Goal: Task Accomplishment & Management: Complete application form

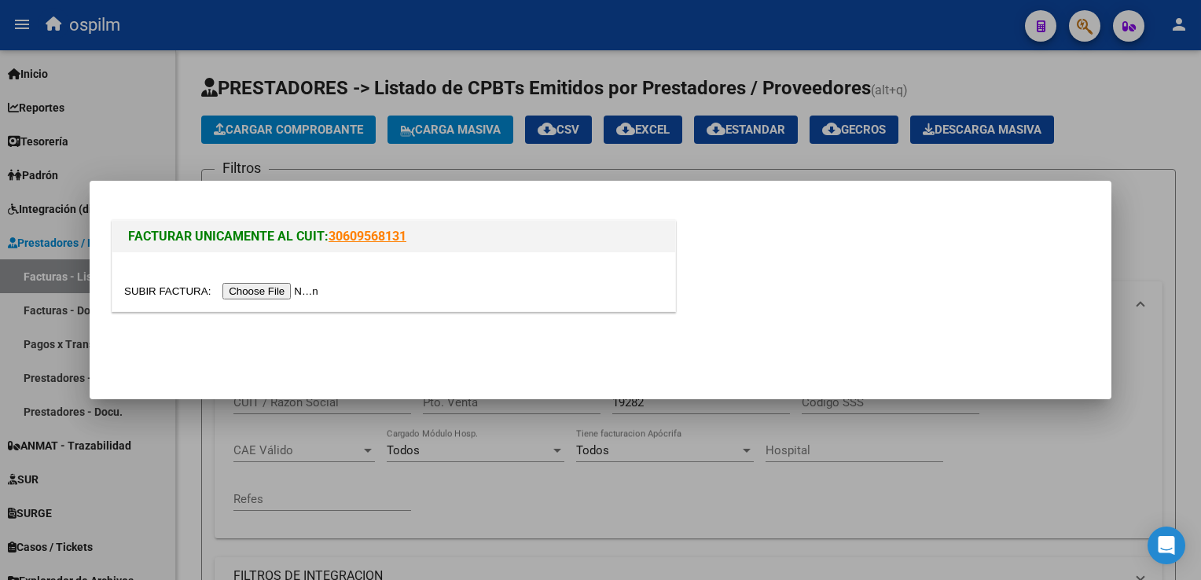
scroll to position [38, 0]
click at [19, 113] on div at bounding box center [600, 290] width 1201 height 580
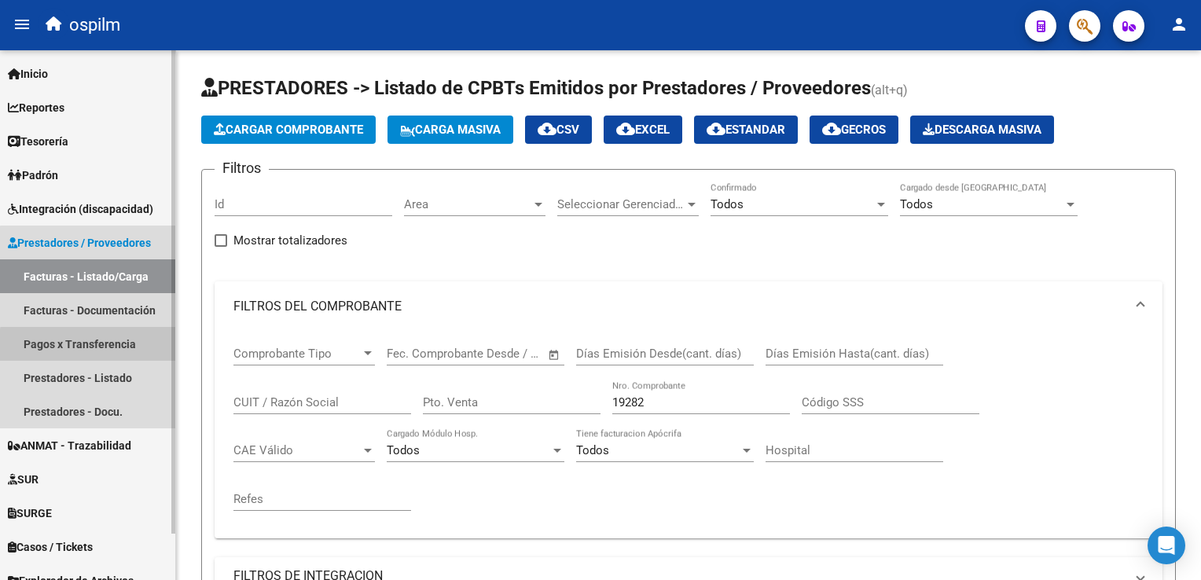
click at [90, 346] on link "Pagos x Transferencia" at bounding box center [87, 344] width 175 height 34
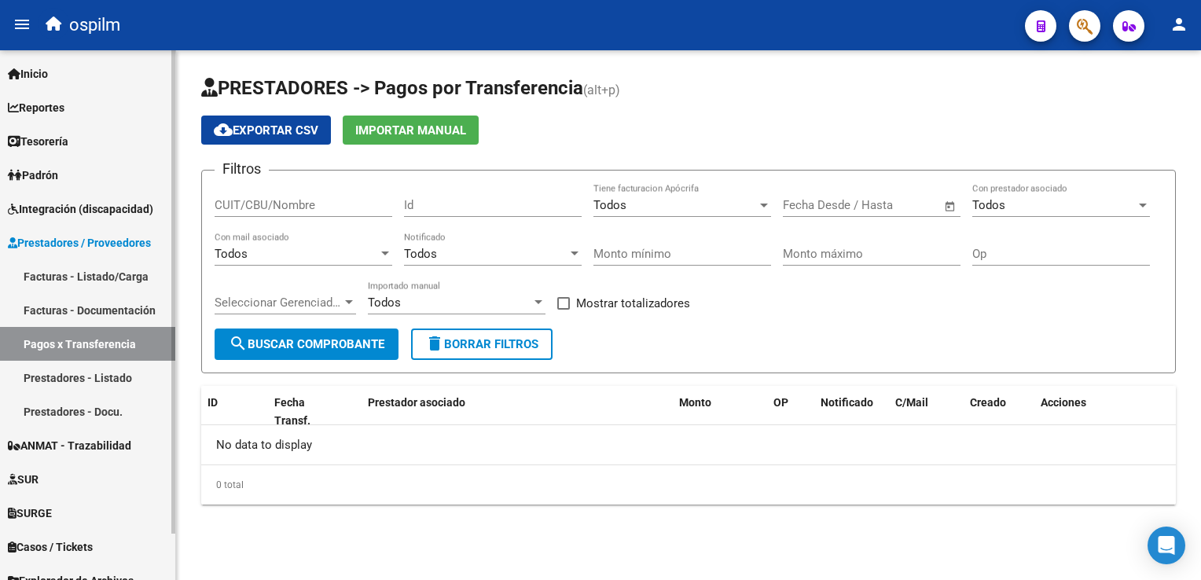
click at [119, 274] on link "Facturas - Listado/Carga" at bounding box center [87, 276] width 175 height 34
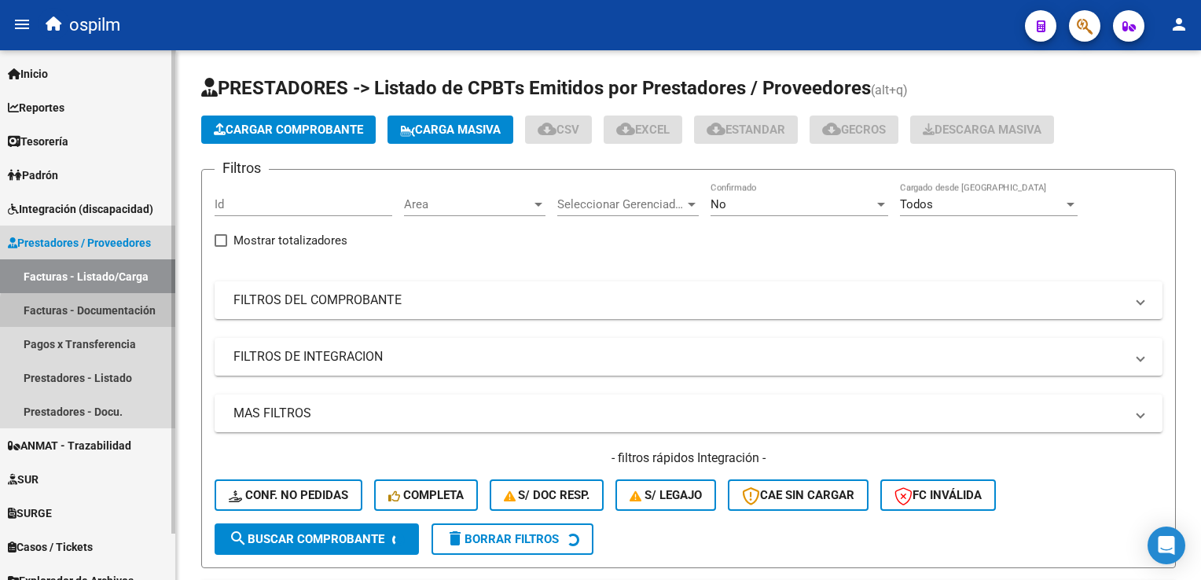
click at [122, 315] on link "Facturas - Documentación" at bounding box center [87, 310] width 175 height 34
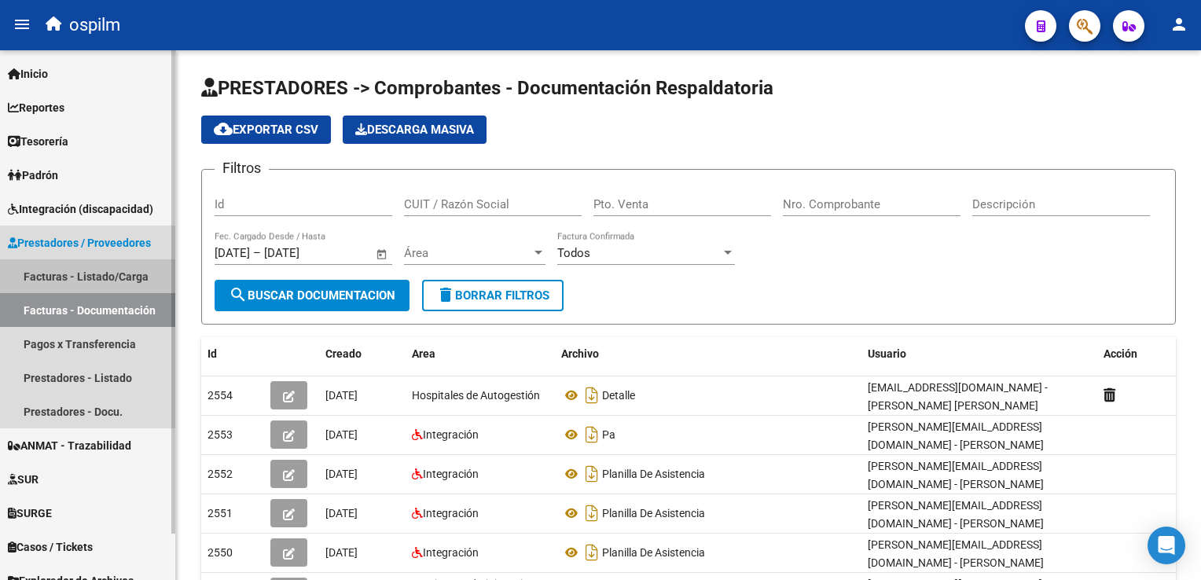
click at [74, 281] on link "Facturas - Listado/Carga" at bounding box center [87, 276] width 175 height 34
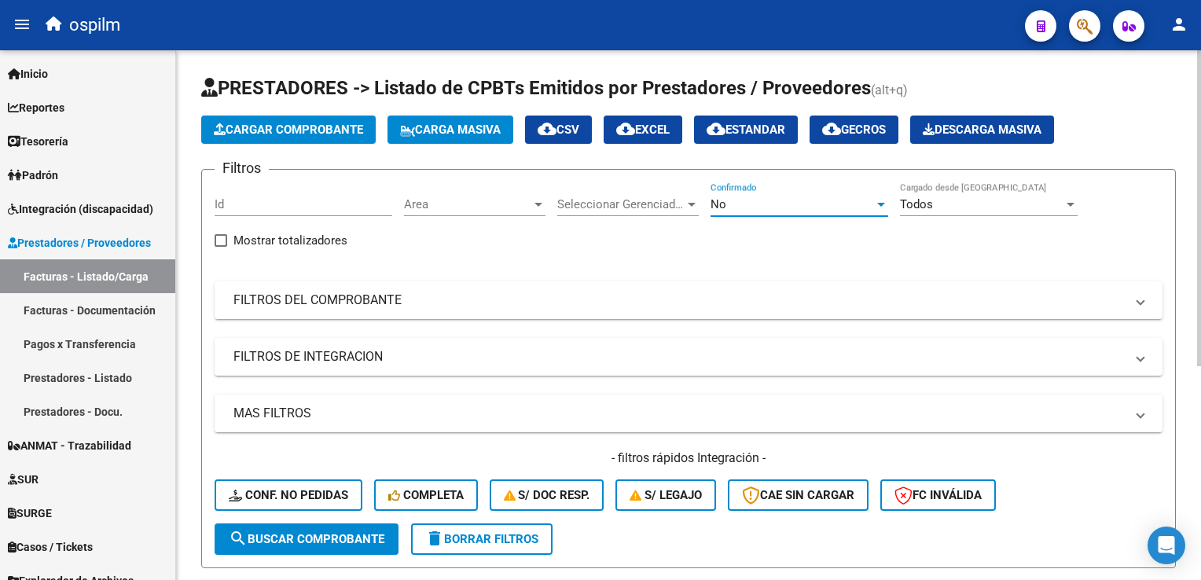
click at [752, 206] on div "No" at bounding box center [793, 204] width 164 height 14
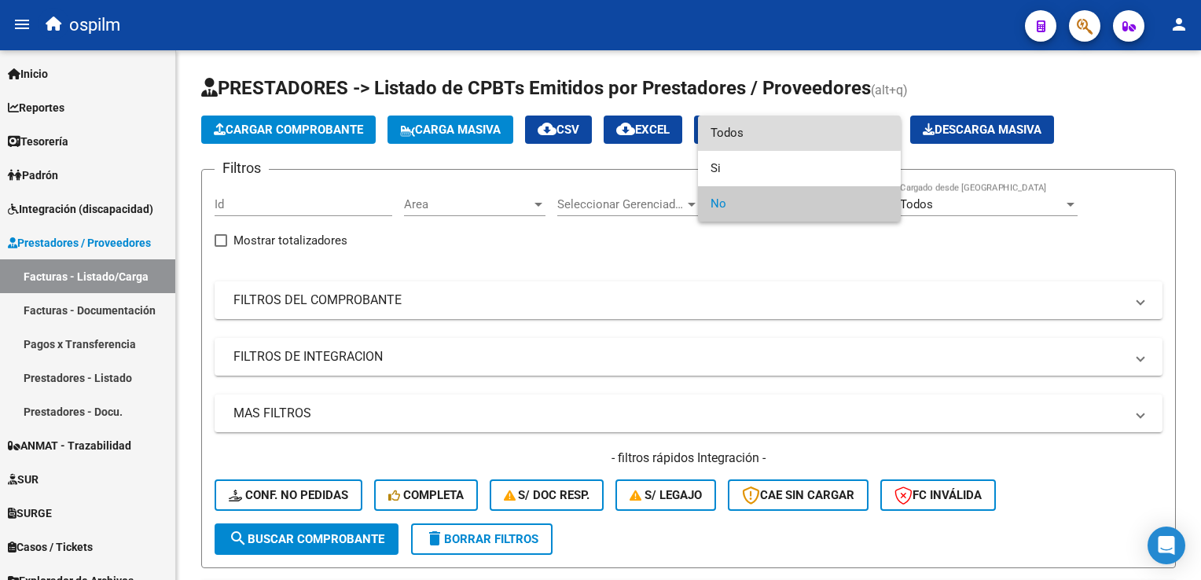
click at [741, 127] on span "Todos" at bounding box center [800, 133] width 178 height 35
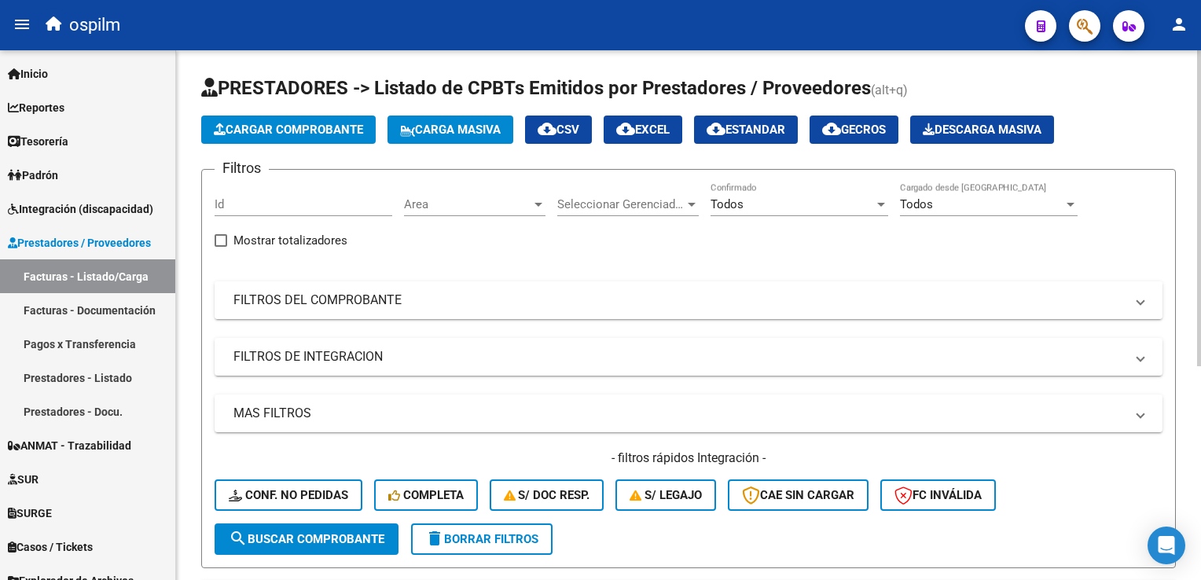
click at [362, 311] on mat-expansion-panel-header "FILTROS DEL COMPROBANTE" at bounding box center [689, 300] width 948 height 38
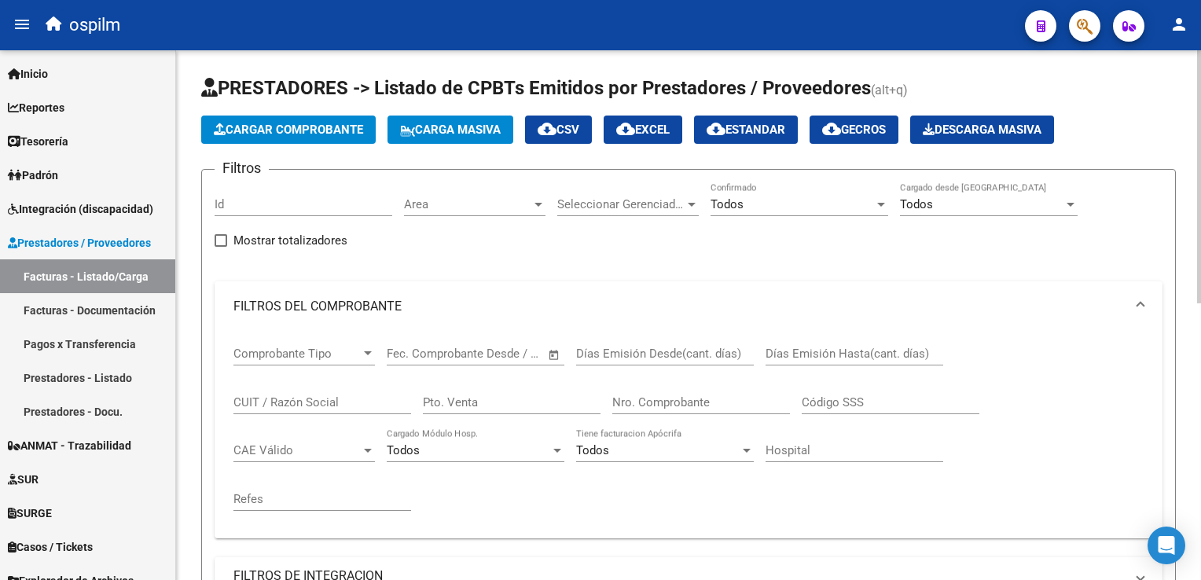
click at [638, 389] on div "Nro. Comprobante" at bounding box center [701, 398] width 178 height 34
click at [665, 395] on input "Nro. Comprobante" at bounding box center [701, 402] width 178 height 14
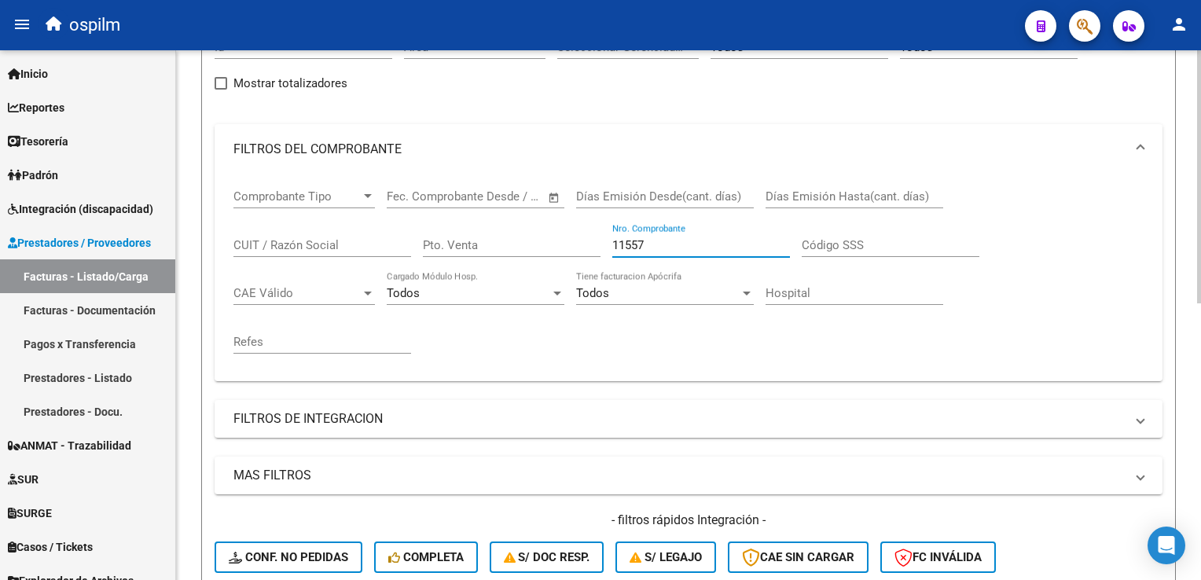
scroll to position [472, 0]
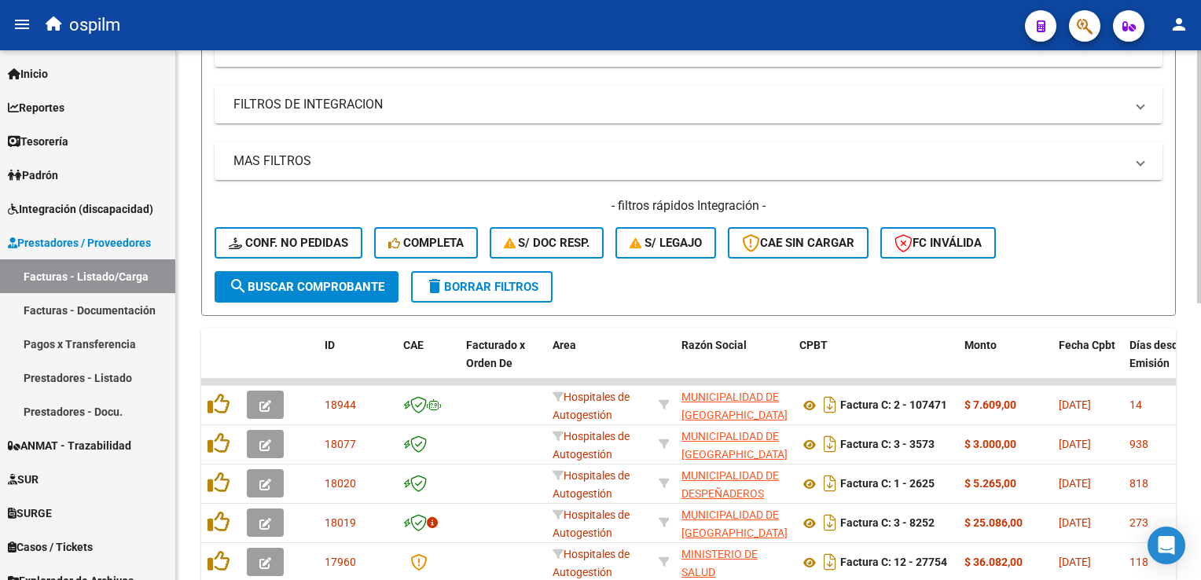
click at [346, 282] on span "search Buscar Comprobante" at bounding box center [307, 287] width 156 height 14
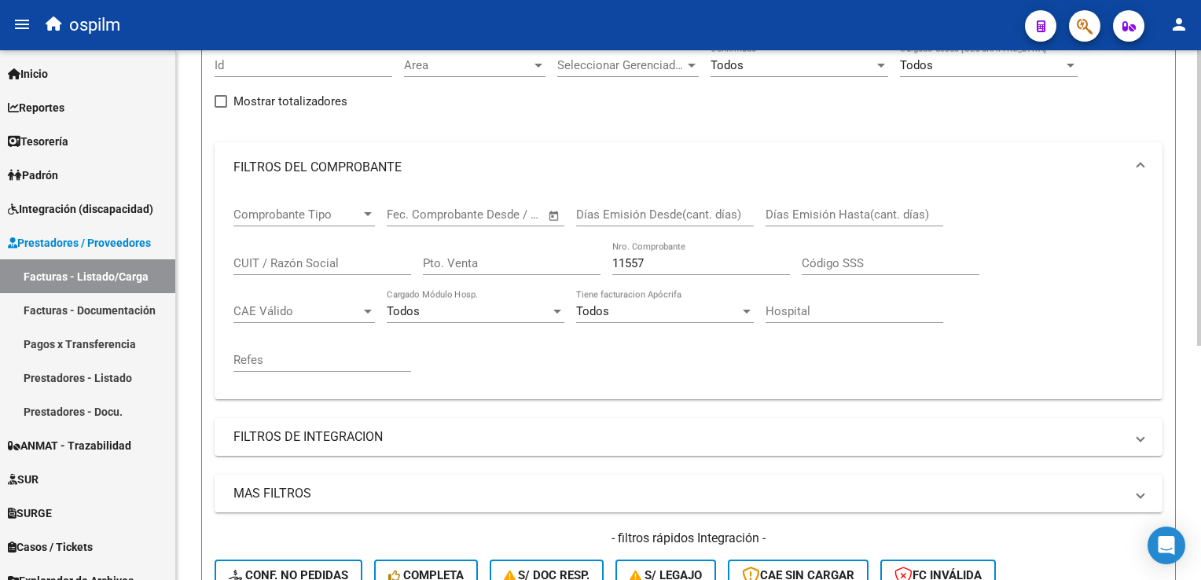
scroll to position [0, 0]
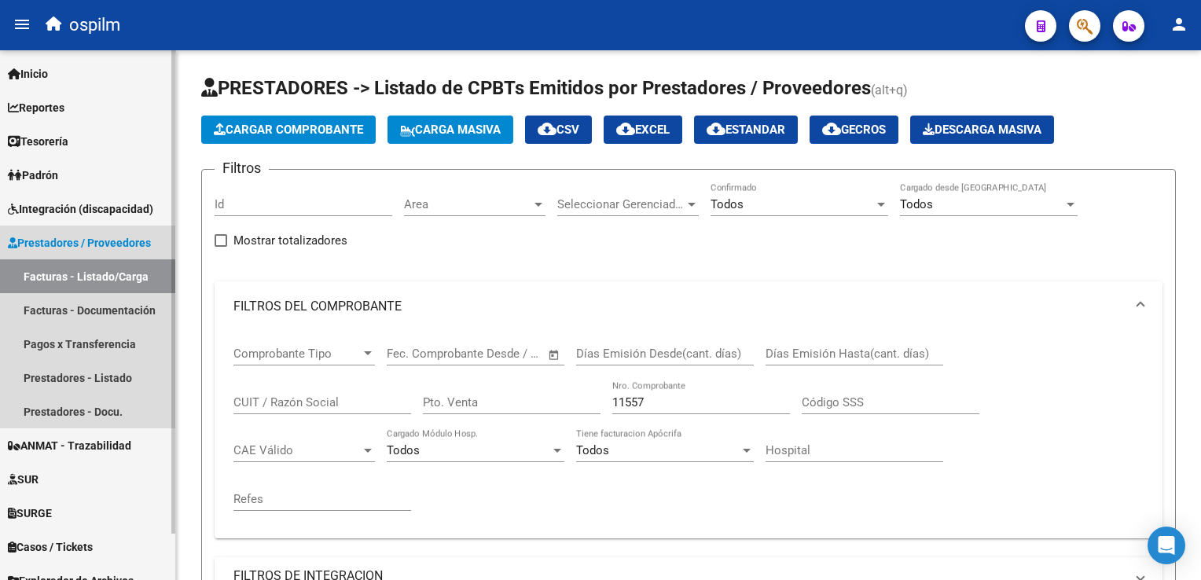
click at [70, 271] on link "Facturas - Listado/Carga" at bounding box center [87, 276] width 175 height 34
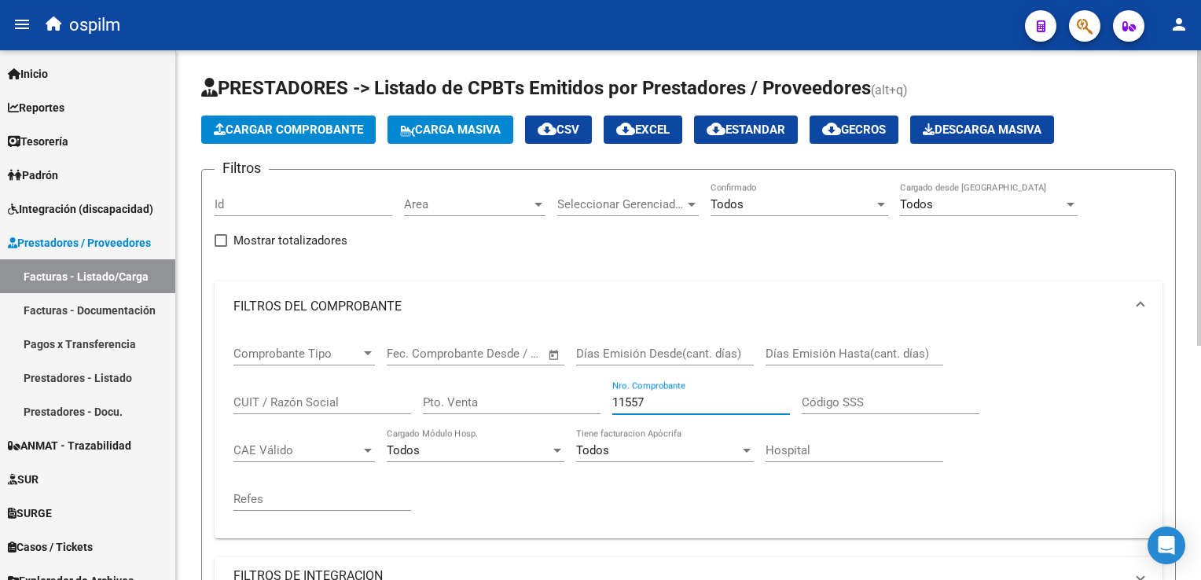
drag, startPoint x: 664, startPoint y: 401, endPoint x: 395, endPoint y: 395, distance: 268.9
click at [395, 395] on div "Comprobante Tipo Comprobante Tipo Fecha inicio – Fecha fin Fec. Comprobante Des…" at bounding box center [688, 429] width 910 height 194
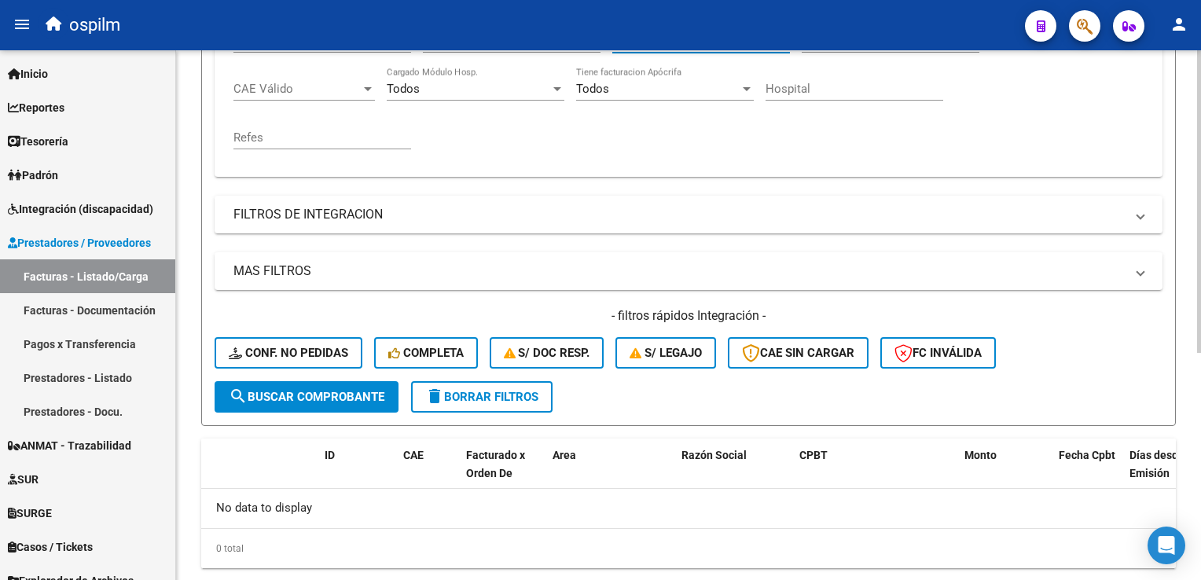
scroll to position [393, 0]
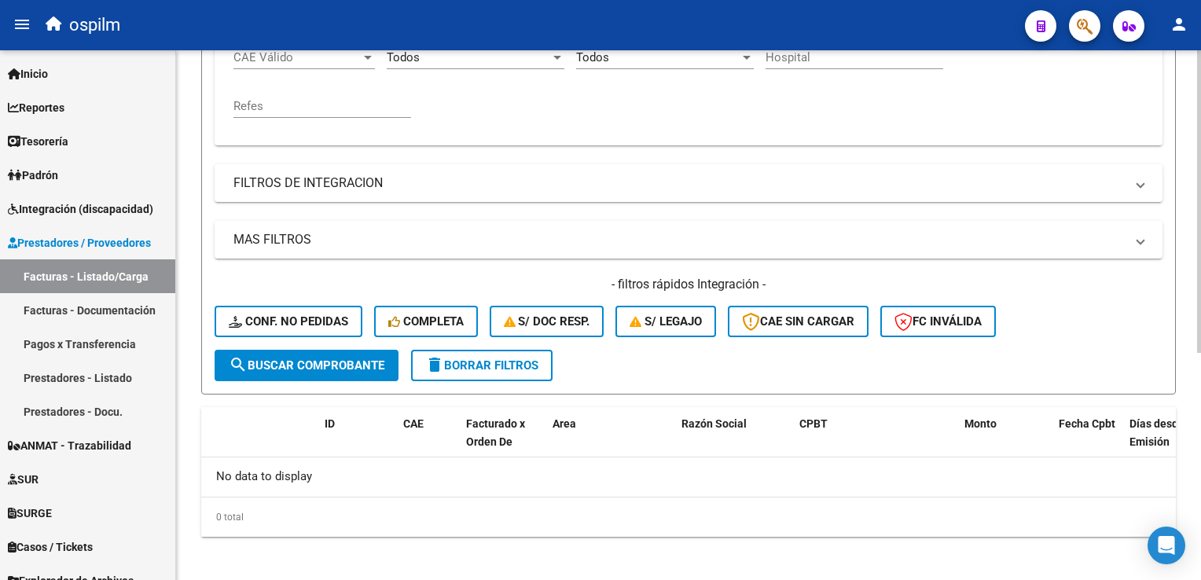
type input "11555"
click at [328, 358] on span "search Buscar Comprobante" at bounding box center [307, 365] width 156 height 14
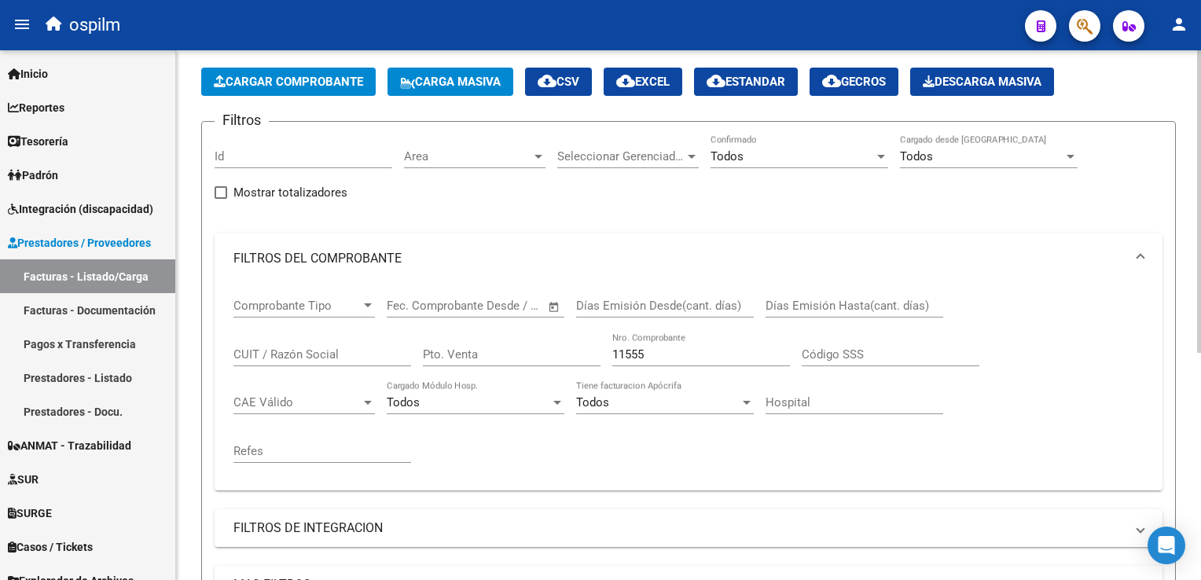
scroll to position [0, 0]
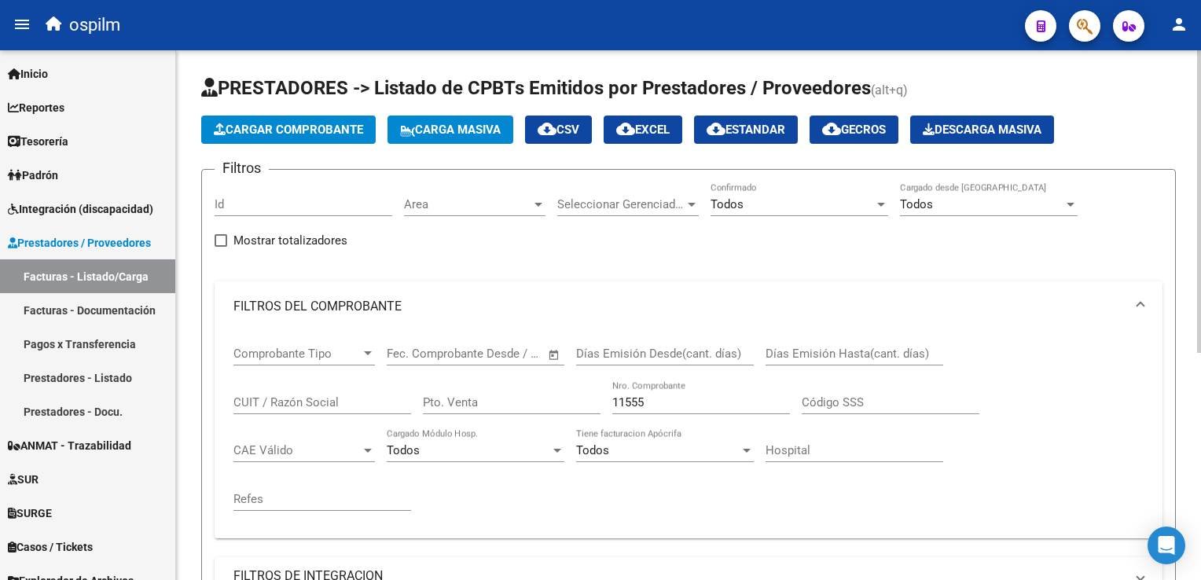
click at [682, 395] on input "11555" at bounding box center [701, 402] width 178 height 14
drag, startPoint x: 682, startPoint y: 395, endPoint x: 435, endPoint y: 380, distance: 248.1
click at [456, 371] on div "Comprobante Tipo Comprobante Tipo Fecha inicio – Fecha fin Fec. Comprobante Des…" at bounding box center [688, 429] width 910 height 194
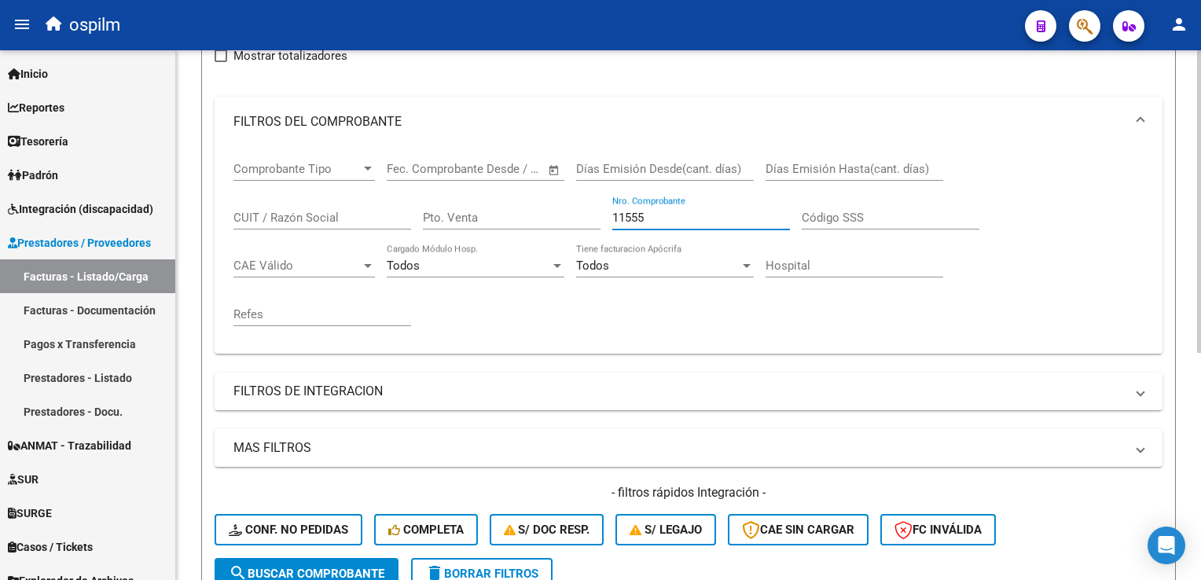
scroll to position [314, 0]
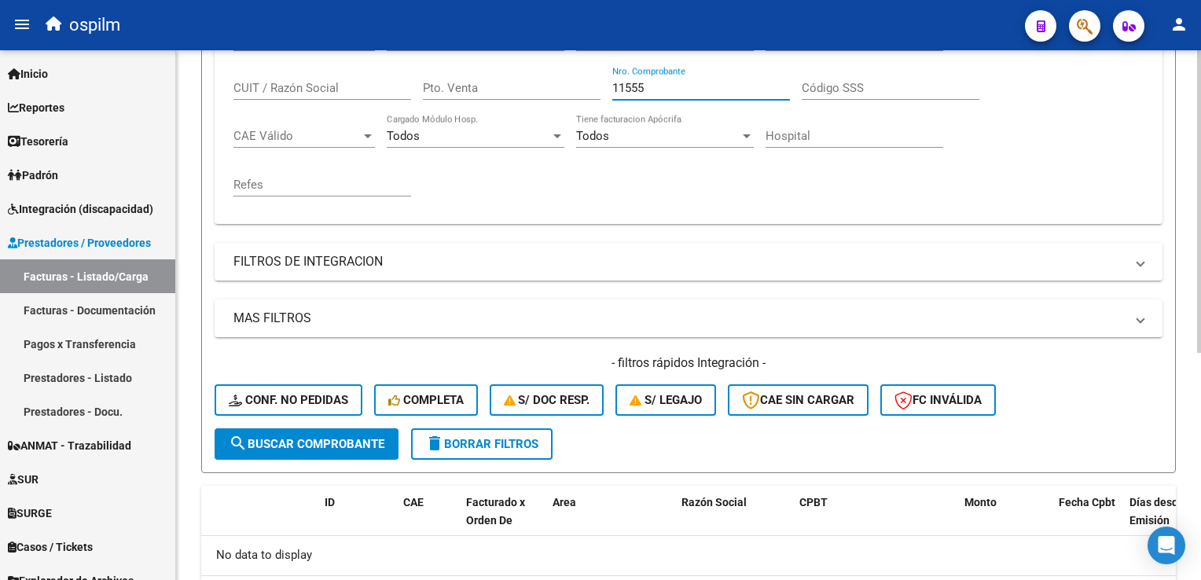
click at [686, 81] on input "11555" at bounding box center [701, 88] width 178 height 14
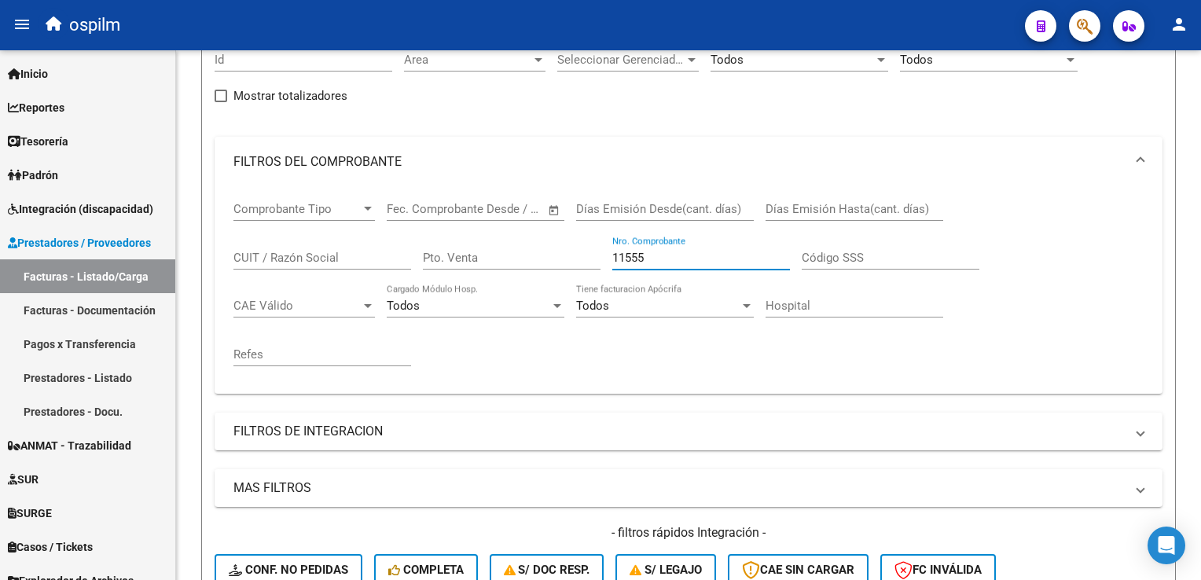
drag, startPoint x: 686, startPoint y: 81, endPoint x: 179, endPoint y: 11, distance: 511.1
click at [184, 10] on div "menu ospilm person Firma Express Inicio Calendario SSS Instructivos Contacto OS…" at bounding box center [600, 290] width 1201 height 580
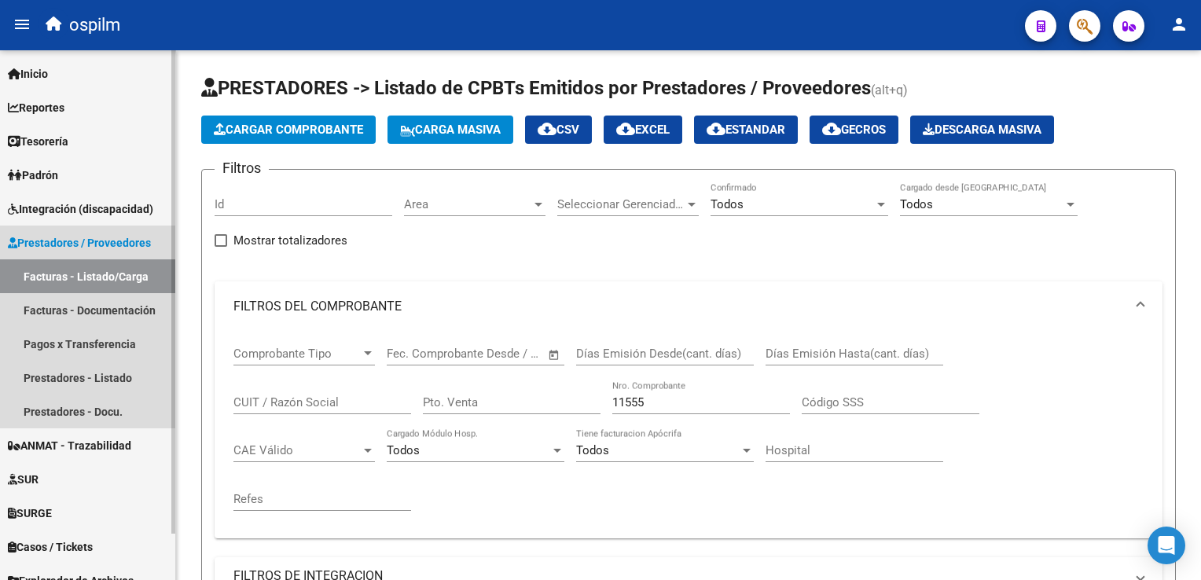
click at [61, 261] on link "Facturas - Listado/Carga" at bounding box center [87, 276] width 175 height 34
click at [60, 278] on link "Facturas - Listado/Carga" at bounding box center [87, 276] width 175 height 34
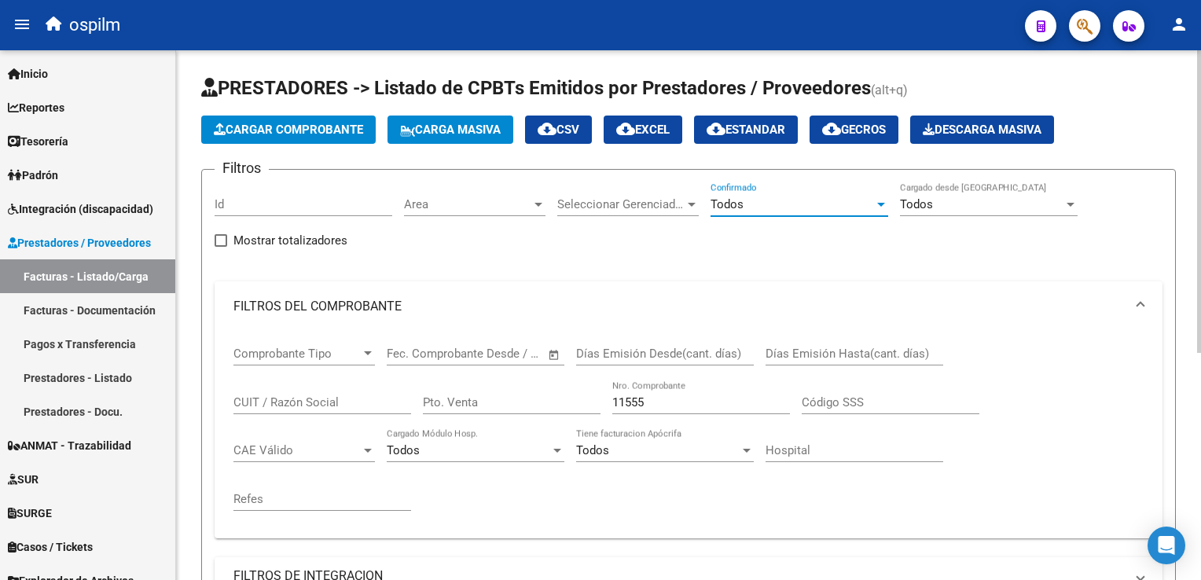
click at [767, 206] on div "Todos" at bounding box center [793, 204] width 164 height 14
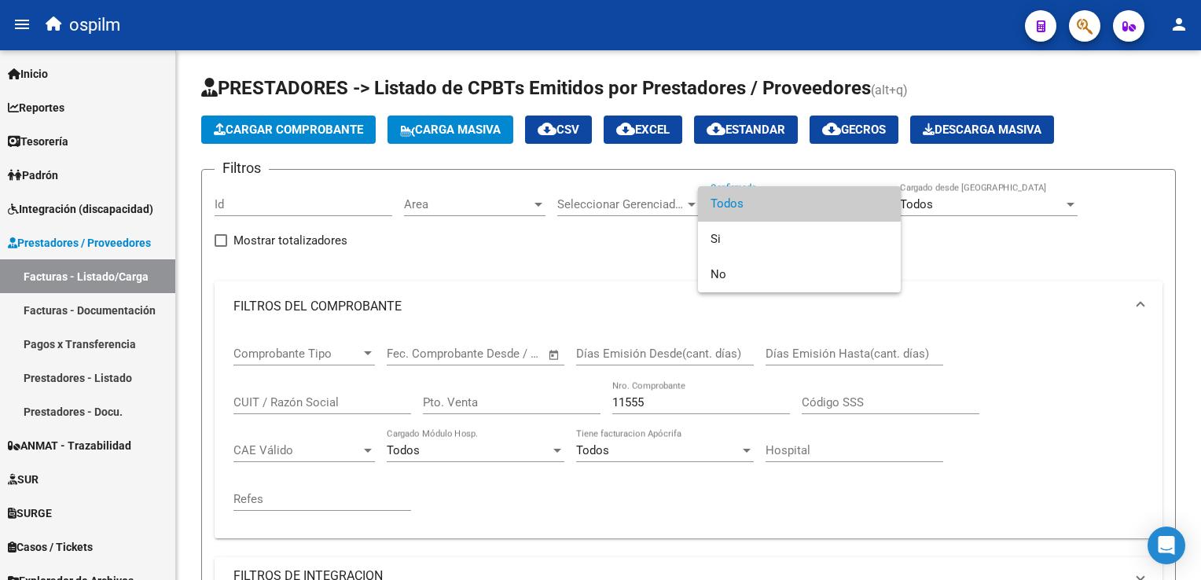
click at [762, 205] on span "Todos" at bounding box center [800, 203] width 178 height 35
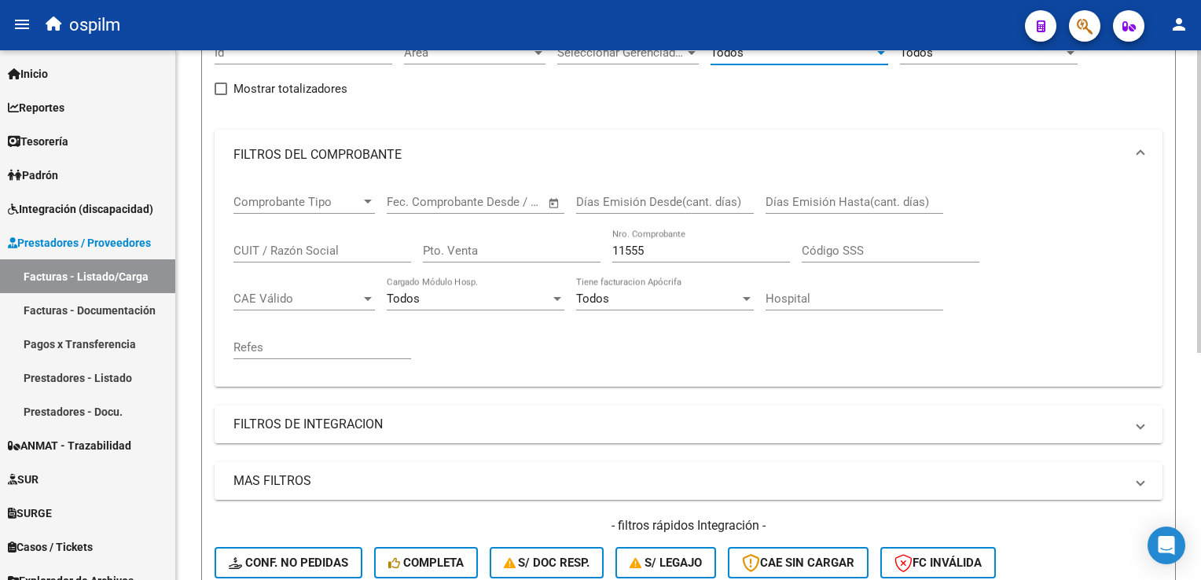
scroll to position [79, 0]
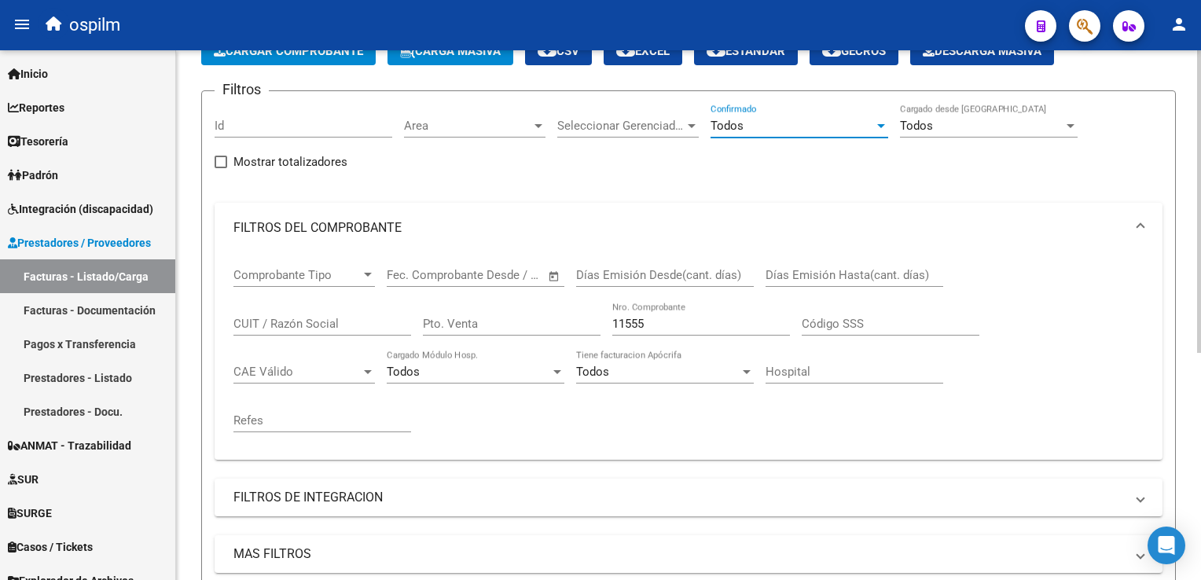
click at [696, 322] on input "11555" at bounding box center [701, 324] width 178 height 14
click at [682, 324] on input "11555" at bounding box center [701, 324] width 178 height 14
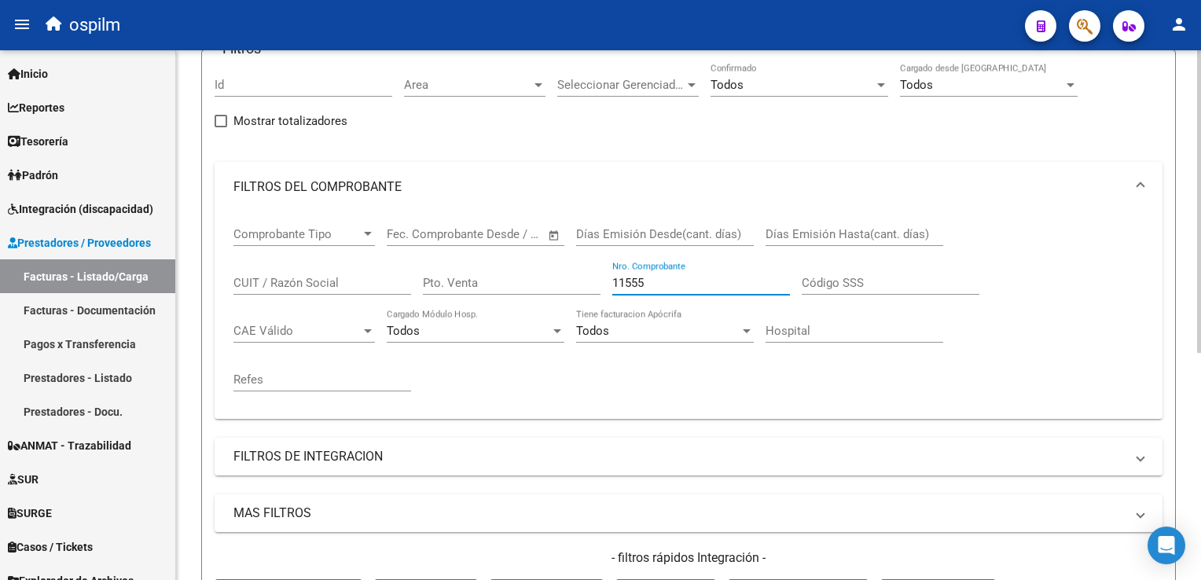
scroll to position [157, 0]
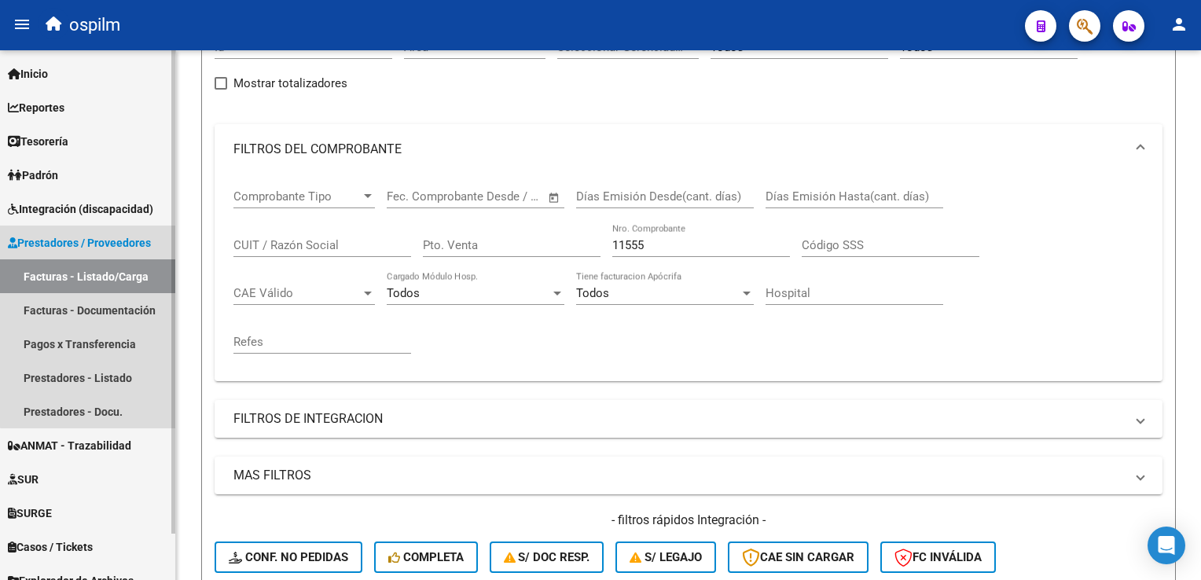
click at [103, 278] on link "Facturas - Listado/Carga" at bounding box center [87, 276] width 175 height 34
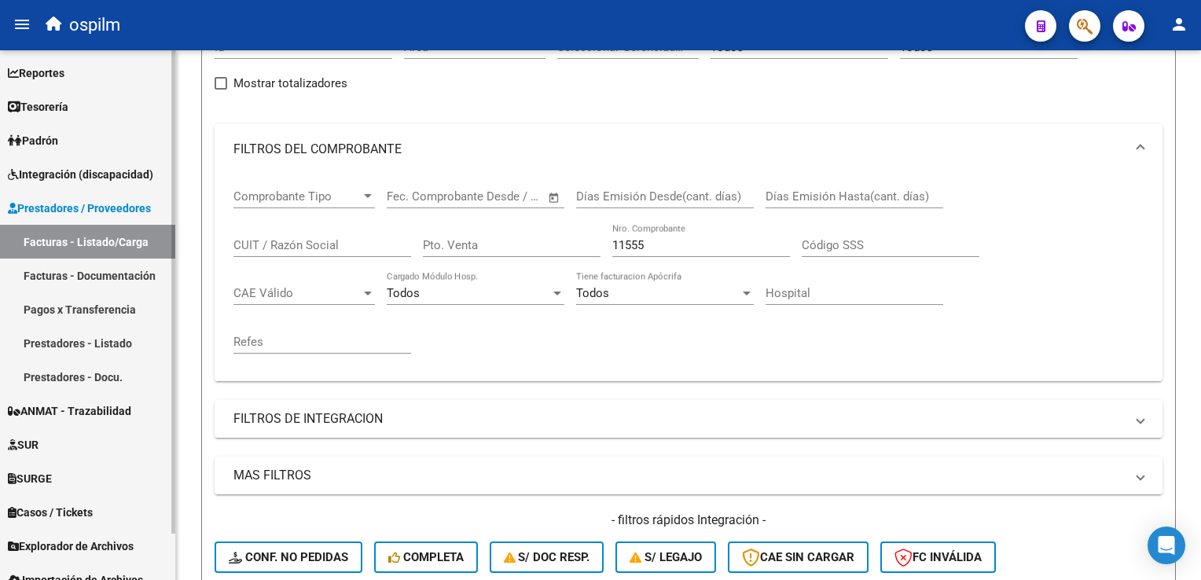
scroll to position [50, 0]
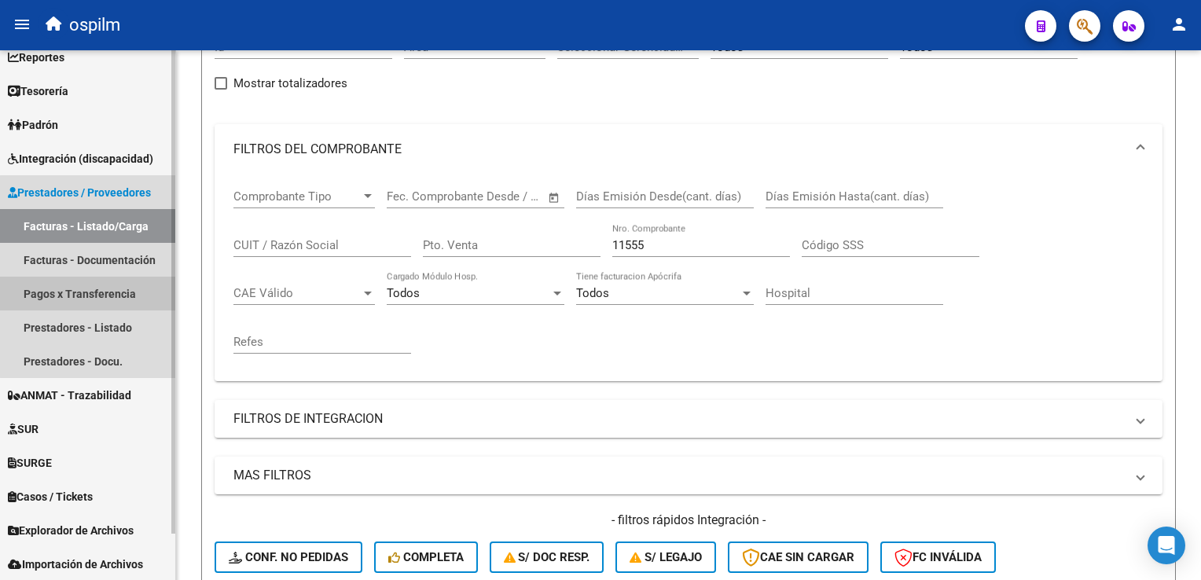
click at [102, 277] on link "Pagos x Transferencia" at bounding box center [87, 294] width 175 height 34
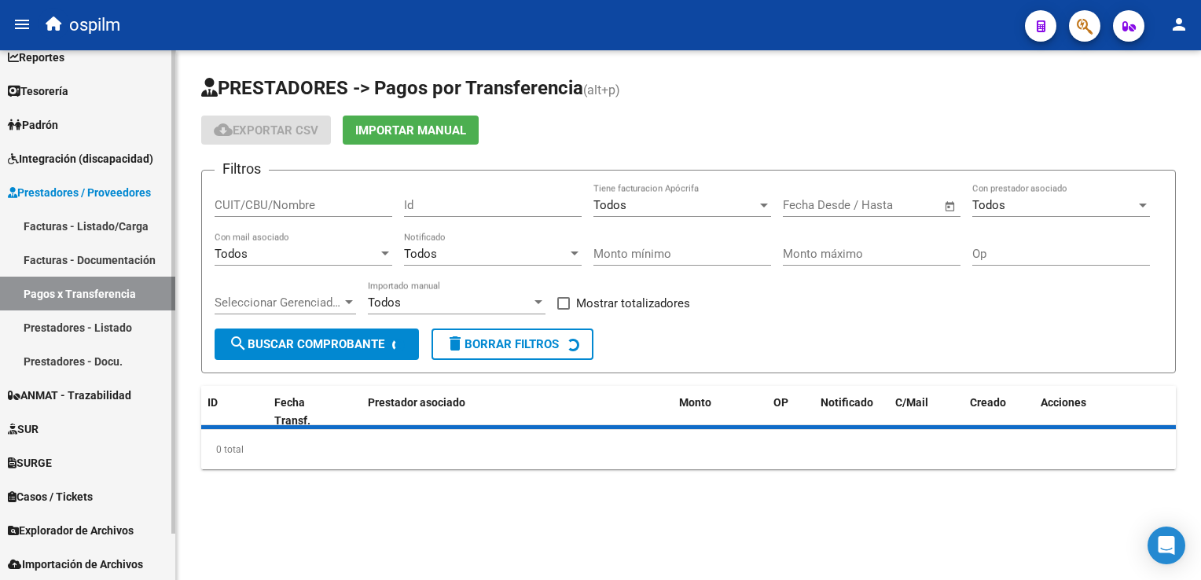
click at [110, 214] on link "Facturas - Listado/Carga" at bounding box center [87, 226] width 175 height 34
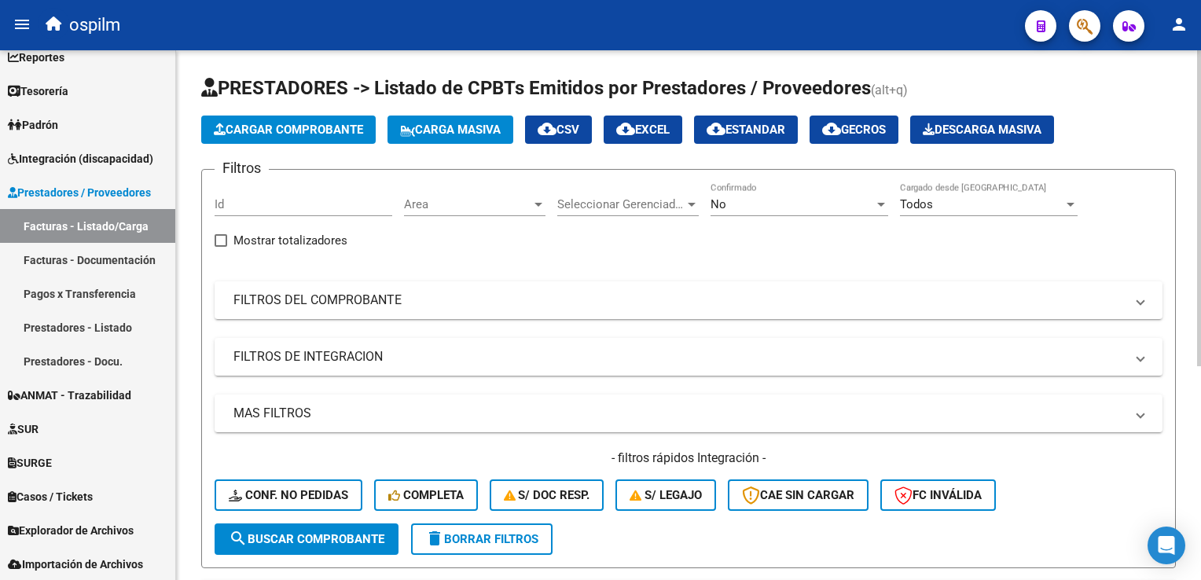
click at [755, 196] on div "No Confirmado" at bounding box center [800, 199] width 178 height 34
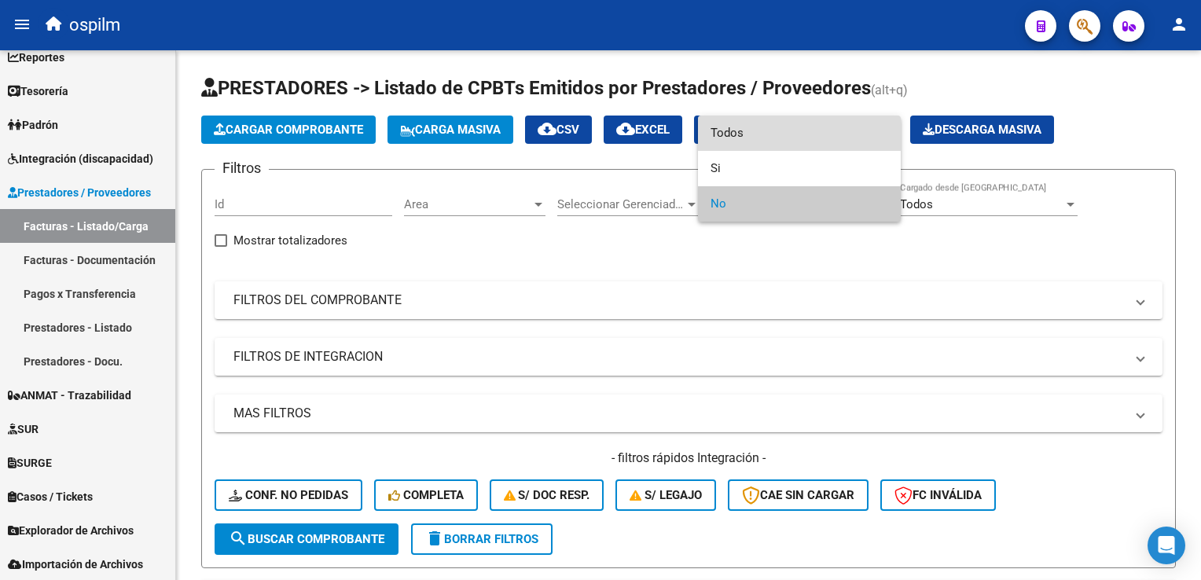
click at [773, 130] on span "Todos" at bounding box center [800, 133] width 178 height 35
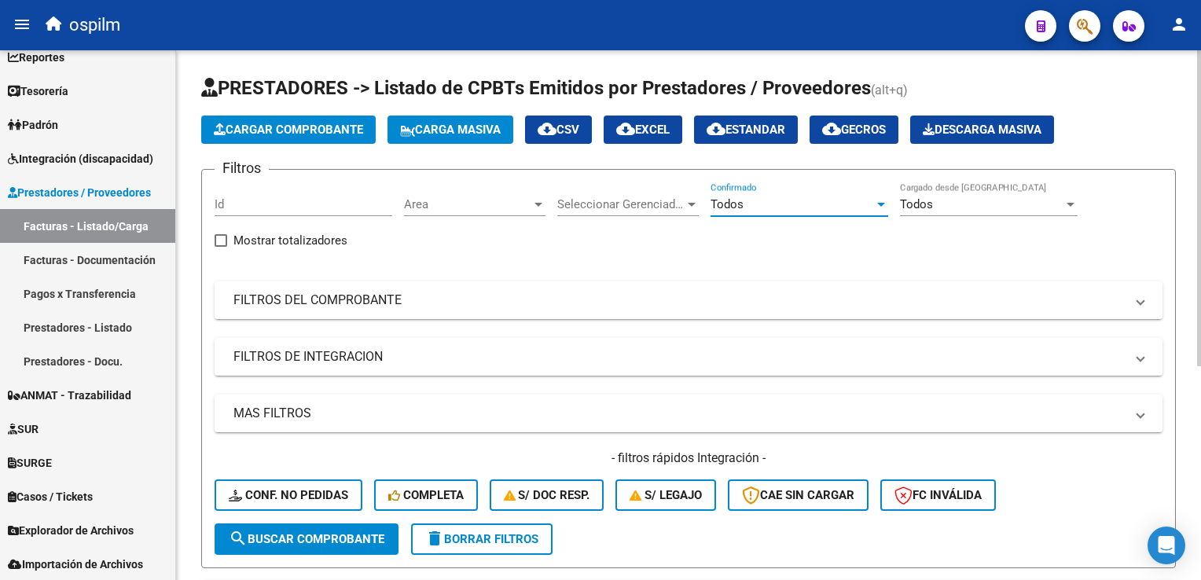
click at [353, 292] on mat-panel-title "FILTROS DEL COMPROBANTE" at bounding box center [679, 300] width 892 height 17
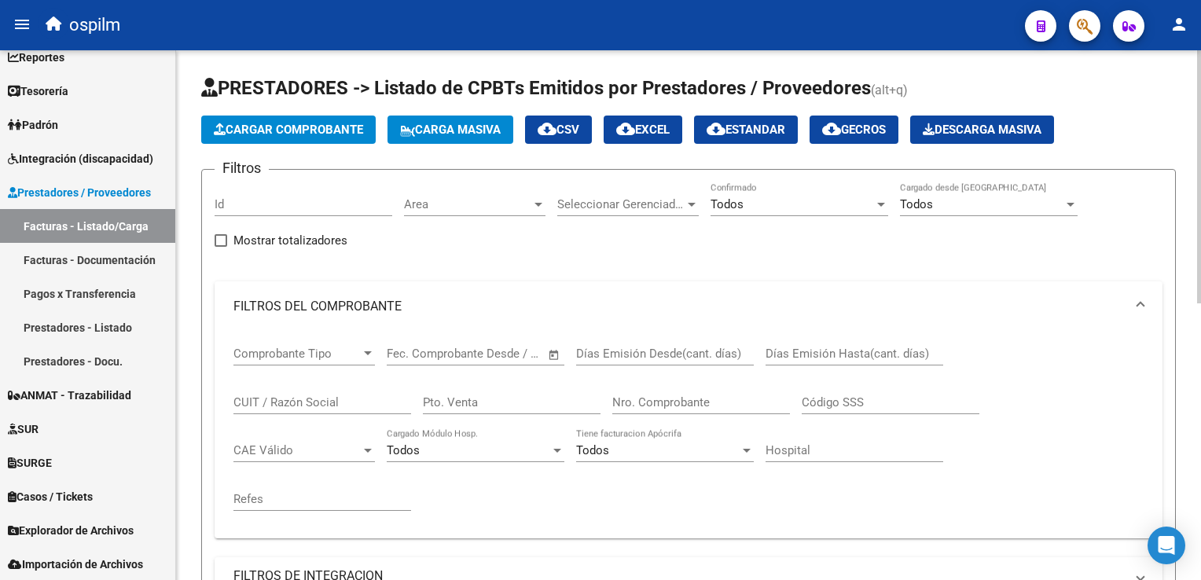
click at [697, 402] on input "Nro. Comprobante" at bounding box center [701, 402] width 178 height 14
type input "1"
click at [307, 404] on input "CUIT / Razón Social" at bounding box center [322, 402] width 178 height 14
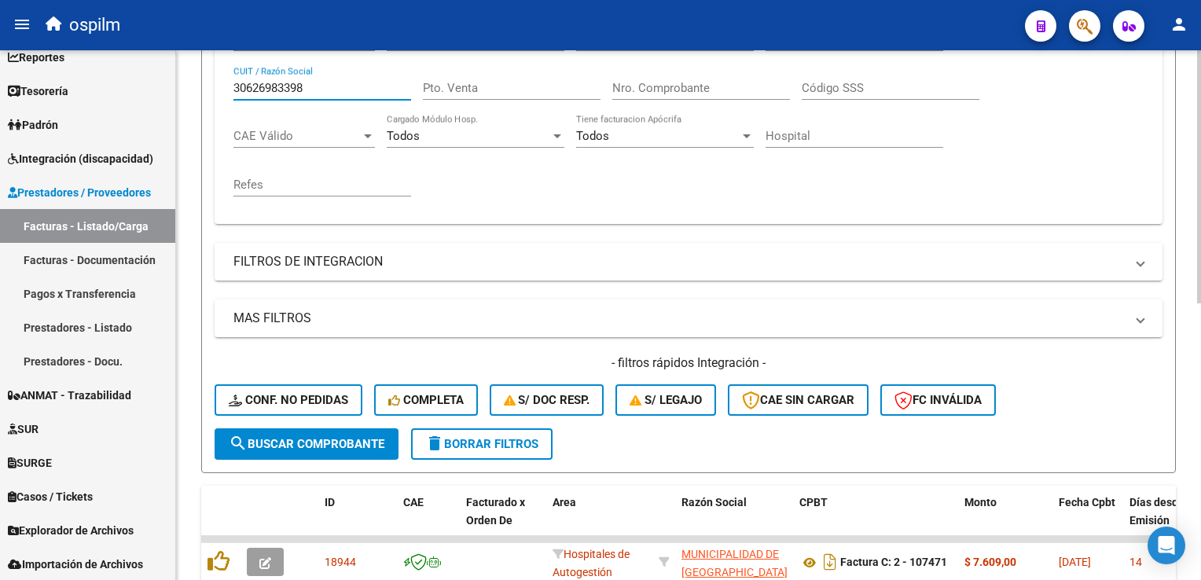
type input "30626983398"
click at [322, 429] on button "search Buscar Comprobante" at bounding box center [307, 443] width 184 height 31
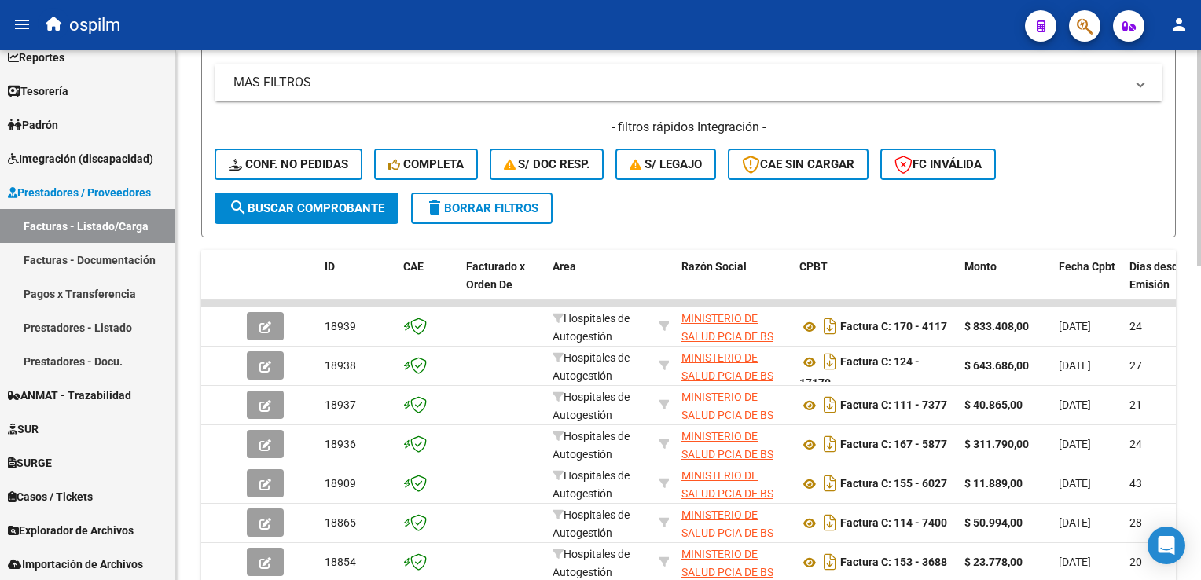
scroll to position [774, 0]
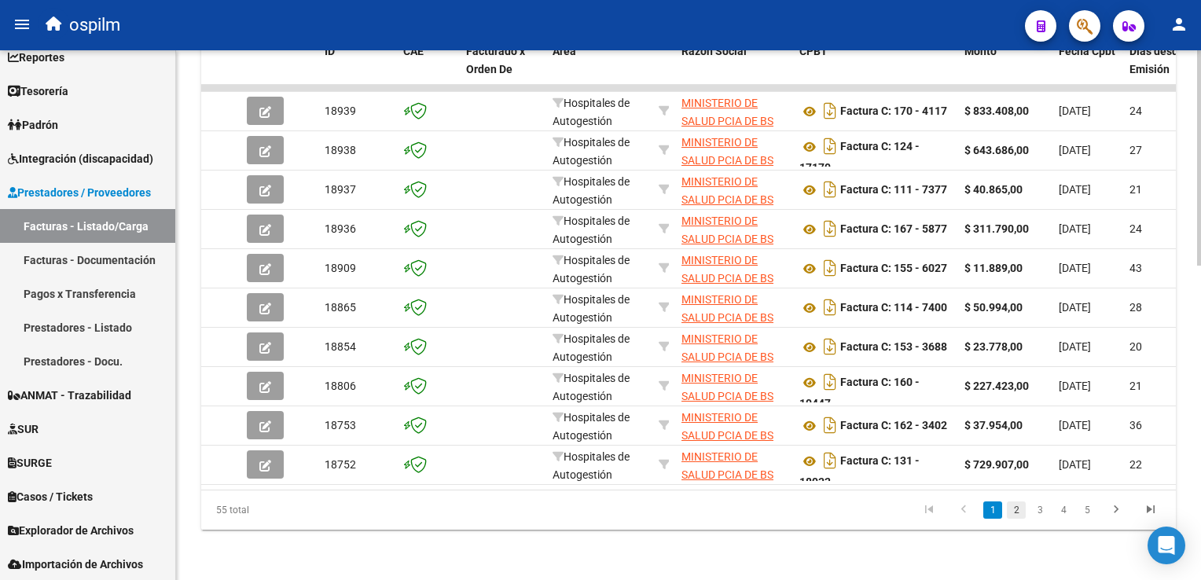
click at [1025, 514] on link "2" at bounding box center [1016, 510] width 19 height 17
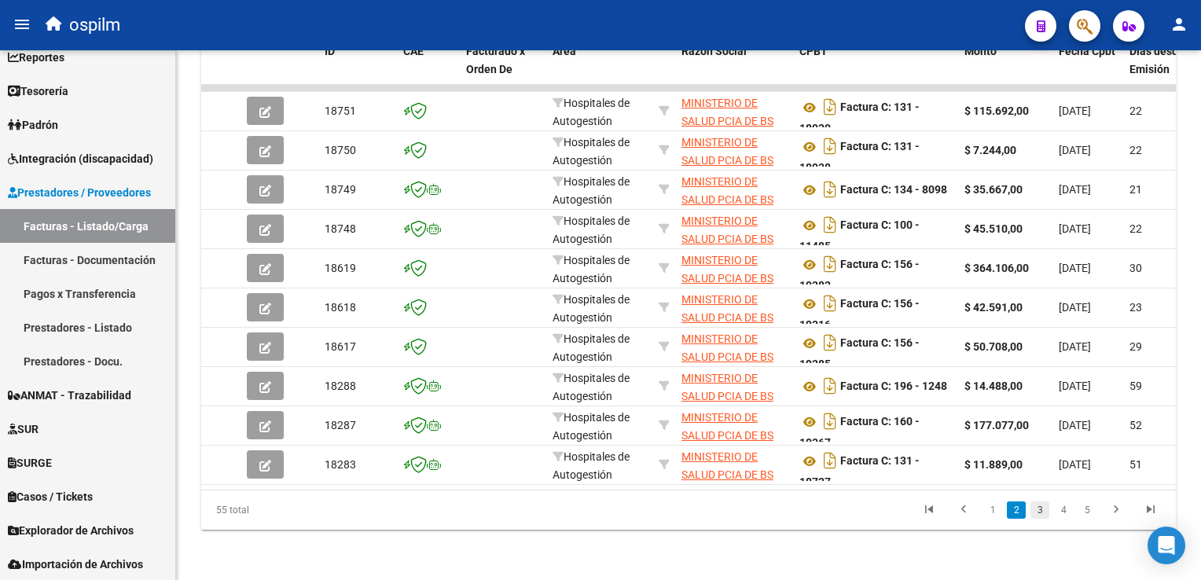
click at [1044, 514] on link "3" at bounding box center [1040, 510] width 19 height 17
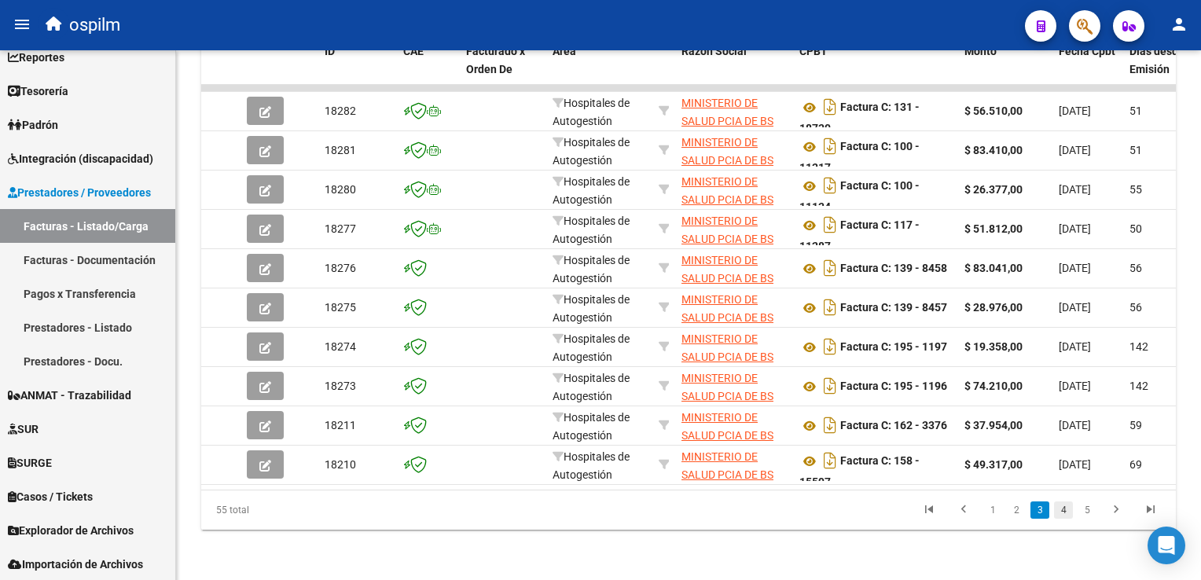
click at [1064, 510] on link "4" at bounding box center [1063, 510] width 19 height 17
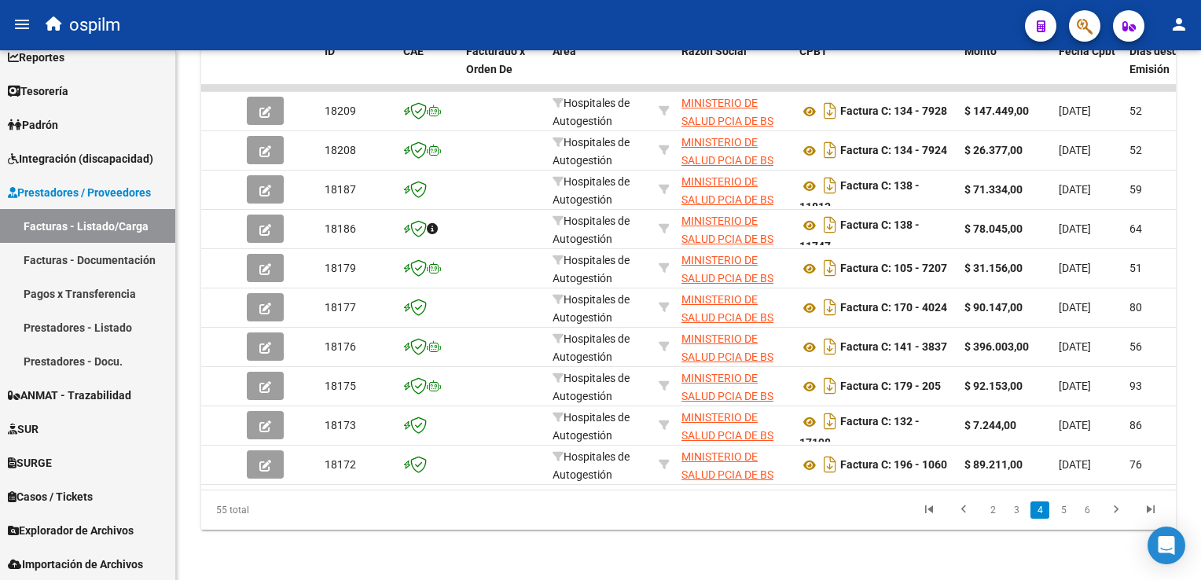
click at [1064, 510] on link "5" at bounding box center [1063, 510] width 19 height 17
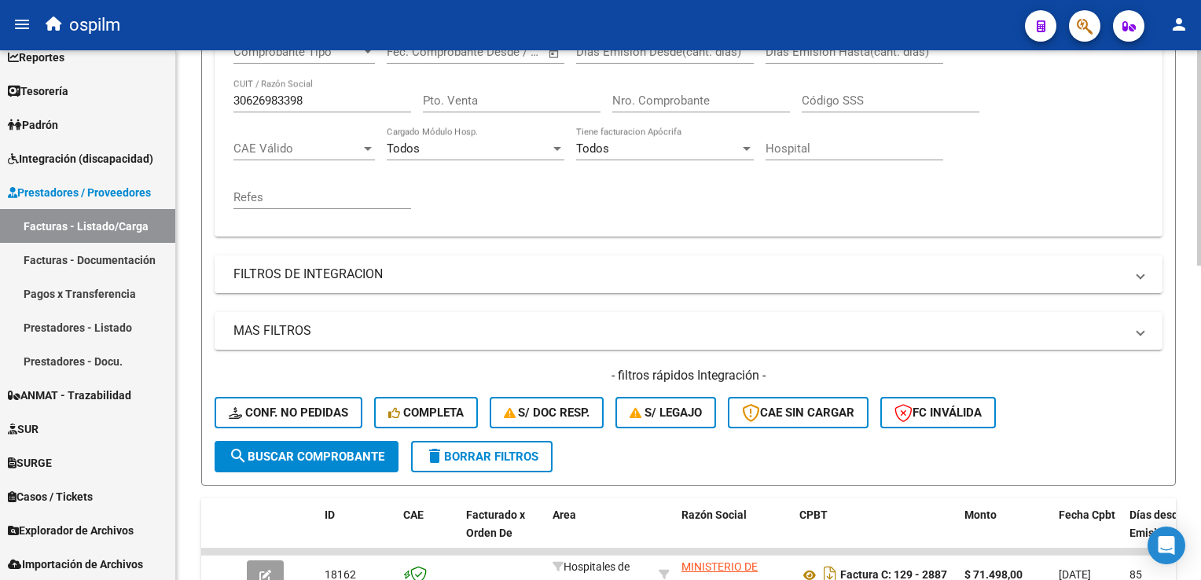
scroll to position [145, 0]
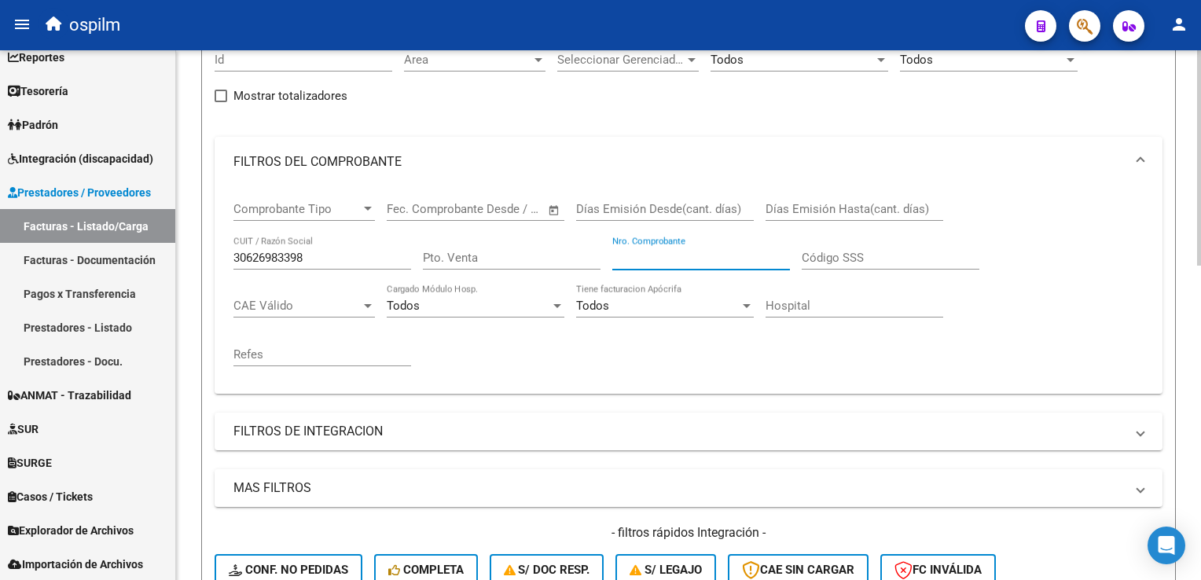
click at [723, 251] on input "Nro. Comprobante" at bounding box center [701, 258] width 178 height 14
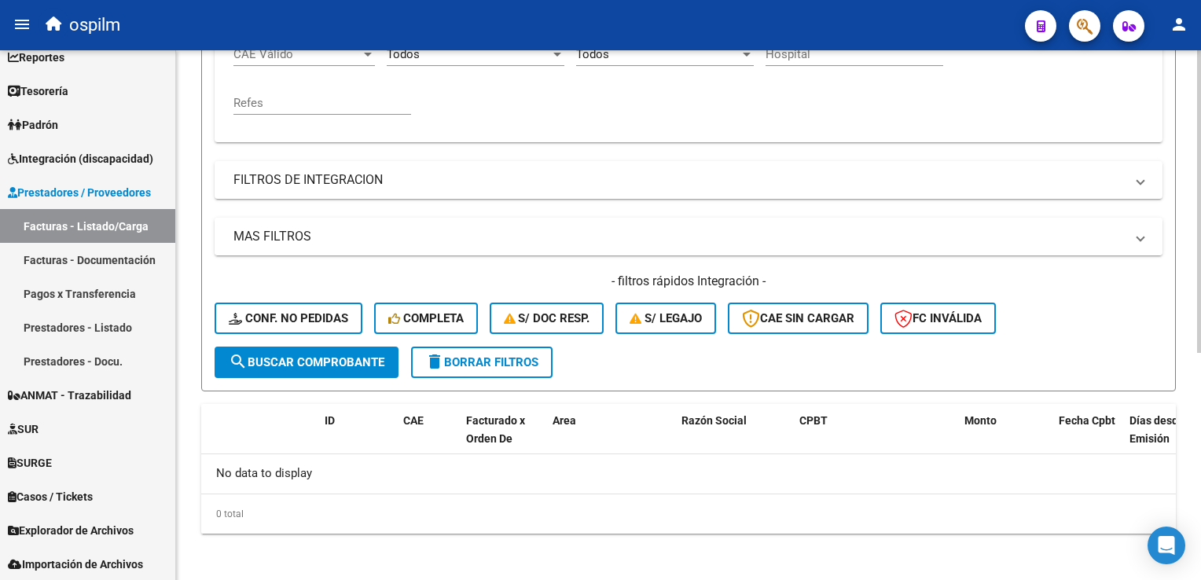
scroll to position [82, 0]
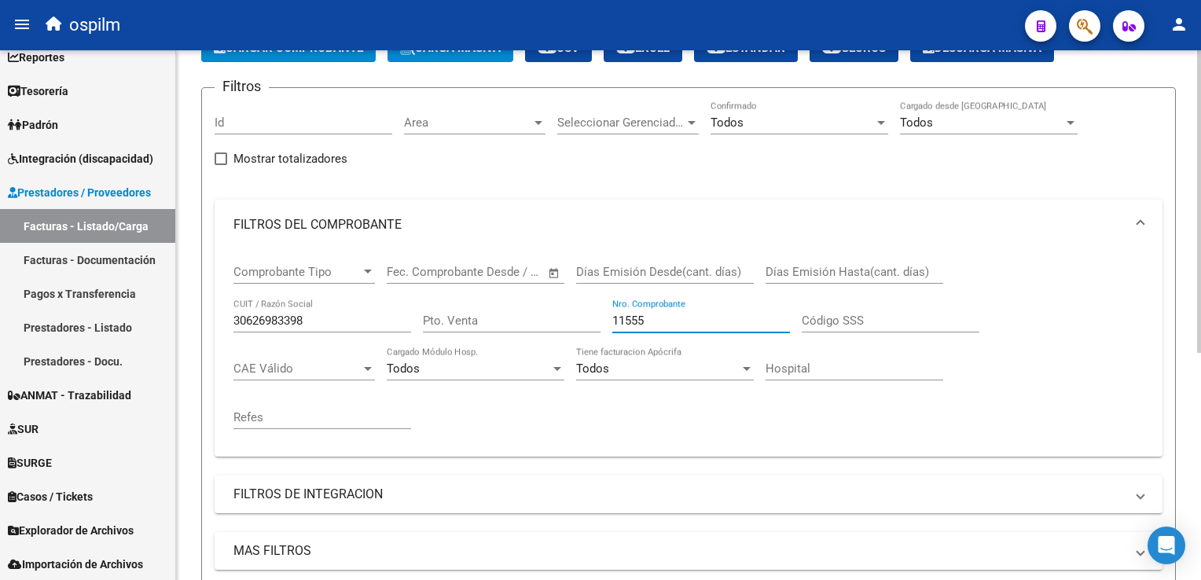
click at [667, 320] on input "11555" at bounding box center [701, 321] width 178 height 14
drag, startPoint x: 667, startPoint y: 320, endPoint x: 568, endPoint y: 322, distance: 98.3
click at [568, 322] on div "Comprobante Tipo Comprobante Tipo Fecha inicio – Fecha fin Fec. Comprobante Des…" at bounding box center [688, 347] width 910 height 194
click at [693, 314] on input "11557" at bounding box center [701, 321] width 178 height 14
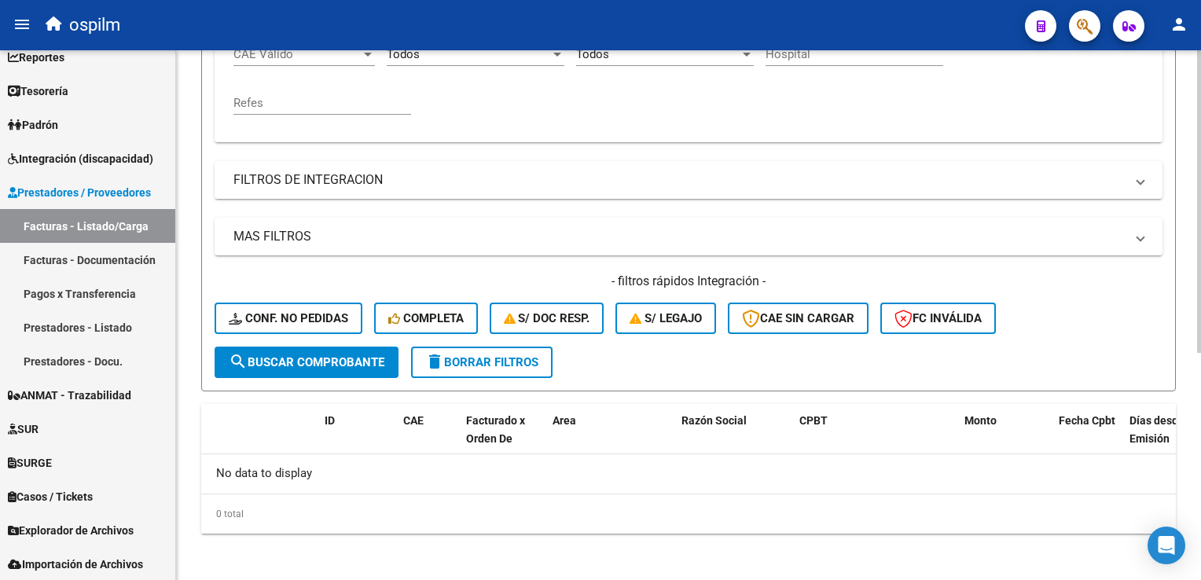
scroll to position [3, 0]
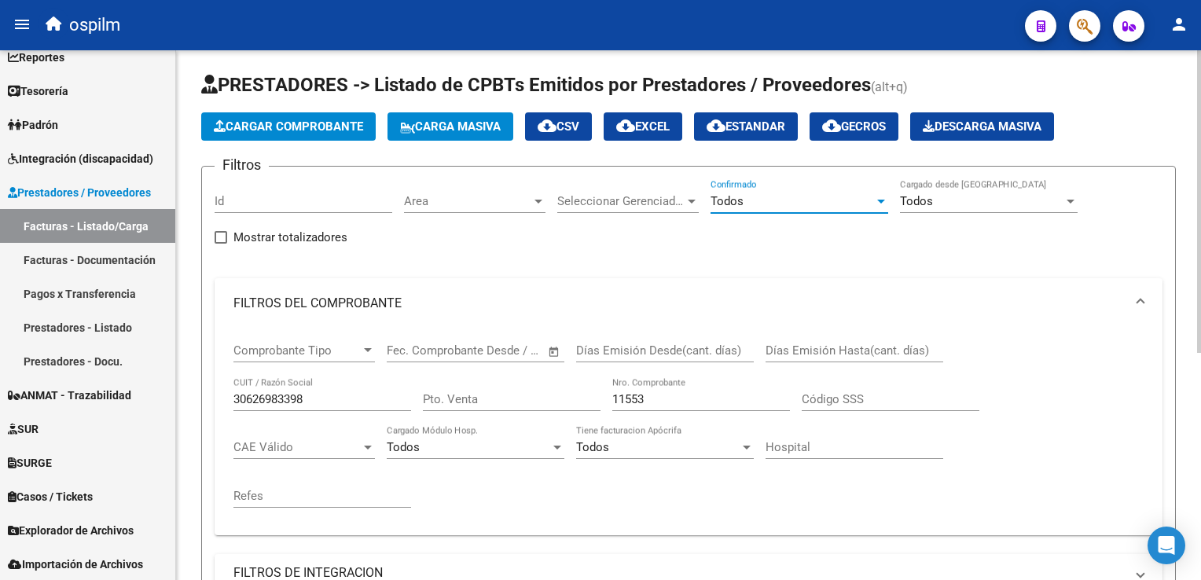
click at [780, 203] on div "Todos" at bounding box center [793, 201] width 164 height 14
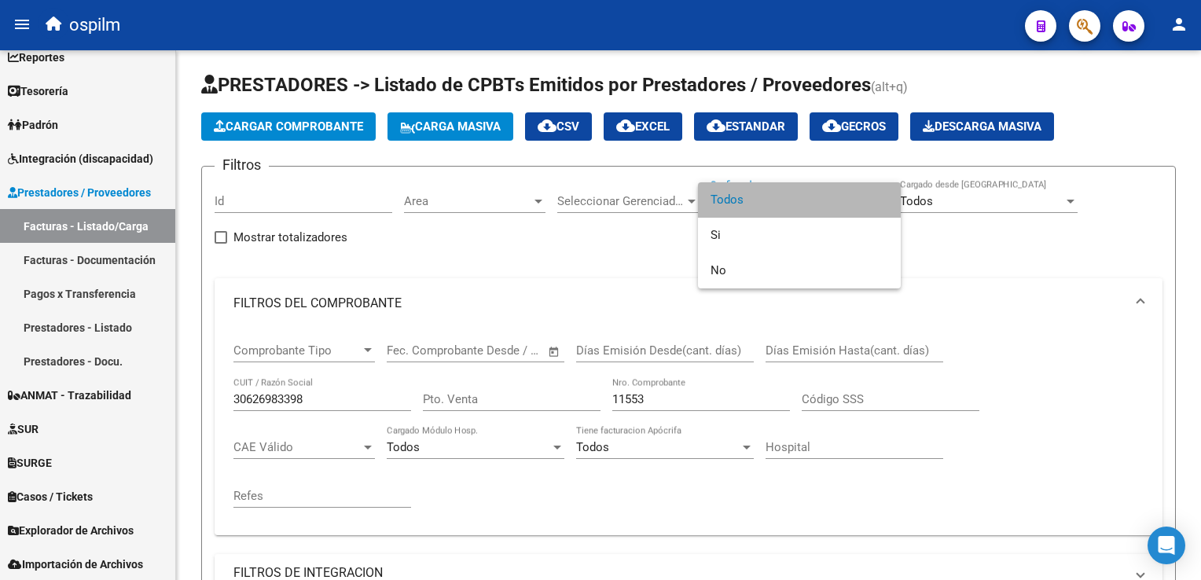
click at [775, 211] on span "Todos" at bounding box center [800, 199] width 178 height 35
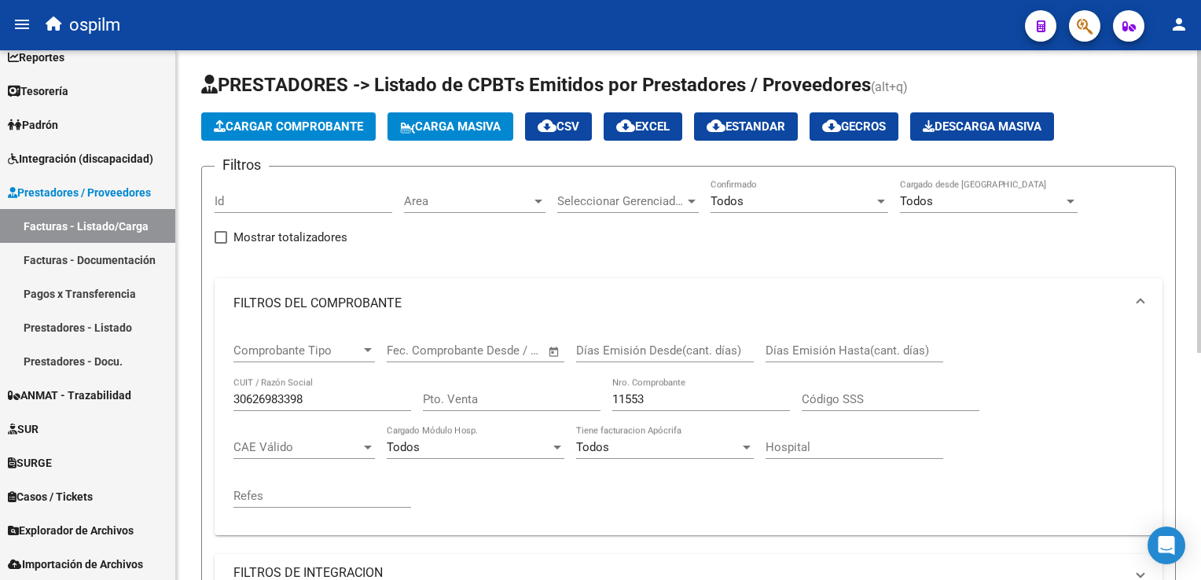
drag, startPoint x: 271, startPoint y: 370, endPoint x: 242, endPoint y: 366, distance: 29.3
click at [242, 366] on div "Comprobante Tipo Comprobante Tipo Fecha inicio – Fecha fin Fec. Comprobante Des…" at bounding box center [688, 426] width 910 height 194
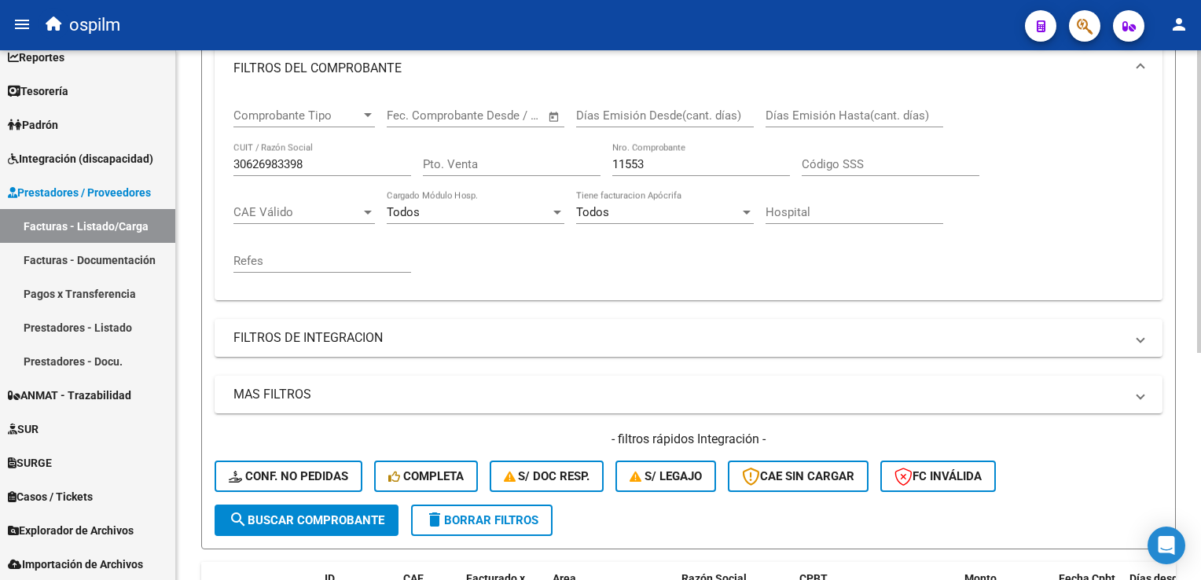
scroll to position [239, 0]
click at [314, 533] on form "Filtros Id Area Area Seleccionar Gerenciador Seleccionar Gerenciador Todos Conf…" at bounding box center [688, 239] width 975 height 619
click at [322, 532] on form "Filtros Id Area Area Seleccionar Gerenciador Seleccionar Gerenciador Todos Conf…" at bounding box center [688, 239] width 975 height 619
click at [323, 527] on button "search Buscar Comprobante" at bounding box center [307, 519] width 184 height 31
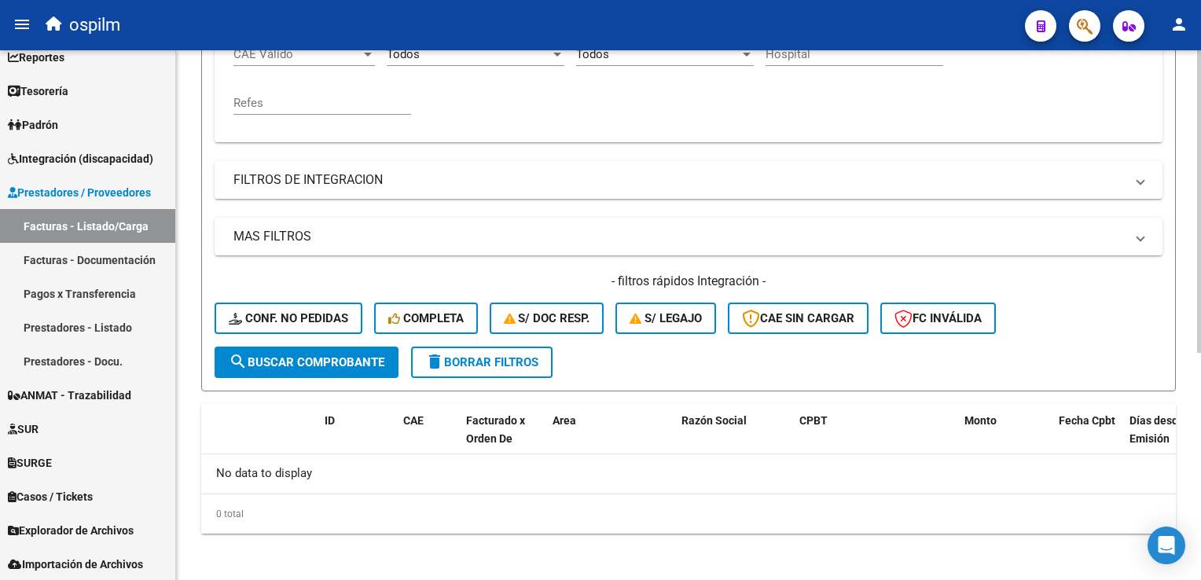
scroll to position [0, 0]
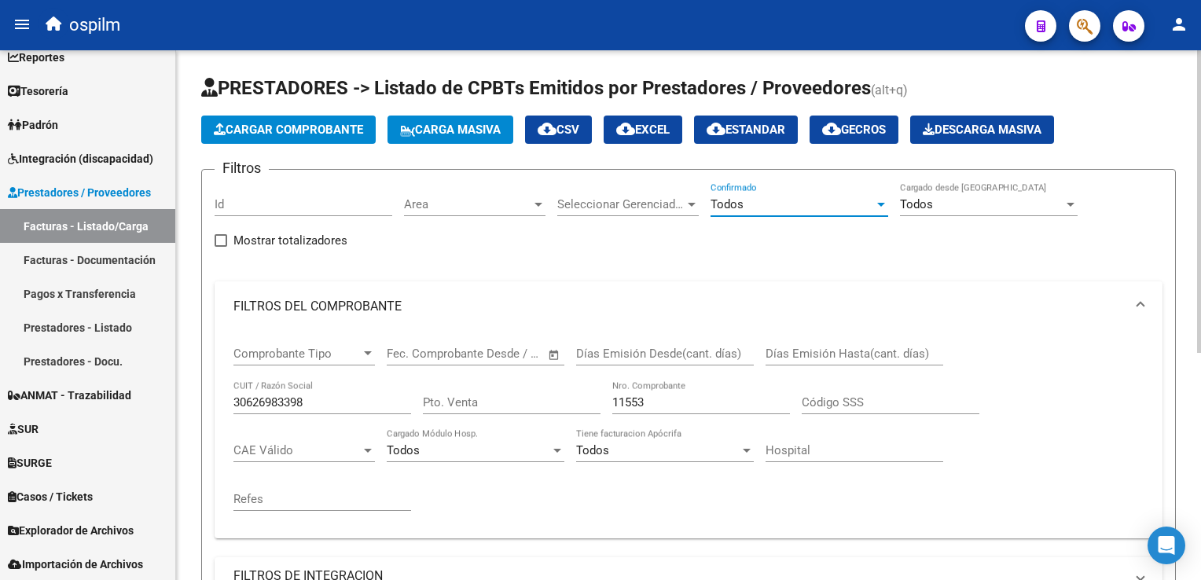
click at [794, 203] on div "Todos" at bounding box center [793, 204] width 164 height 14
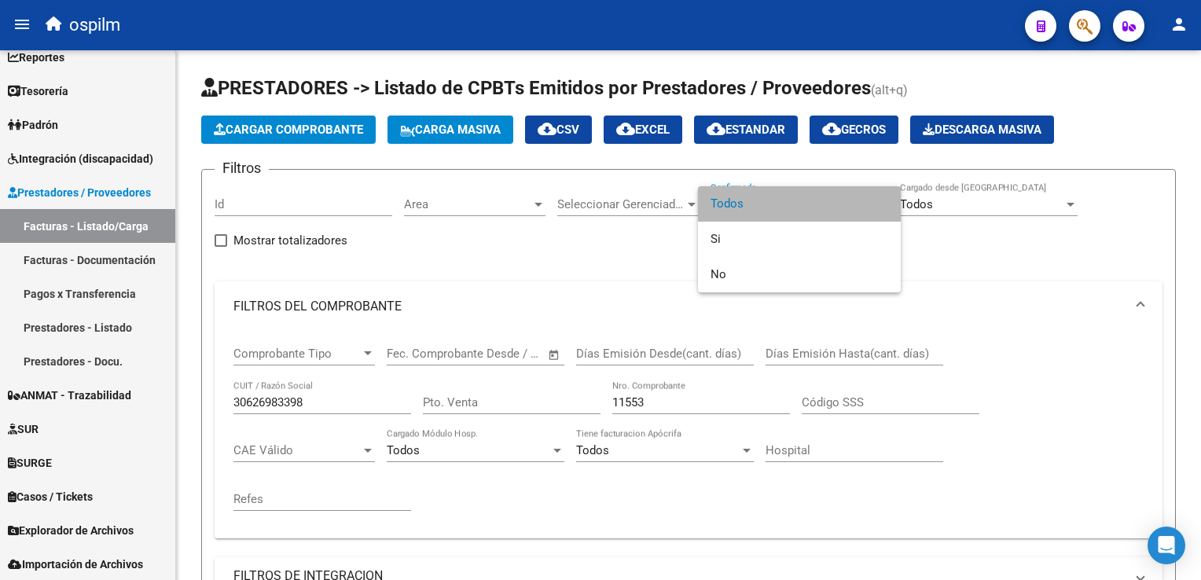
click at [761, 207] on span "Todos" at bounding box center [800, 203] width 178 height 35
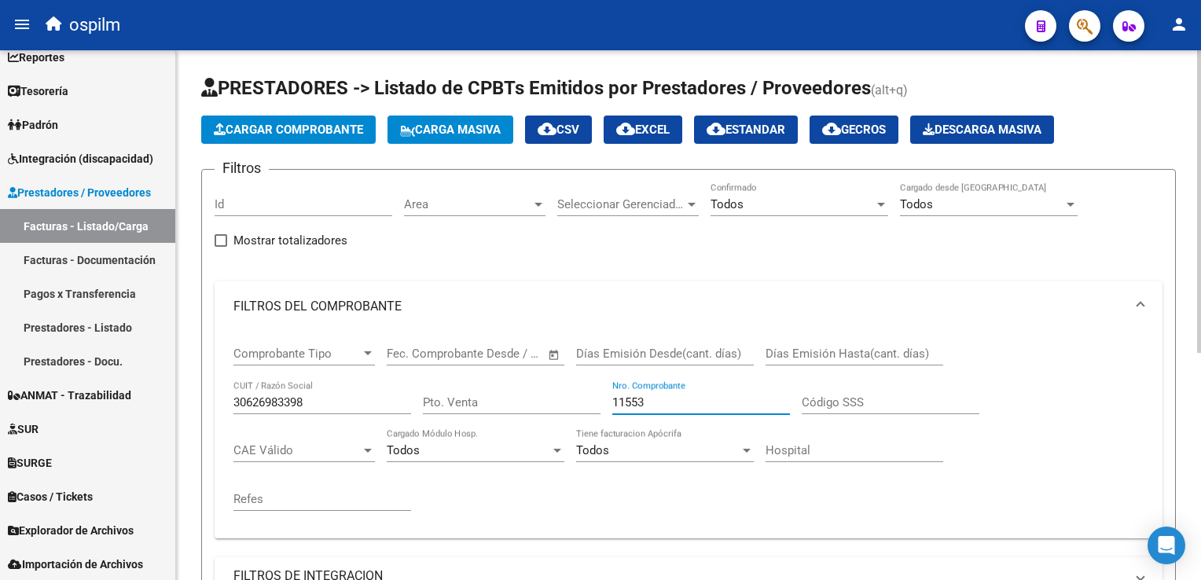
drag, startPoint x: 699, startPoint y: 398, endPoint x: 347, endPoint y: 323, distance: 360.0
click at [349, 326] on mat-expansion-panel "FILTROS DEL COMPROBANTE Comprobante Tipo Comprobante Tipo Fecha inicio – Fecha …" at bounding box center [689, 409] width 948 height 257
click at [686, 401] on input "11557" at bounding box center [701, 402] width 178 height 14
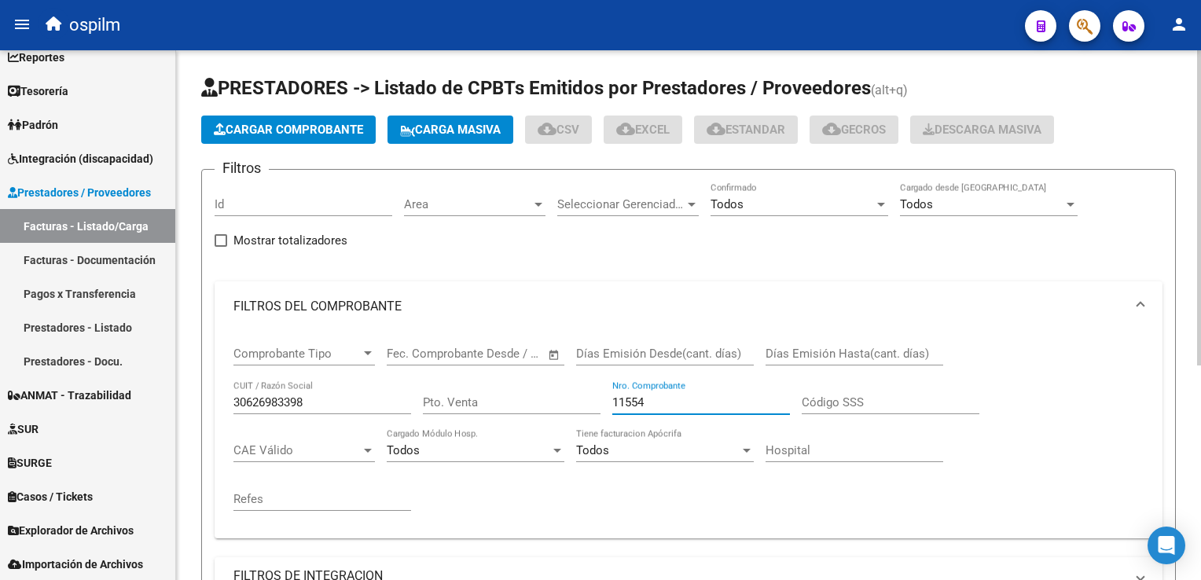
type input "11553"
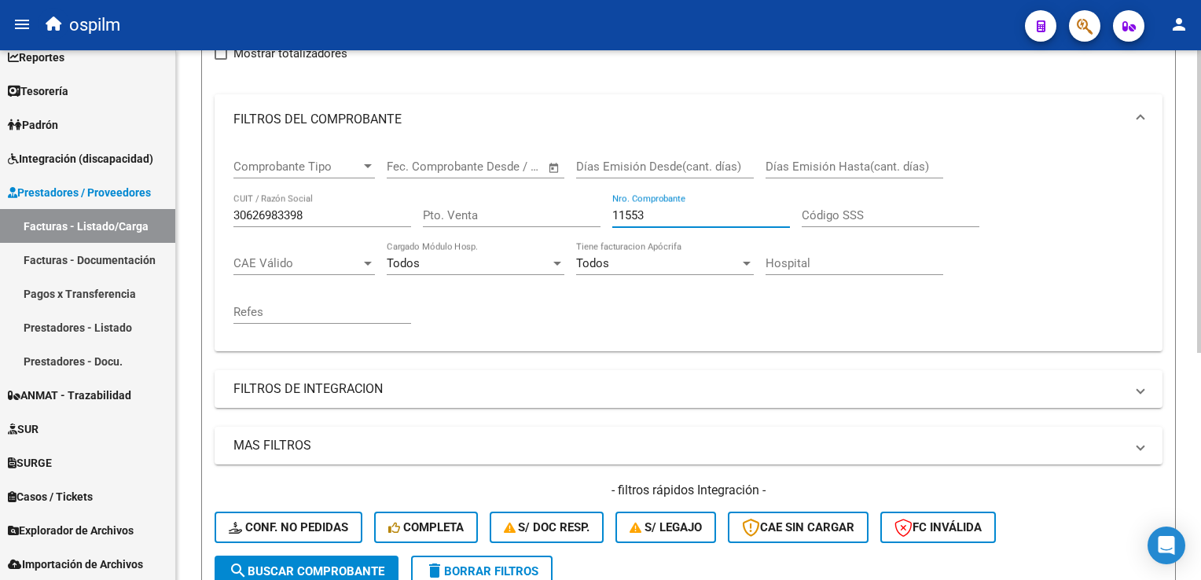
scroll to position [3, 0]
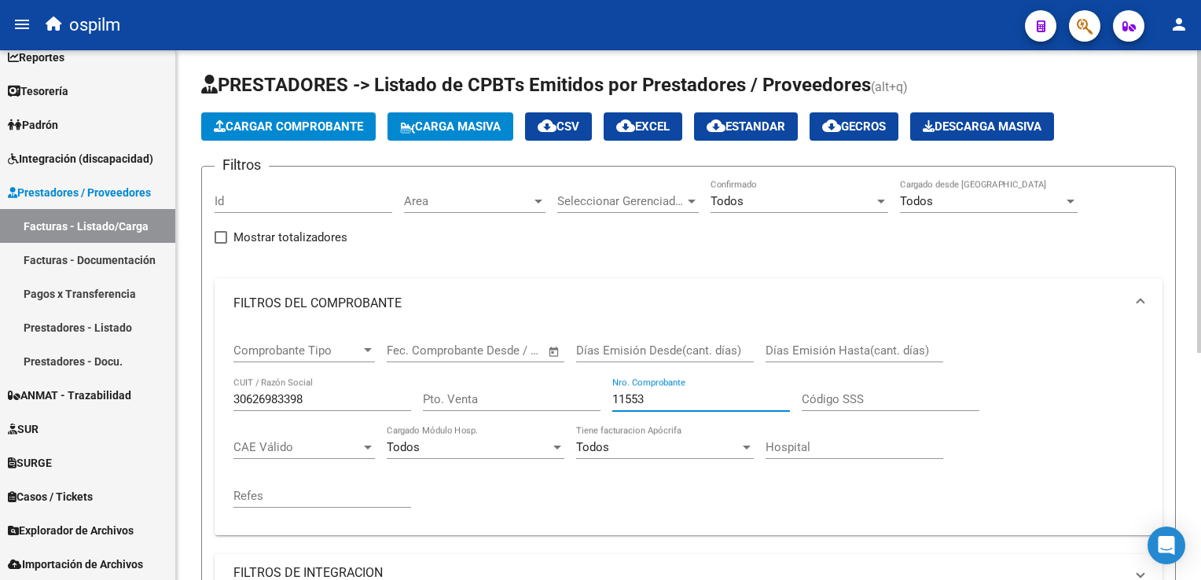
click at [341, 119] on span "Cargar Comprobante" at bounding box center [288, 126] width 149 height 14
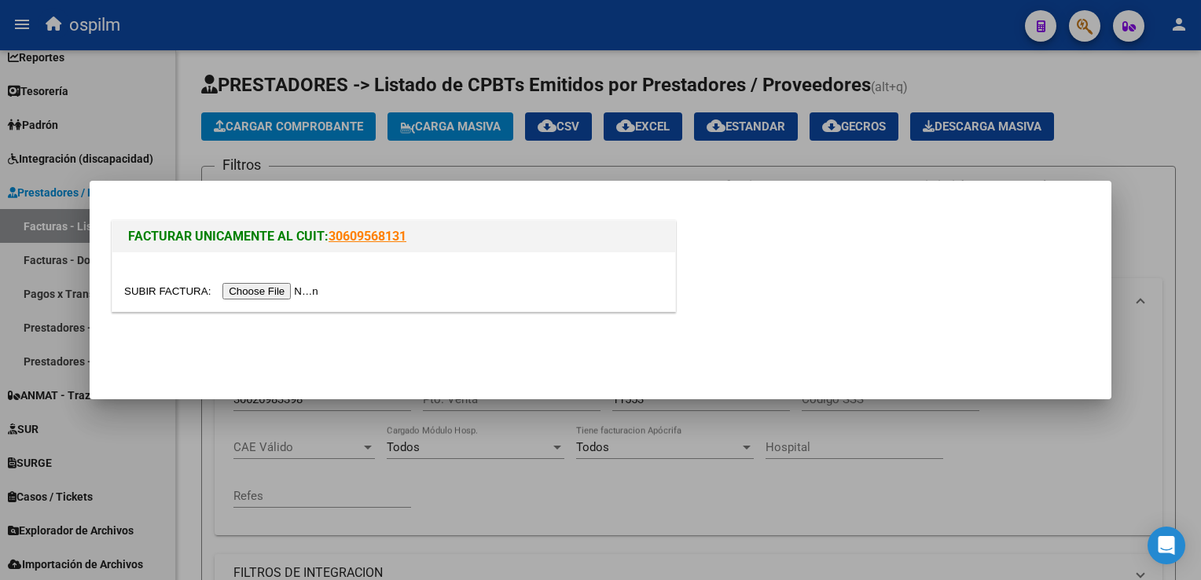
click at [268, 278] on div at bounding box center [393, 281] width 563 height 59
click at [273, 311] on div at bounding box center [393, 281] width 563 height 59
click at [275, 294] on input "file" at bounding box center [223, 291] width 199 height 17
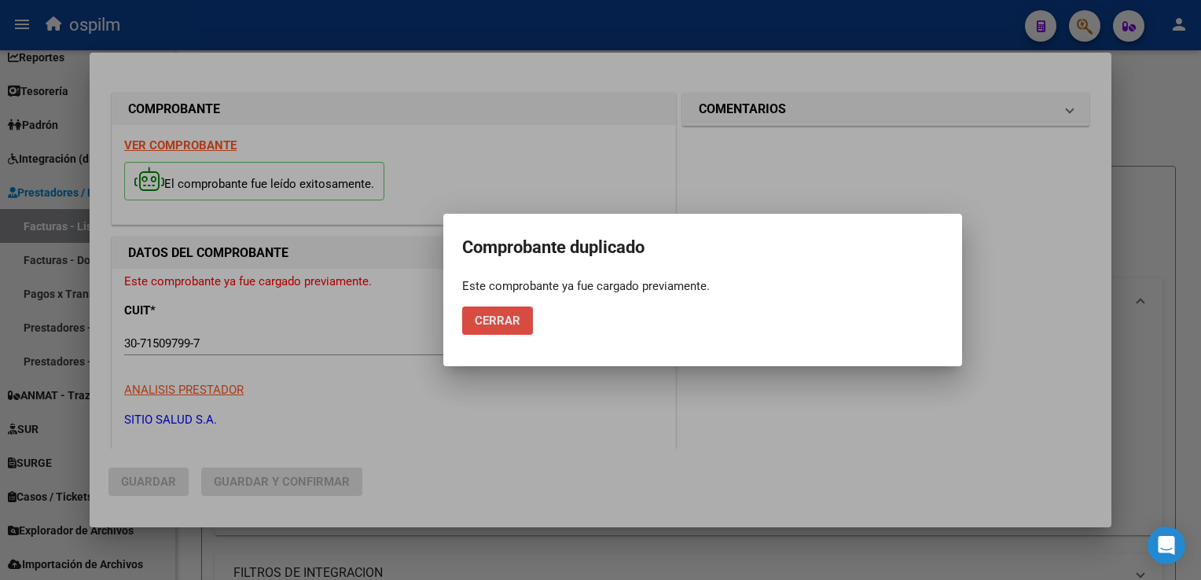
click at [524, 322] on button "Cerrar" at bounding box center [497, 321] width 71 height 28
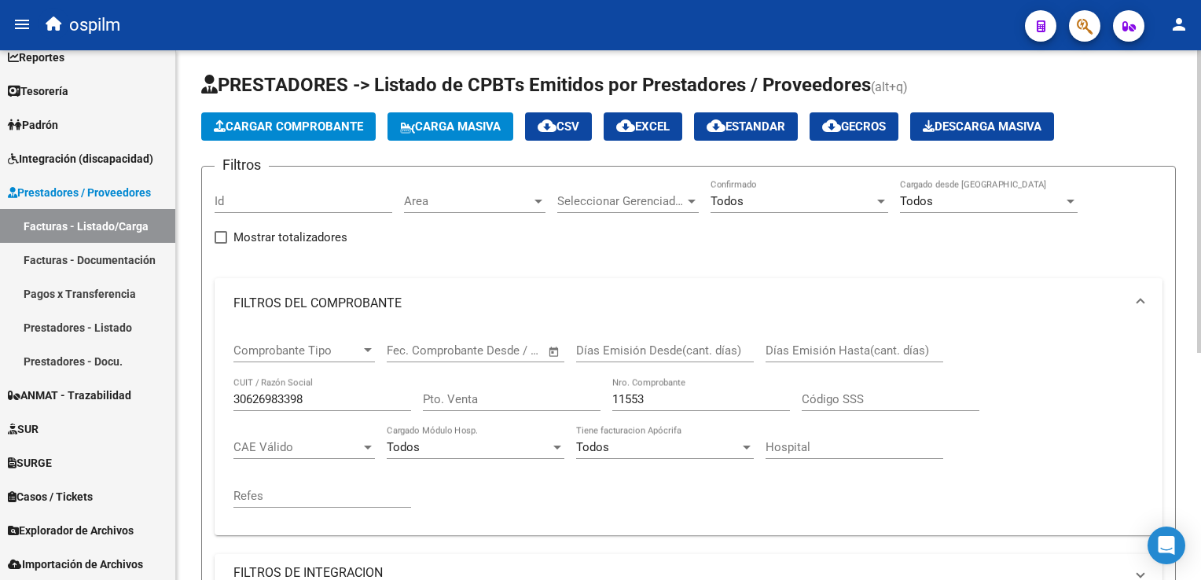
click at [265, 129] on span "Cargar Comprobante" at bounding box center [288, 126] width 149 height 14
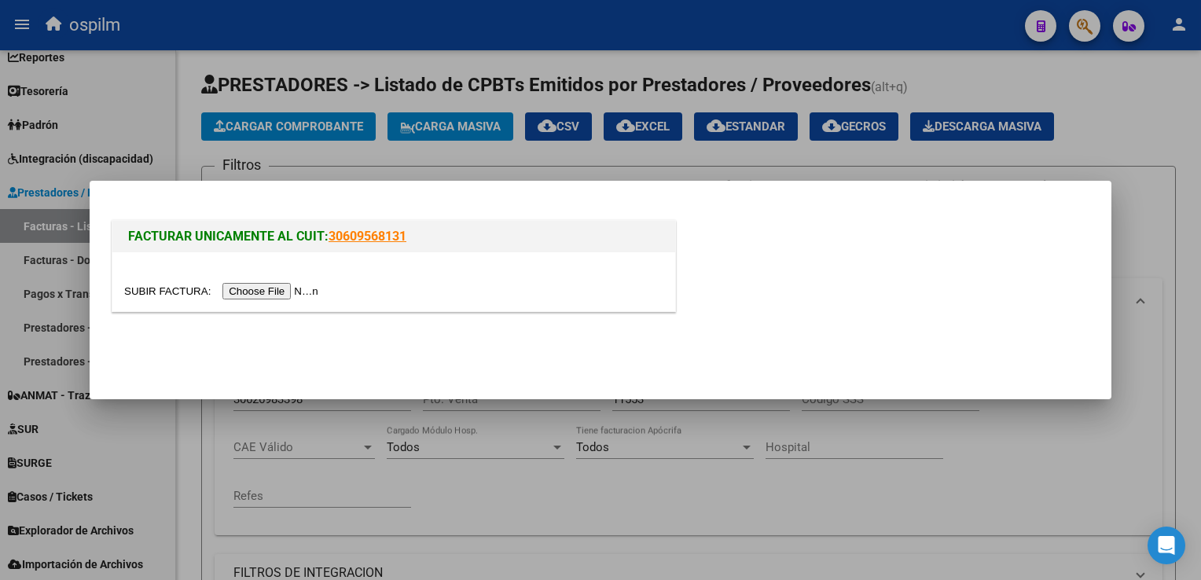
click at [257, 292] on input "file" at bounding box center [223, 291] width 199 height 17
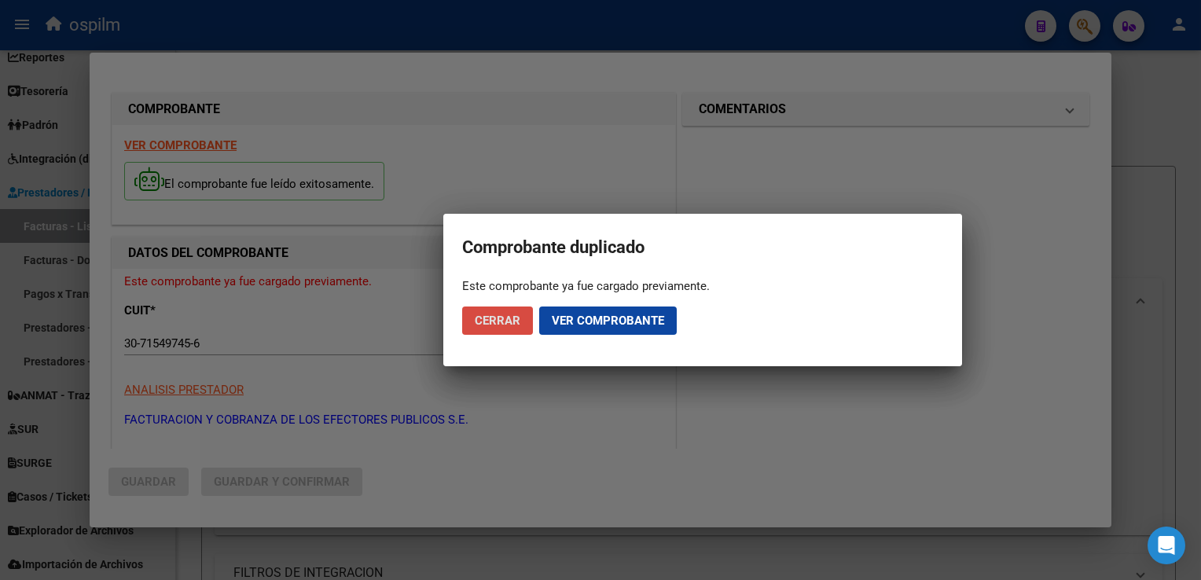
drag, startPoint x: 504, startPoint y: 326, endPoint x: 486, endPoint y: 335, distance: 20.0
click at [503, 326] on span "Cerrar" at bounding box center [498, 321] width 46 height 14
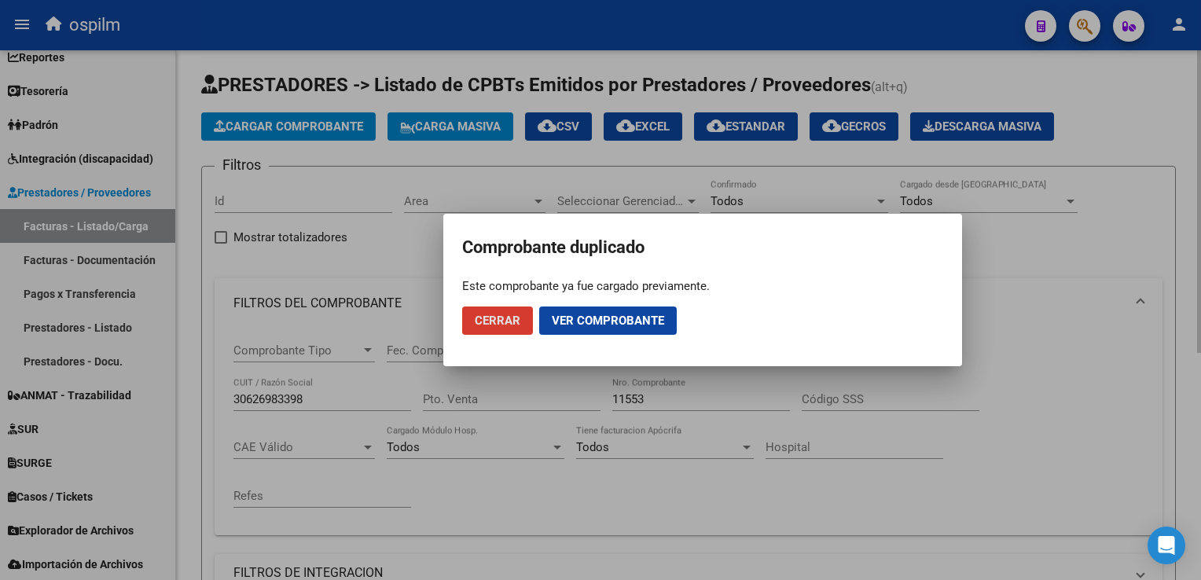
drag, startPoint x: 494, startPoint y: 314, endPoint x: 307, endPoint y: 148, distance: 250.0
click at [491, 314] on span "Cerrar" at bounding box center [498, 321] width 46 height 14
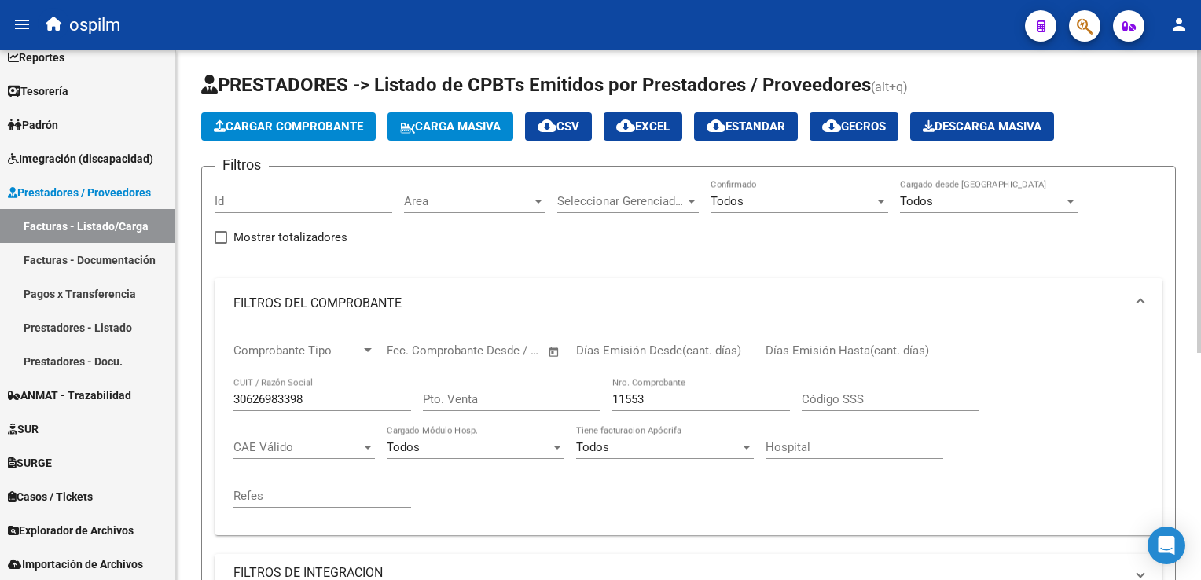
click at [263, 119] on span "Cargar Comprobante" at bounding box center [288, 126] width 149 height 14
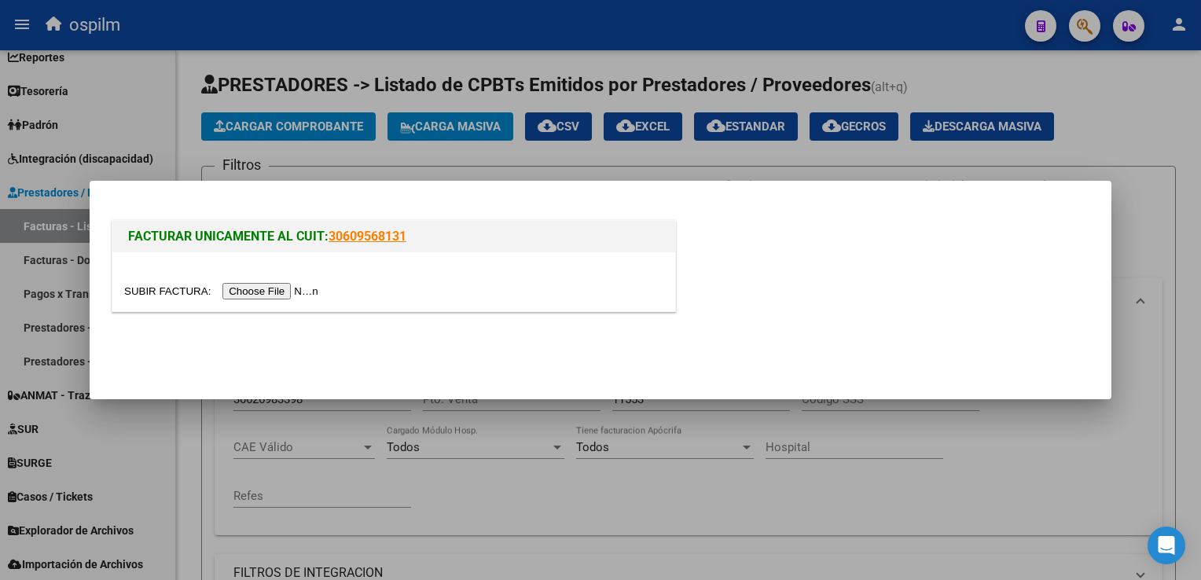
click at [245, 300] on div at bounding box center [393, 281] width 563 height 59
click at [244, 291] on input "file" at bounding box center [223, 291] width 199 height 17
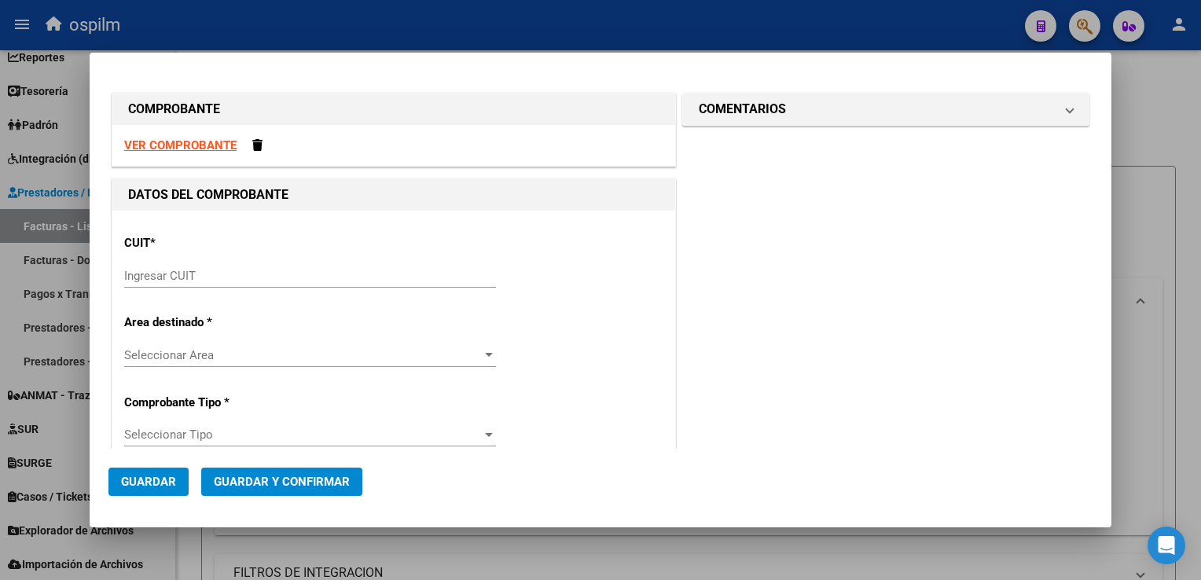
click at [318, 287] on div "Ingresar CUIT" at bounding box center [310, 283] width 372 height 39
click at [317, 285] on div "Ingresar CUIT" at bounding box center [310, 276] width 372 height 24
click at [319, 272] on input "Ingresar CUIT" at bounding box center [310, 276] width 372 height 14
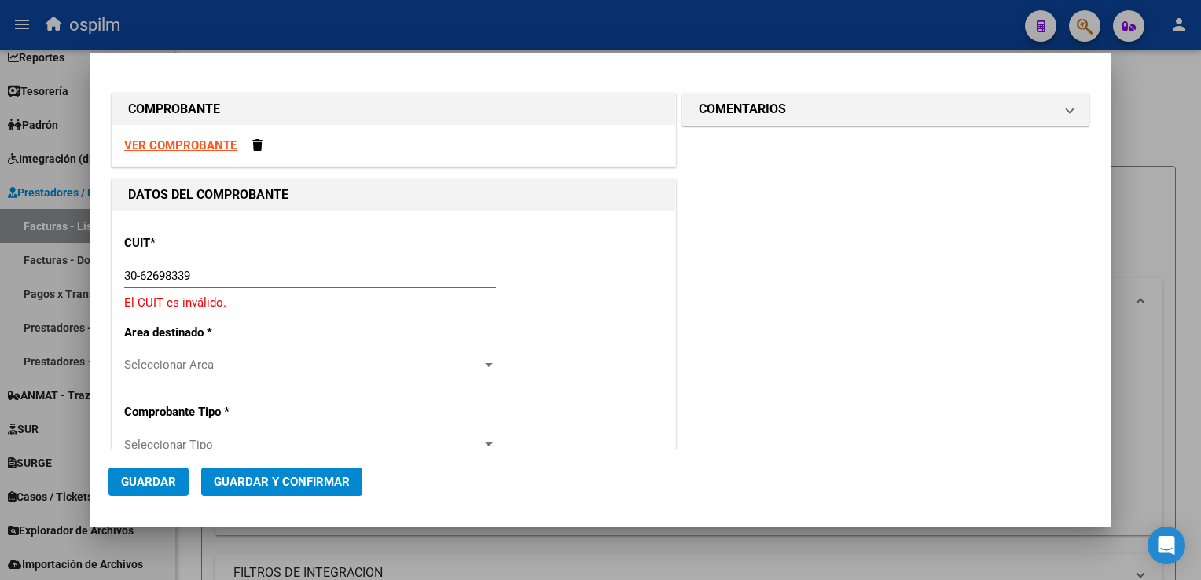
type input "30-62698339-8"
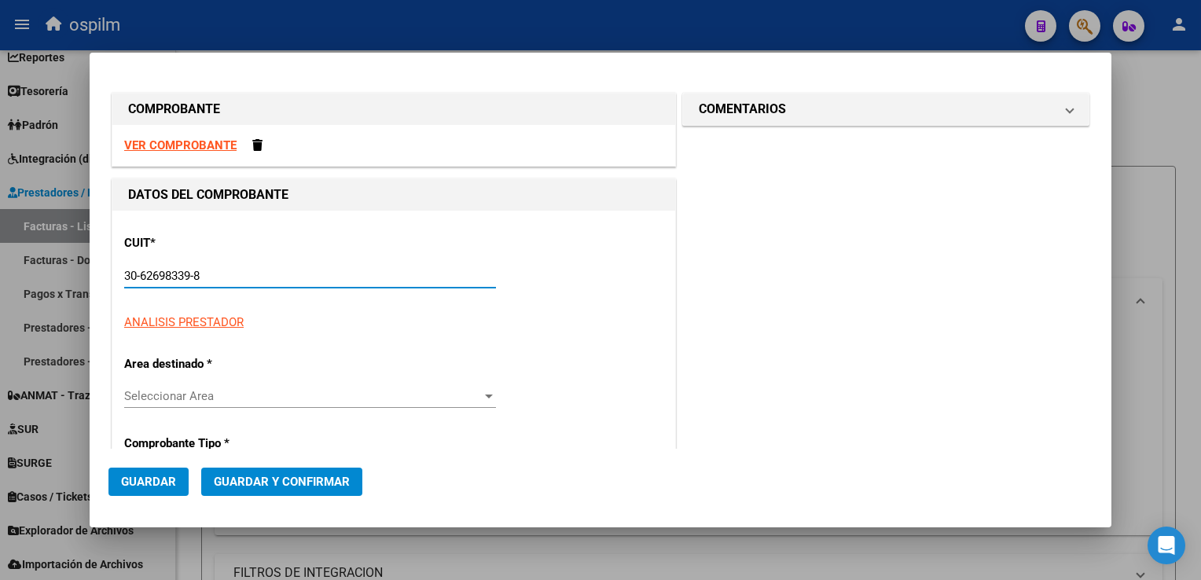
type input "124"
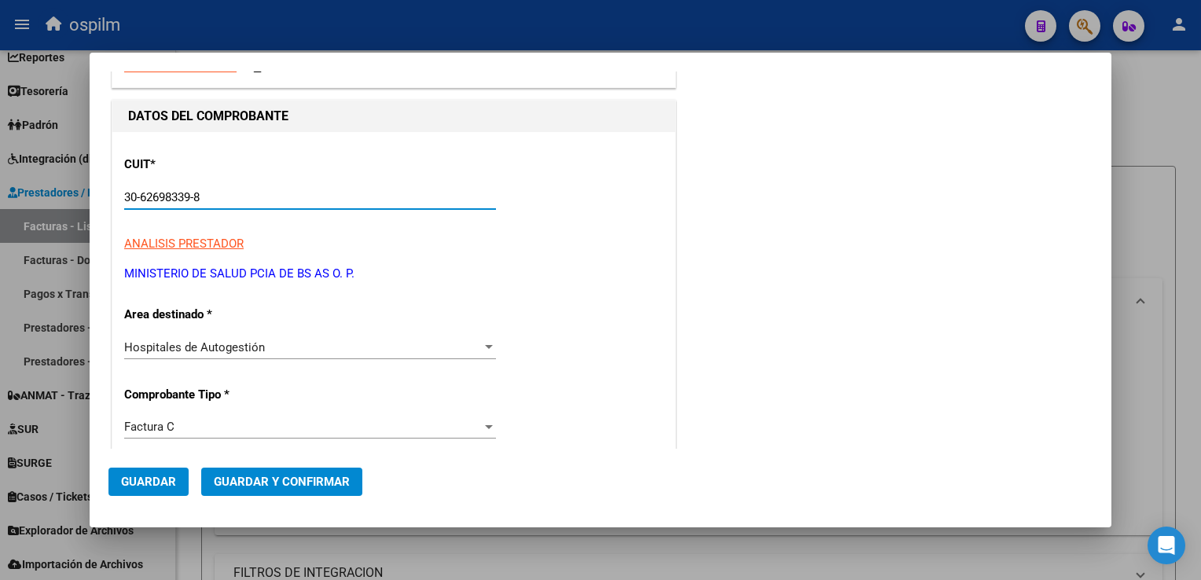
scroll to position [236, 0]
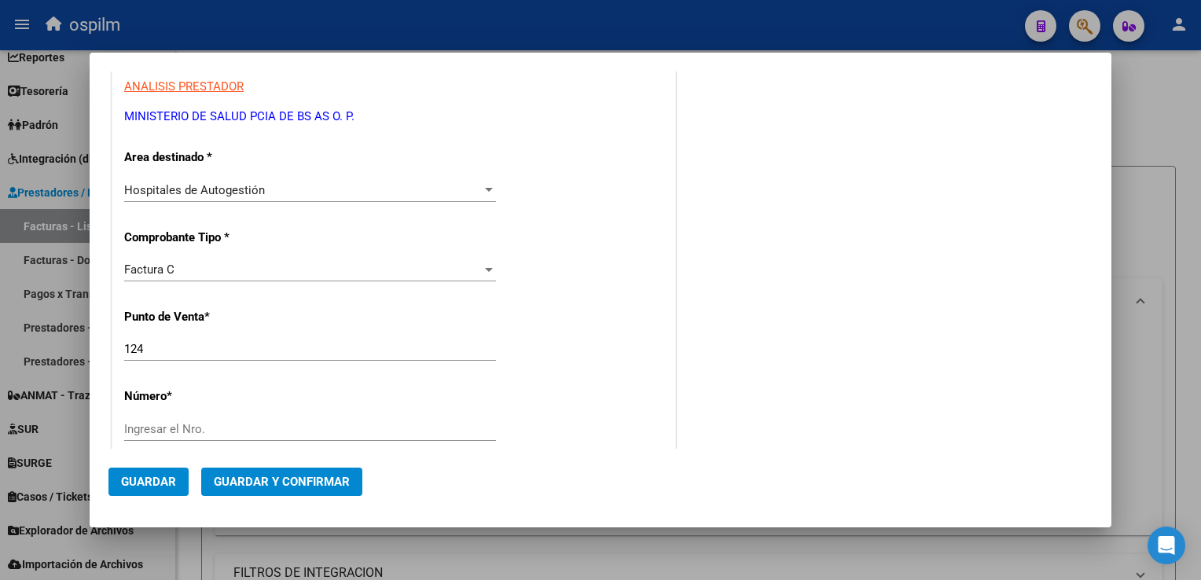
type input "30-62698339-8"
drag, startPoint x: 151, startPoint y: 350, endPoint x: 104, endPoint y: 344, distance: 47.5
click at [104, 344] on mat-dialog-content "COMPROBANTE VER COMPROBANTE DATOS DEL COMPROBANTE CUIT * 30-62698339-8 Ingresar…" at bounding box center [601, 260] width 1022 height 377
type input "117"
click at [181, 424] on input "Ingresar el Nro." at bounding box center [310, 429] width 372 height 14
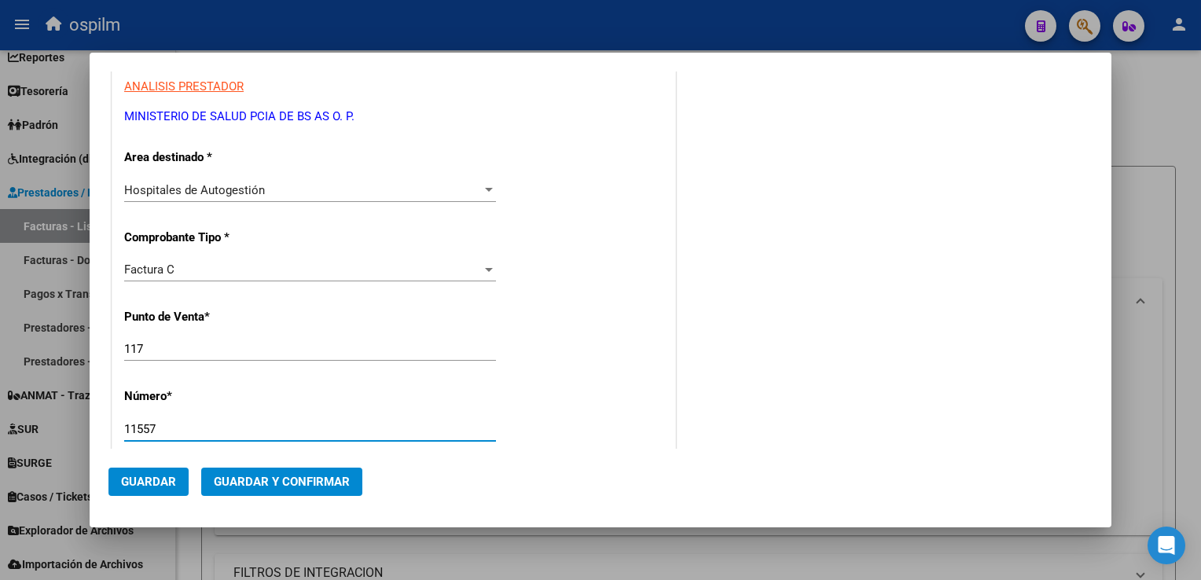
type input "11557"
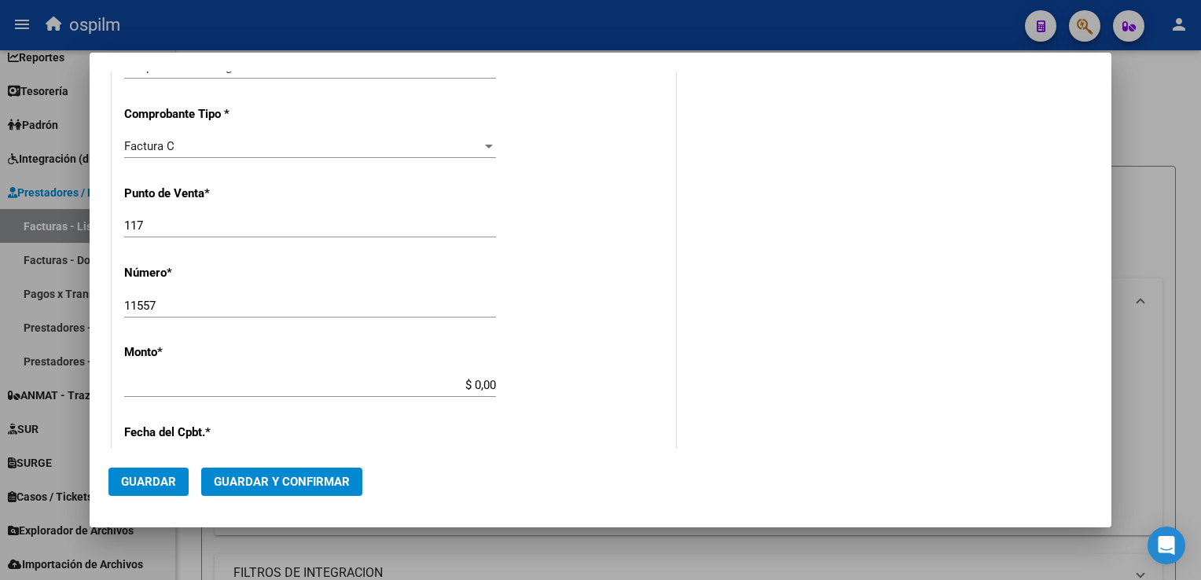
scroll to position [472, 0]
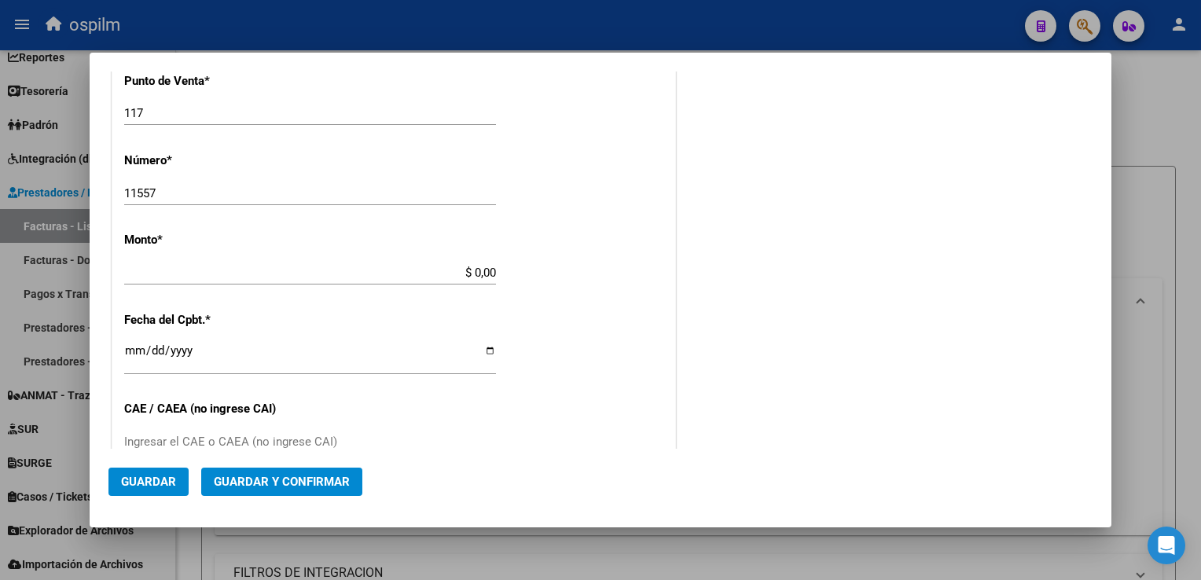
type input "$ 785.745,00"
type input "[DATE]"
type input "75358169172752"
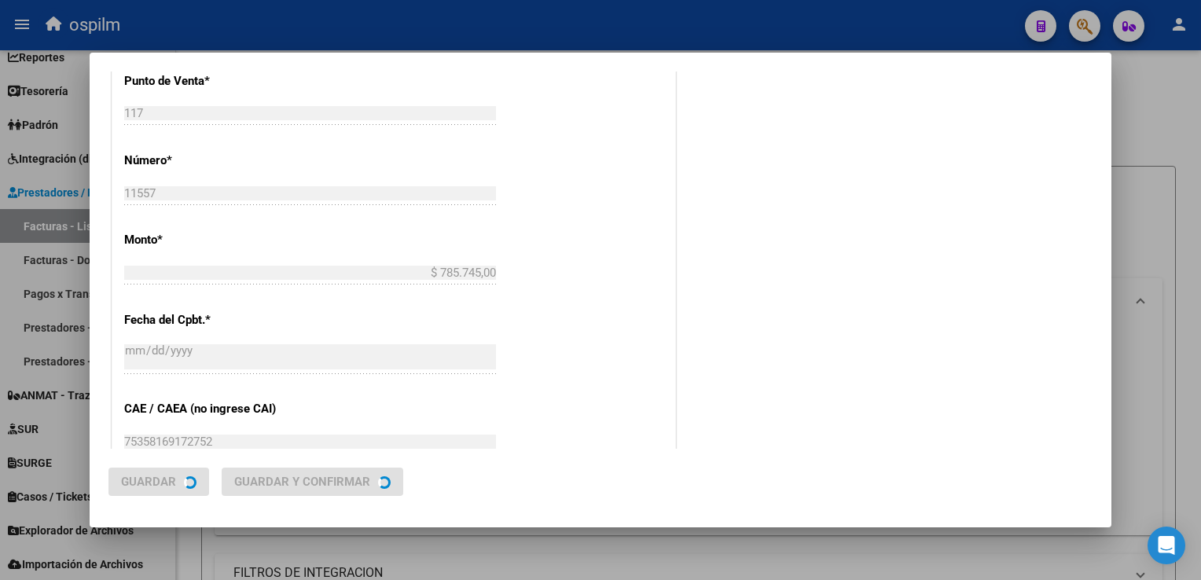
scroll to position [0, 0]
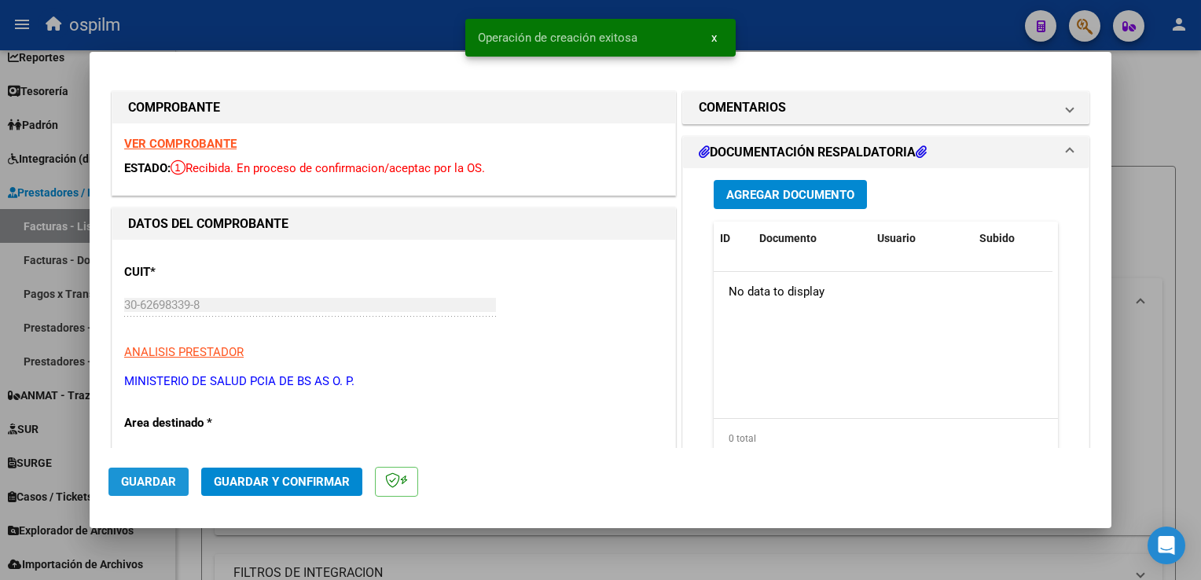
click at [150, 480] on span "Guardar" at bounding box center [148, 482] width 55 height 14
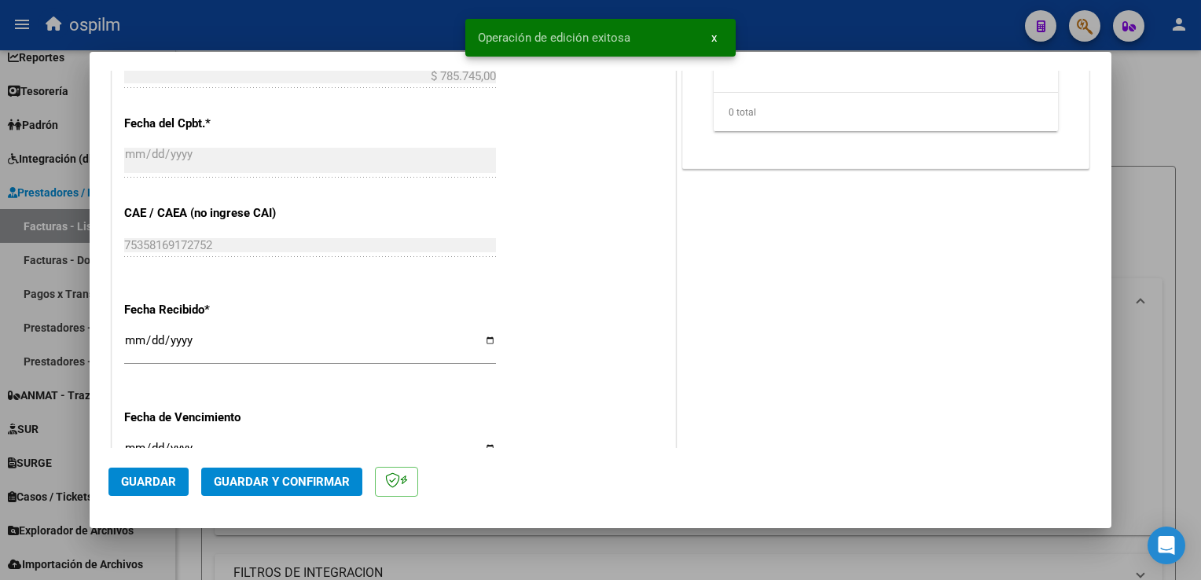
scroll to position [708, 0]
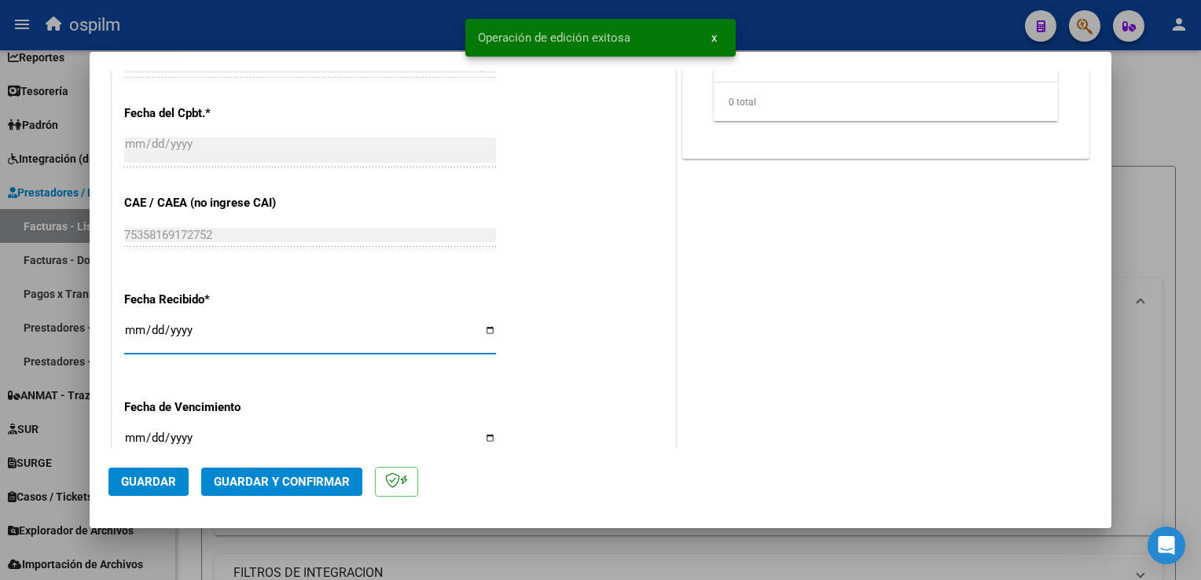
click at [129, 335] on input "[DATE]" at bounding box center [310, 336] width 372 height 25
type input "[DATE]"
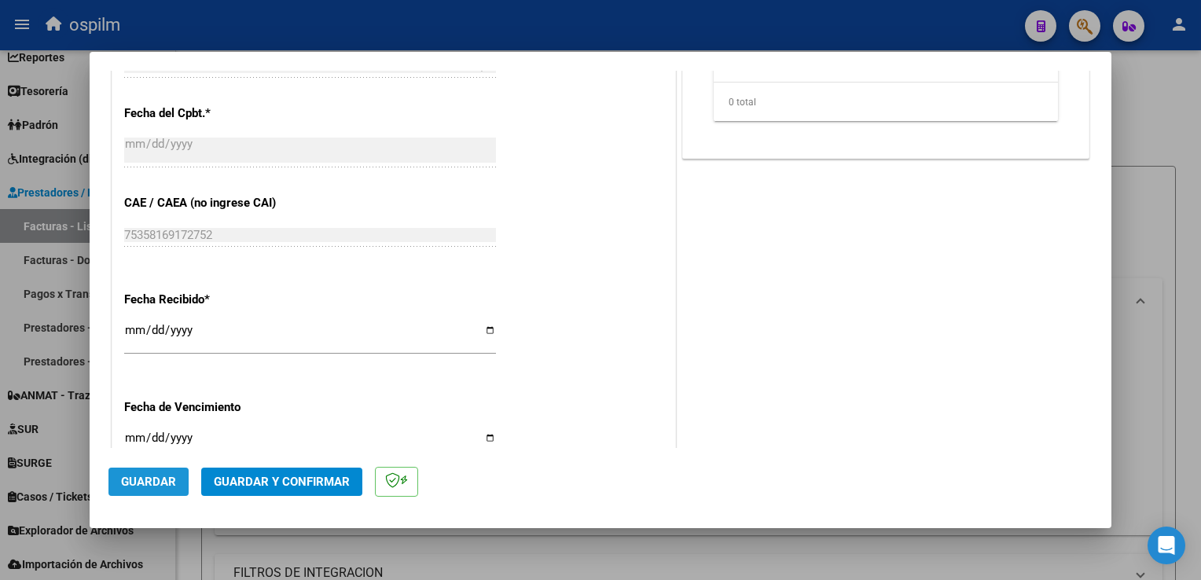
click at [151, 482] on span "Guardar" at bounding box center [148, 482] width 55 height 14
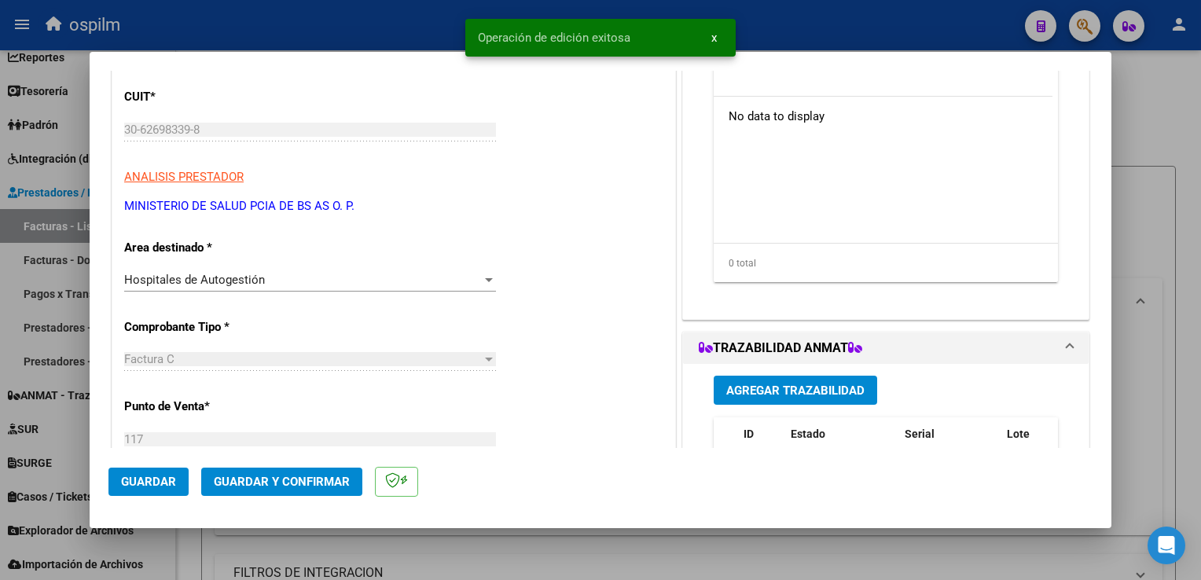
scroll to position [79, 0]
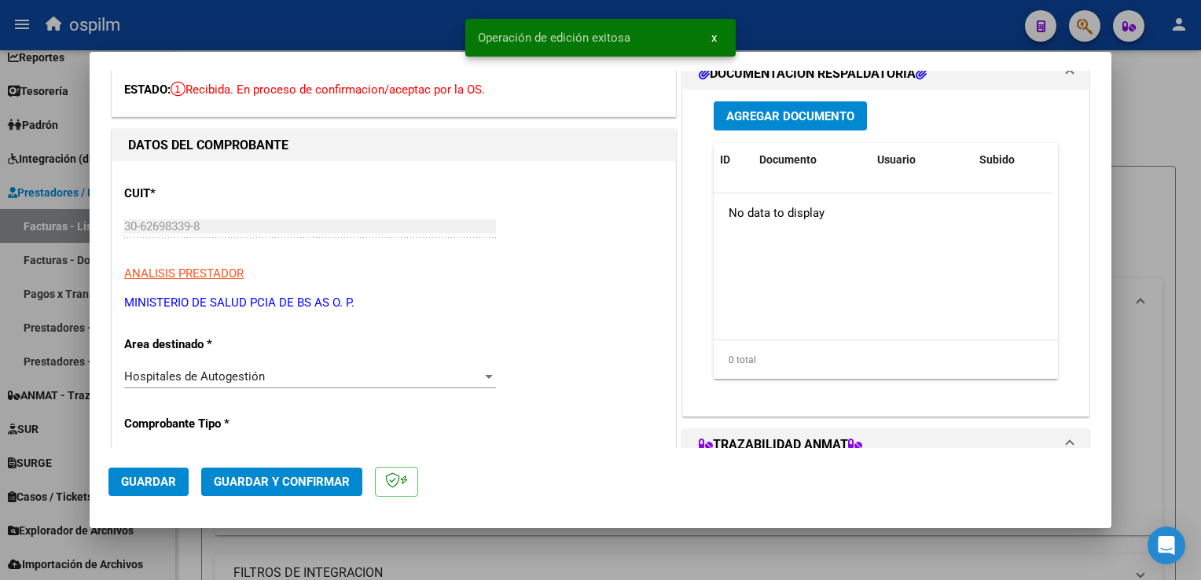
click at [822, 118] on span "Agregar Documento" at bounding box center [790, 116] width 128 height 14
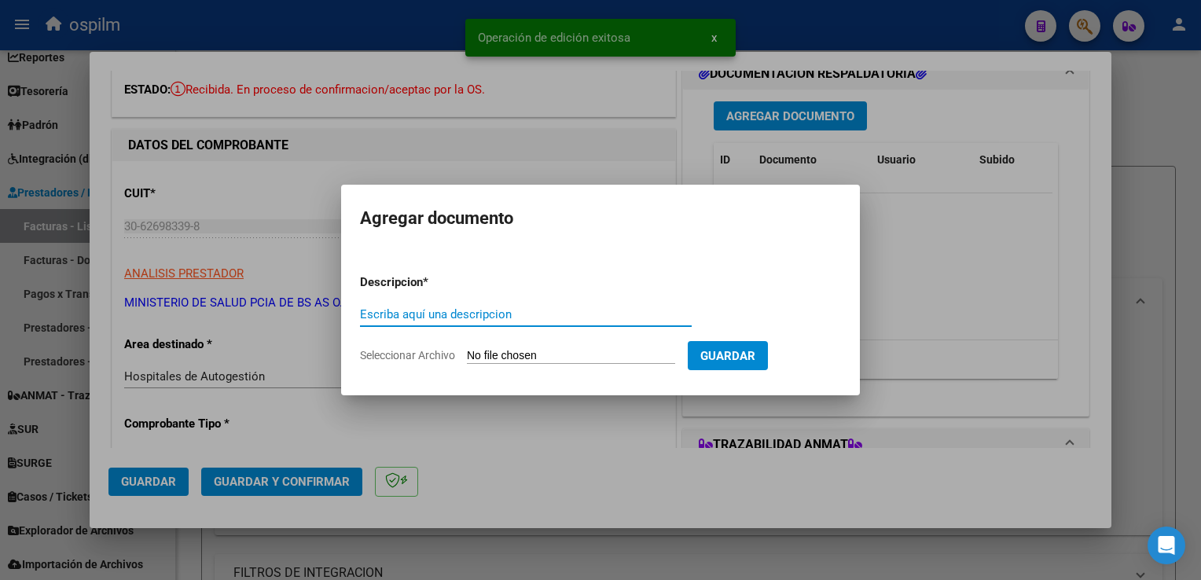
click at [526, 311] on input "Escriba aquí una descripcion" at bounding box center [526, 314] width 332 height 14
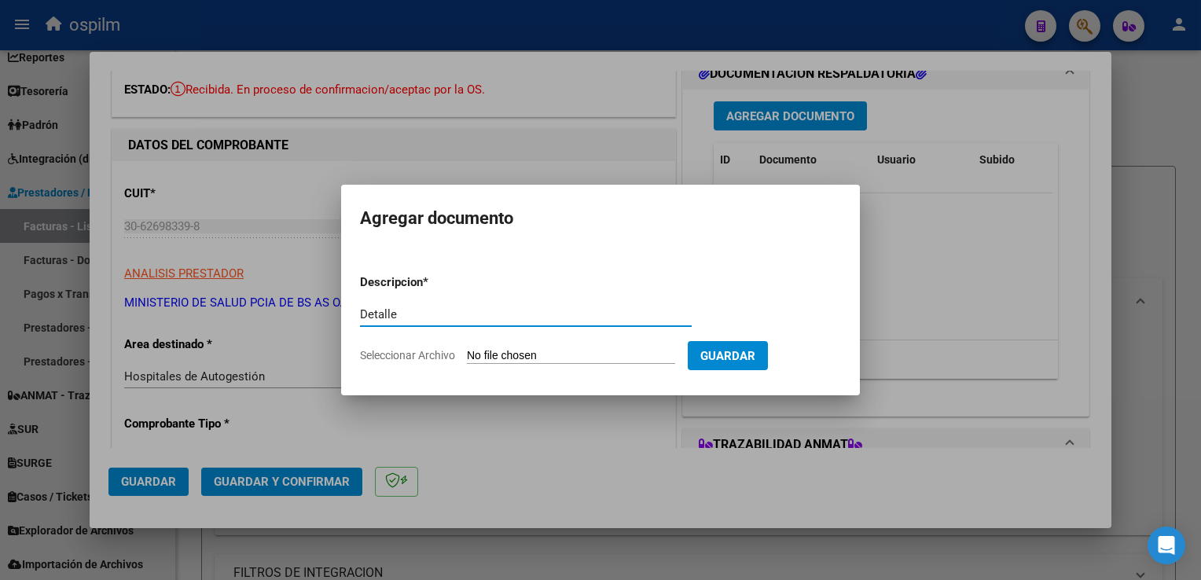
type input "Detalle"
click at [549, 359] on input "Seleccionar Archivo" at bounding box center [571, 356] width 208 height 15
type input "C:\fakepath\Anexo 11557.pdf"
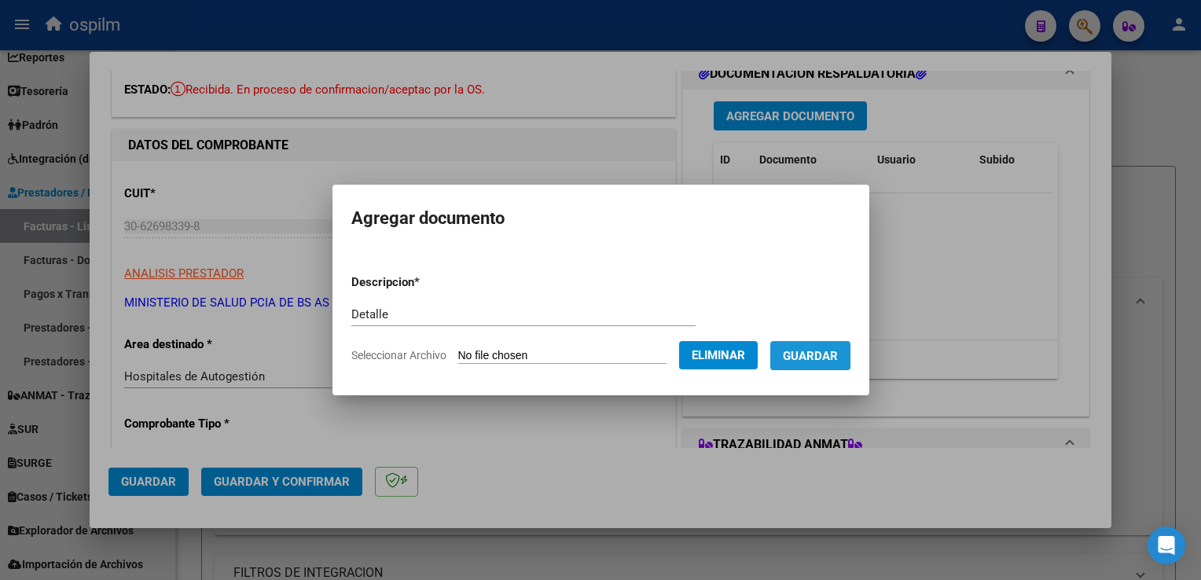
click at [821, 345] on button "Guardar" at bounding box center [810, 355] width 80 height 29
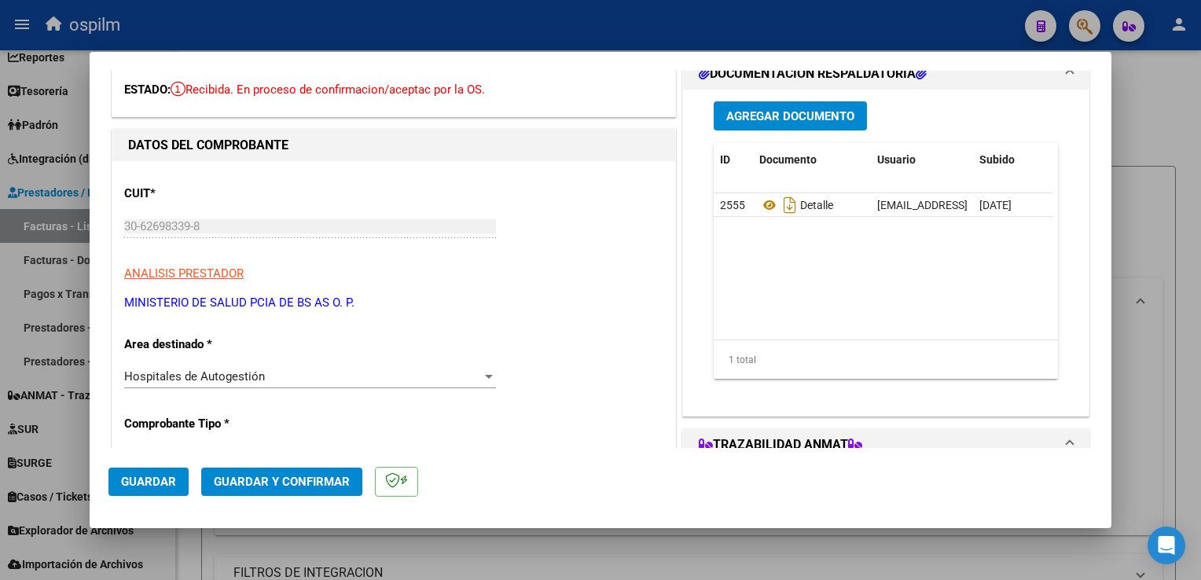
click at [245, 485] on span "Guardar y Confirmar" at bounding box center [282, 482] width 136 height 14
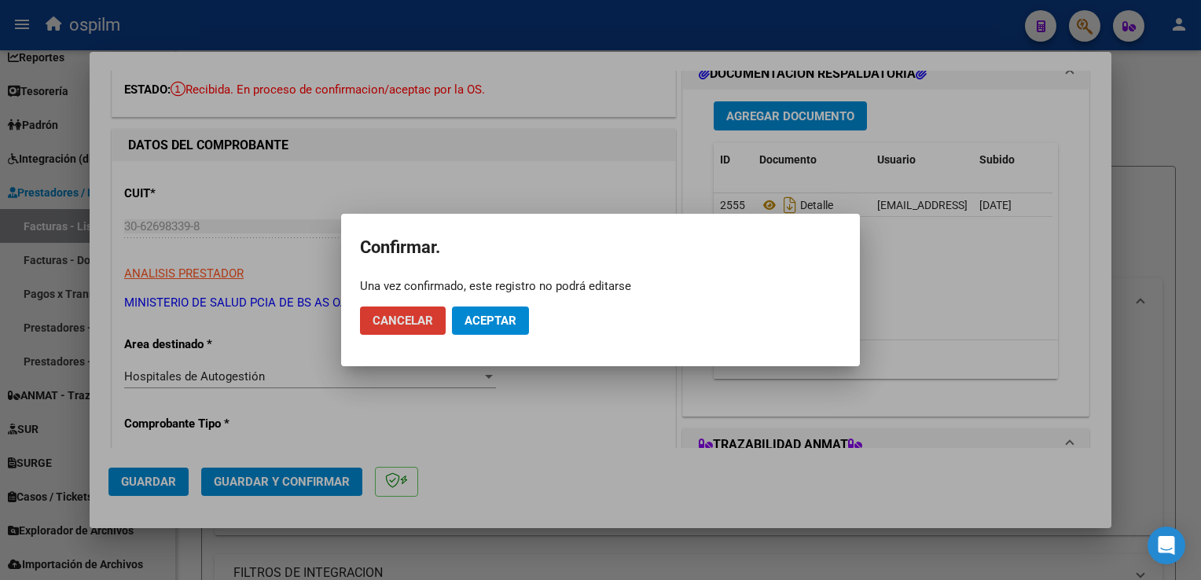
click at [509, 329] on button "Aceptar" at bounding box center [490, 321] width 77 height 28
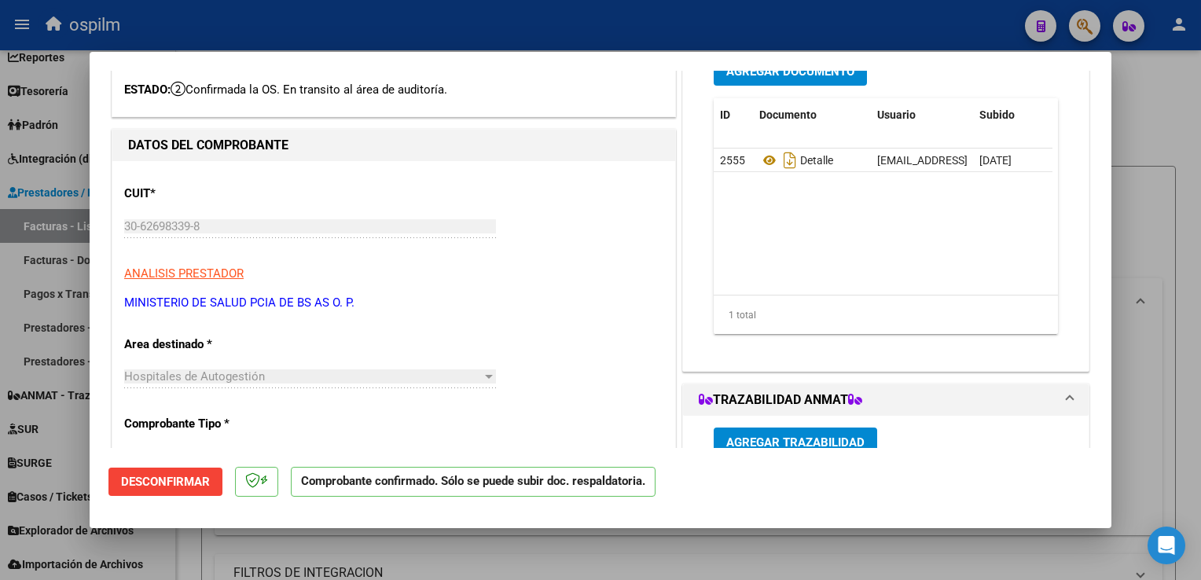
click at [1182, 212] on div at bounding box center [600, 290] width 1201 height 580
type input "$ 0,00"
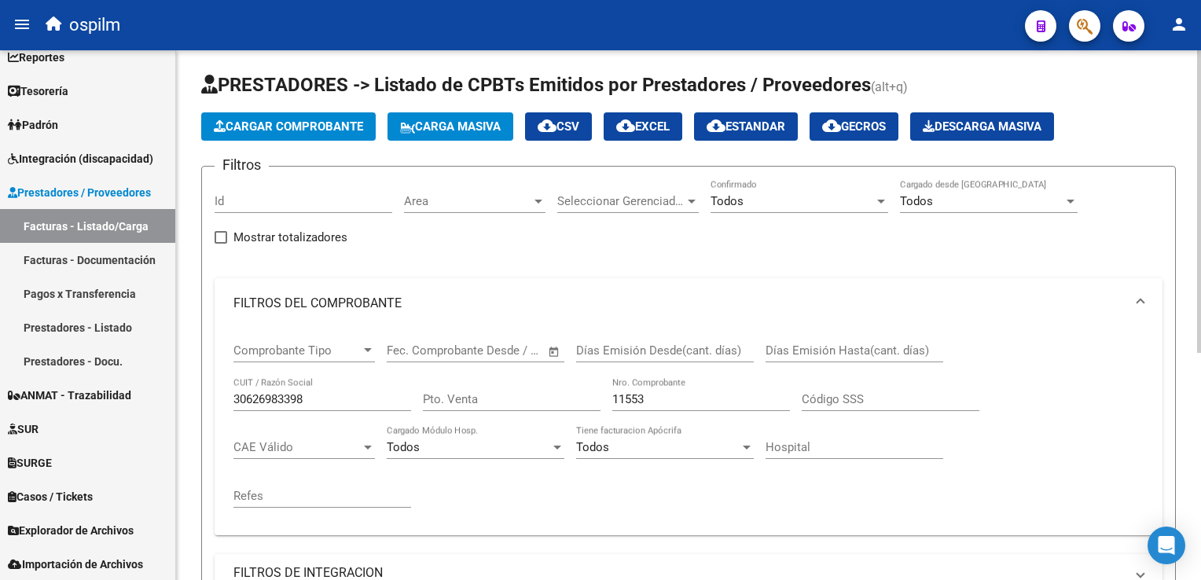
click at [317, 127] on span "Cargar Comprobante" at bounding box center [288, 126] width 149 height 14
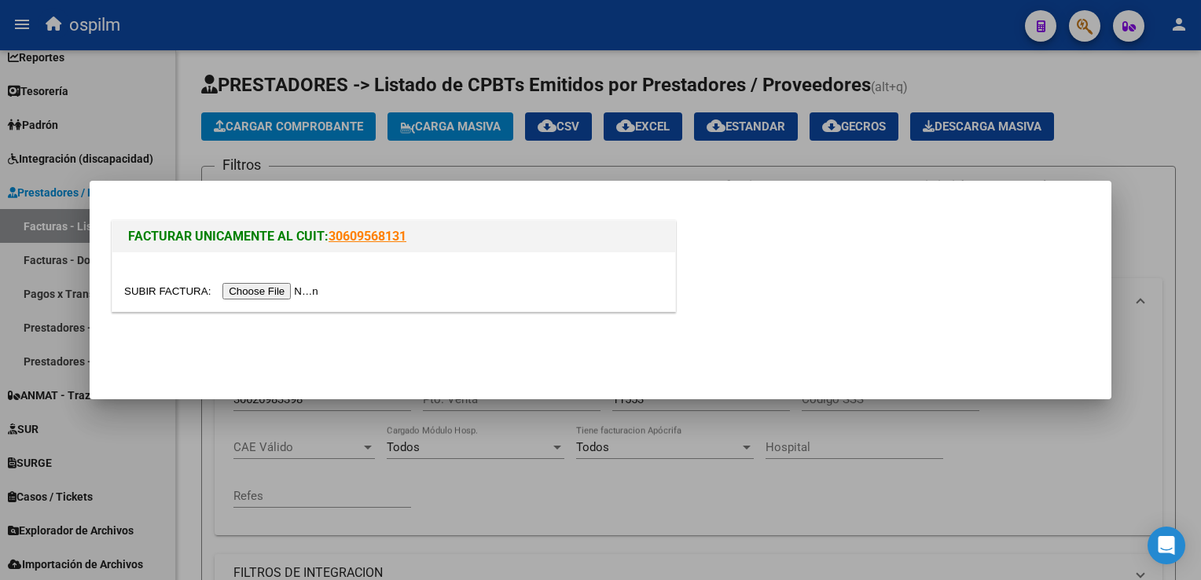
click at [256, 292] on input "file" at bounding box center [223, 291] width 199 height 17
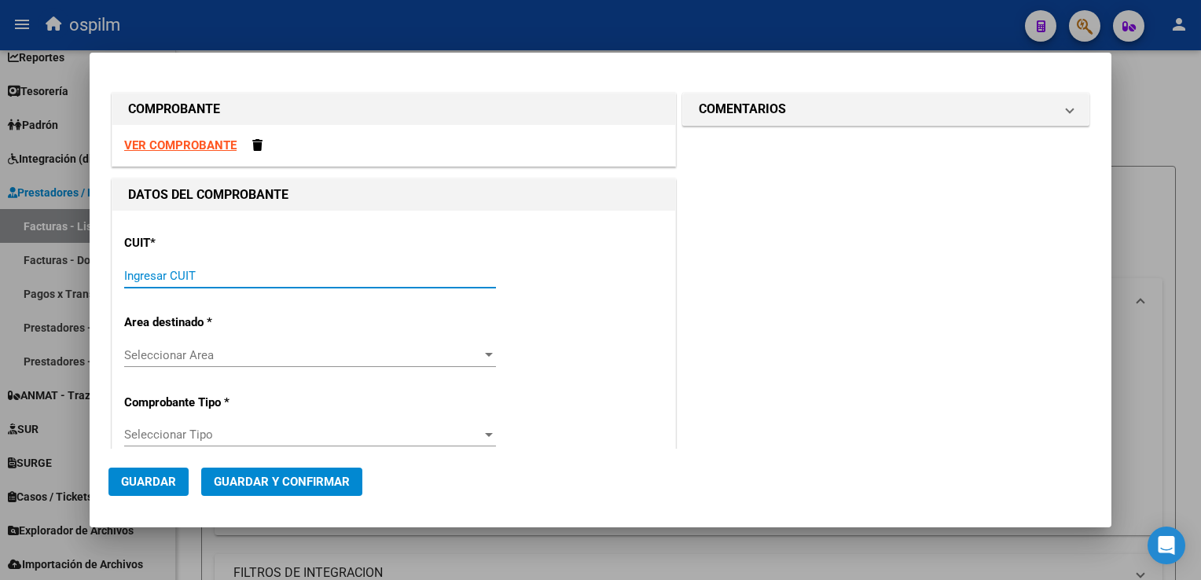
click at [219, 280] on input "Ingresar CUIT" at bounding box center [310, 276] width 372 height 14
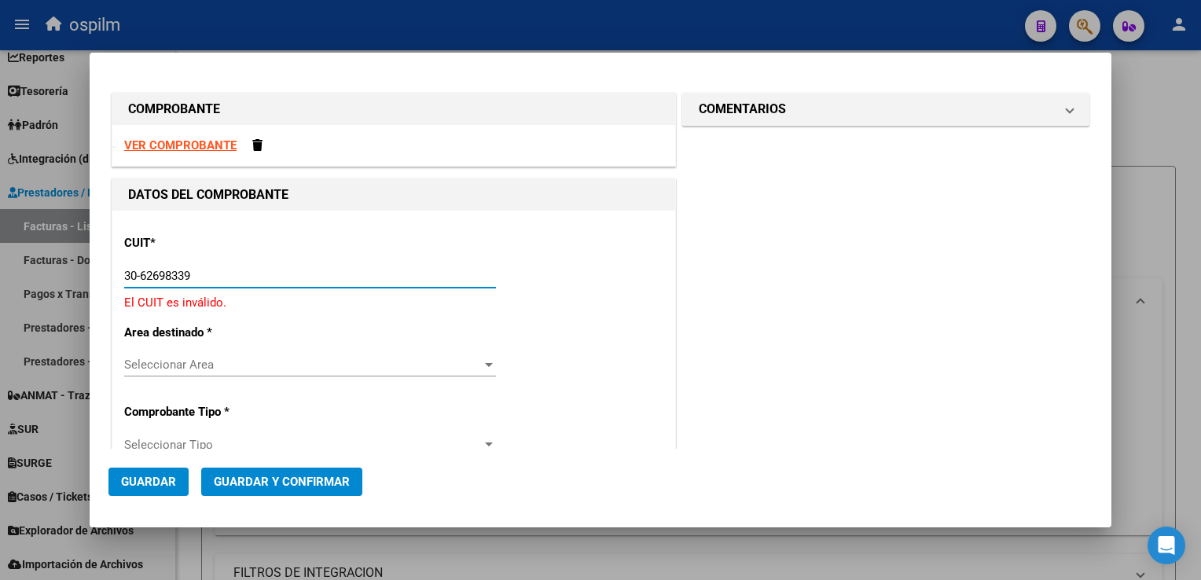
type input "30-62698339-8"
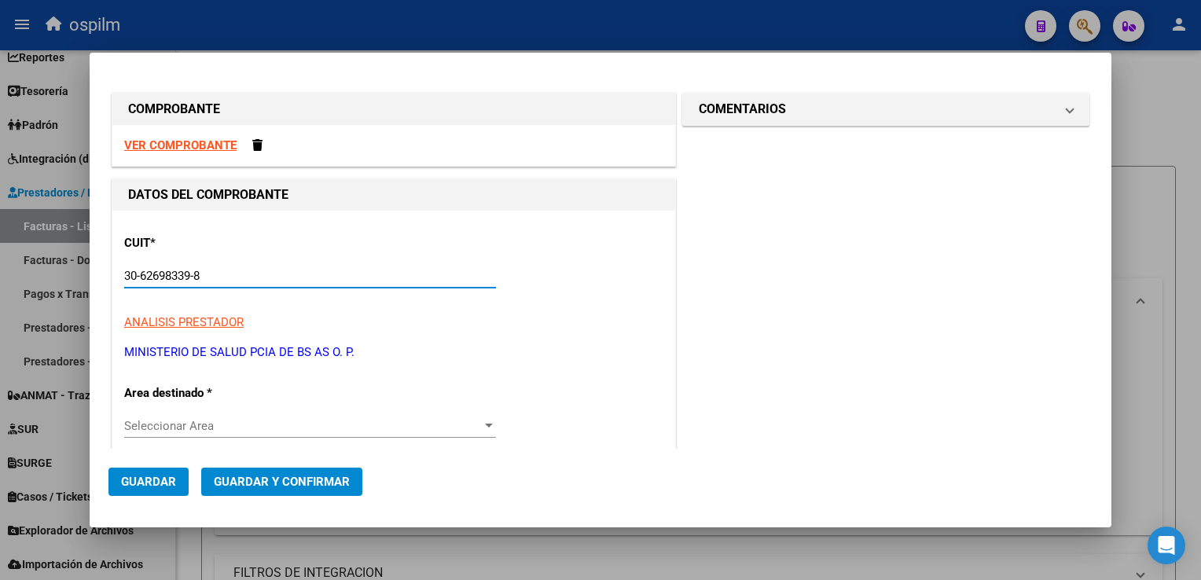
type input "117"
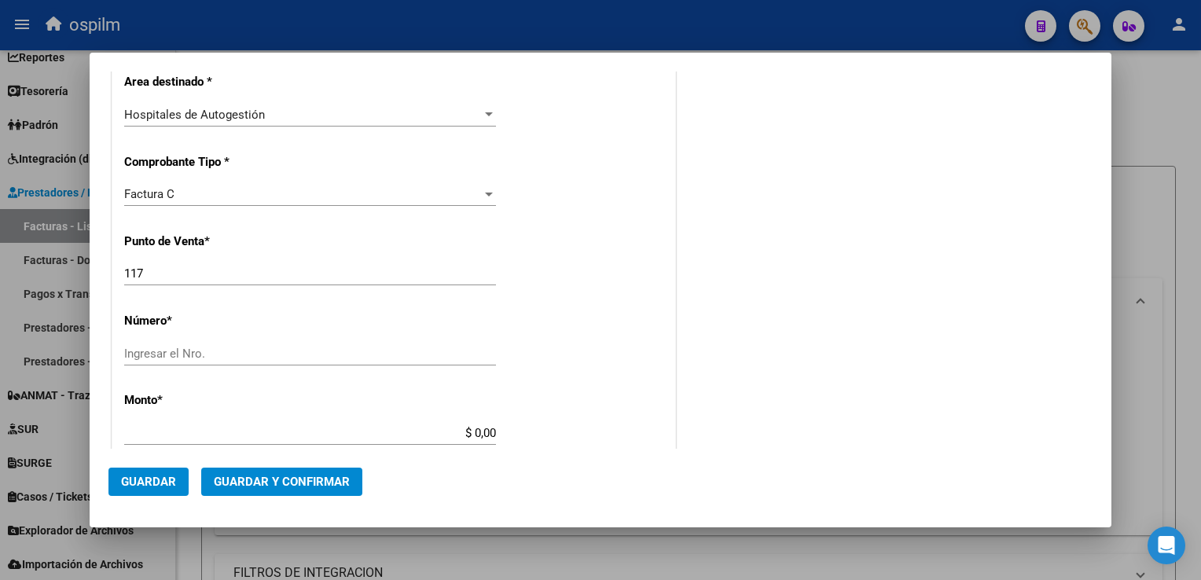
scroll to position [472, 0]
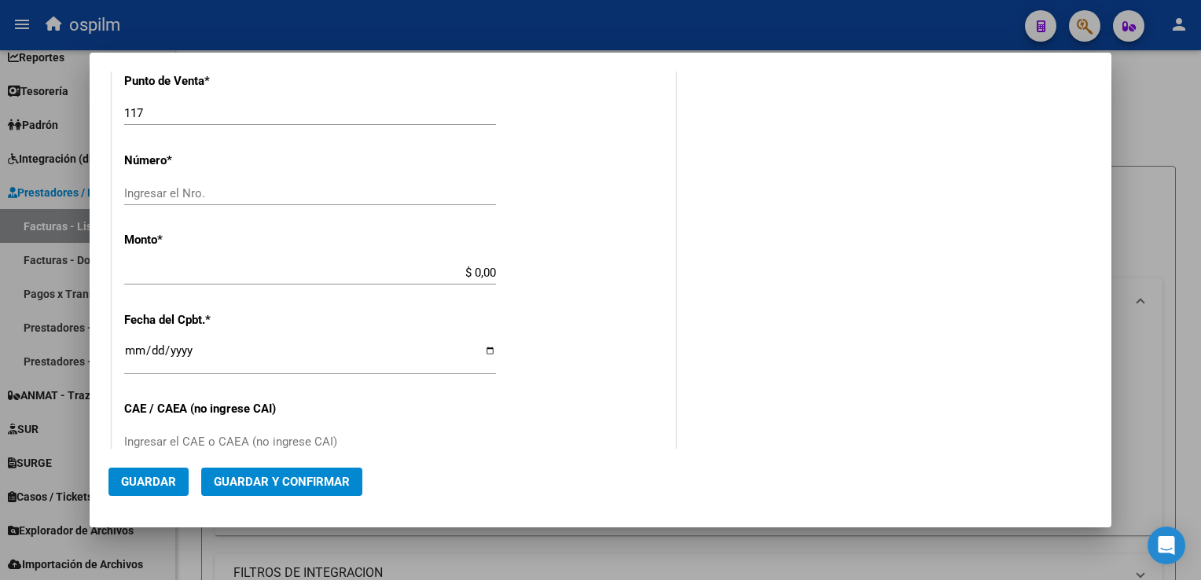
type input "30-62698339-8"
click at [230, 191] on input "Ingresar el Nro." at bounding box center [310, 193] width 372 height 14
type input "11555"
click at [452, 323] on div "CUIT * 30-62698339-8 Ingresar CUIT ANALISIS PRESTADOR MINISTERIO DE SALUD PCIA …" at bounding box center [393, 296] width 563 height 1115
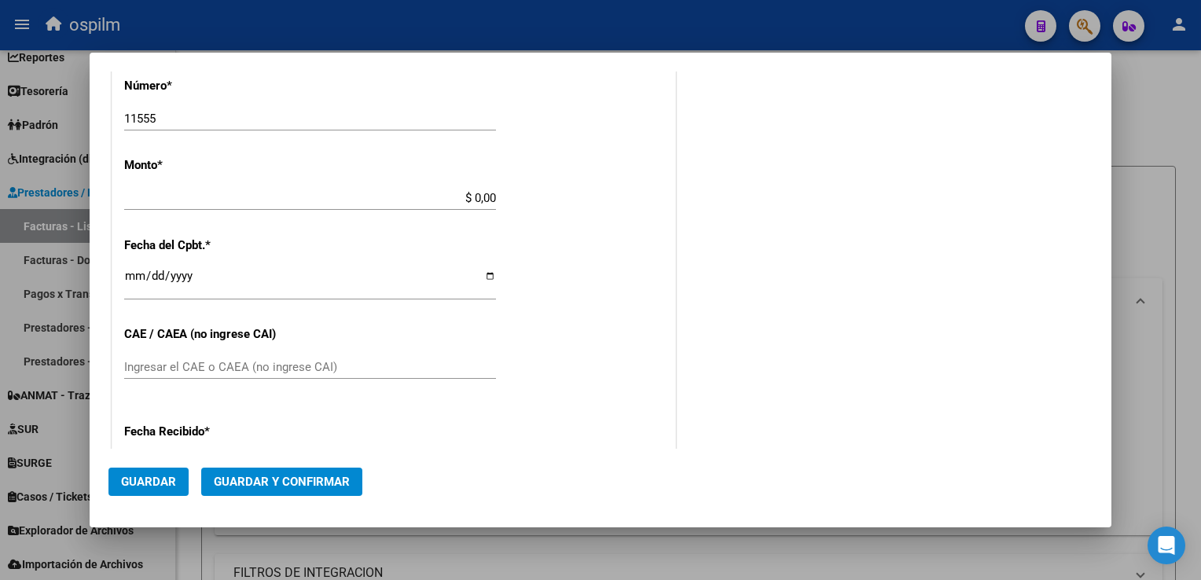
scroll to position [629, 0]
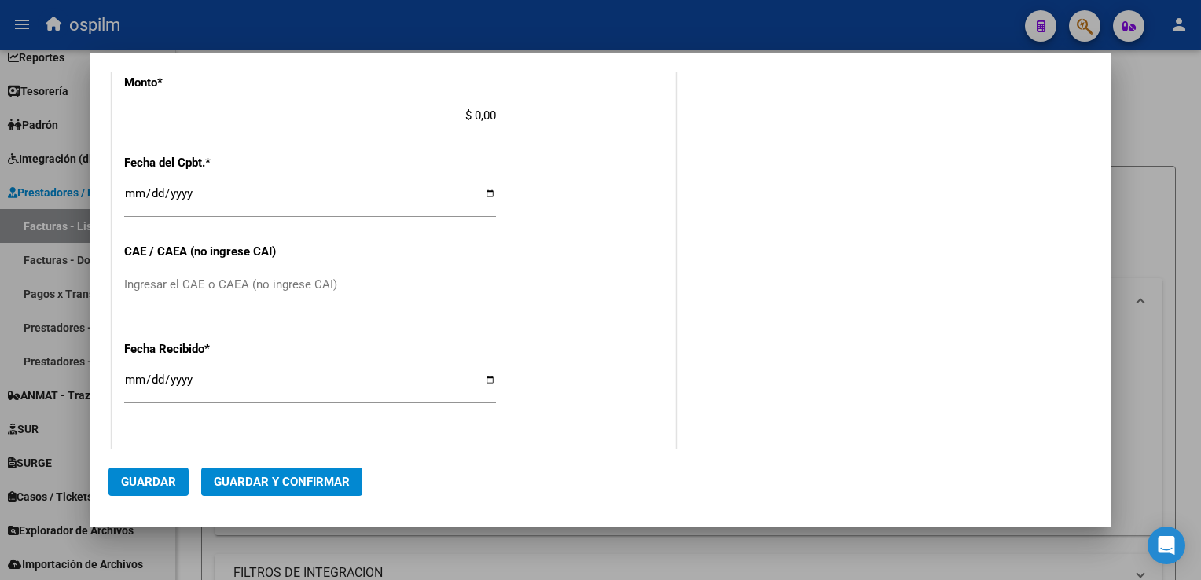
type input "$ 21.732,00"
type input "[DATE]"
type input "75358168863229"
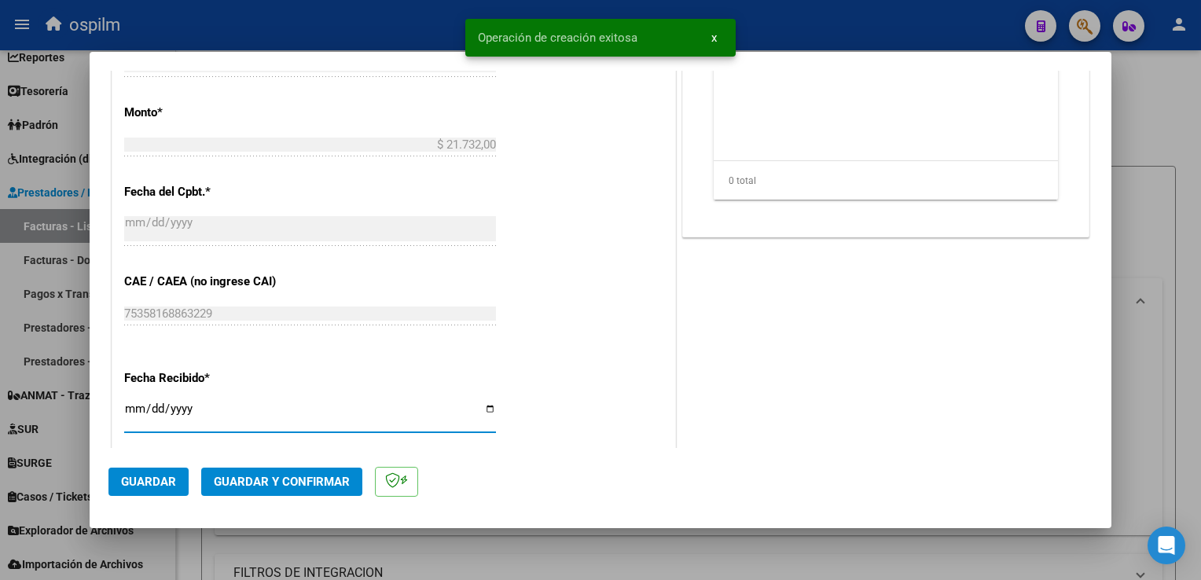
click at [133, 409] on input "[DATE]" at bounding box center [310, 415] width 372 height 25
type input "[DATE]"
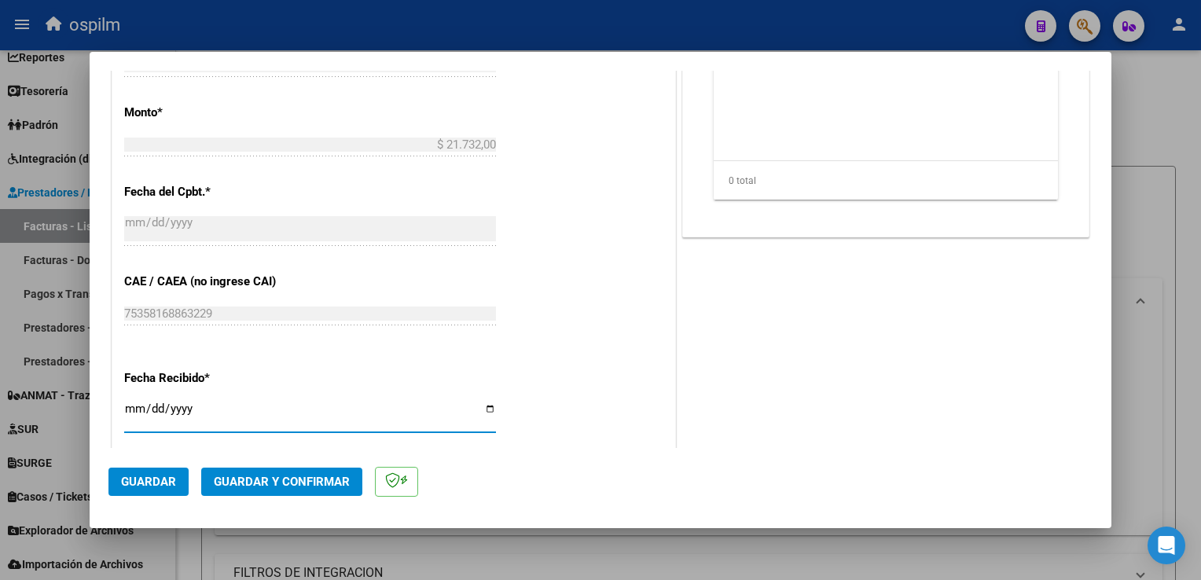
click at [140, 498] on mat-dialog-actions "Guardar Guardar y Confirmar" at bounding box center [600, 479] width 984 height 62
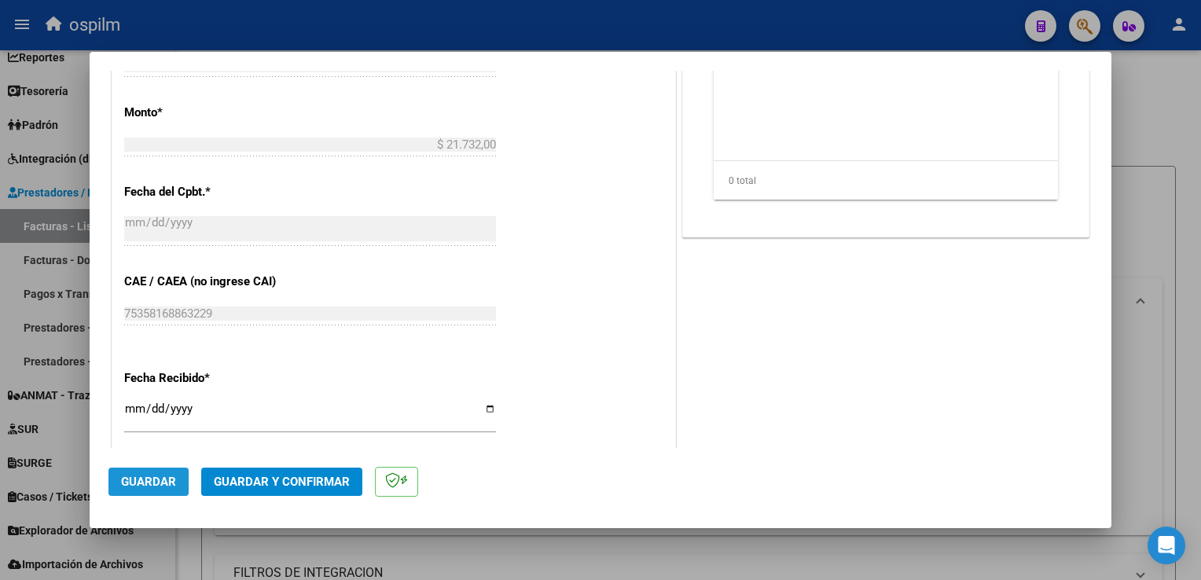
click at [138, 491] on button "Guardar" at bounding box center [148, 482] width 80 height 28
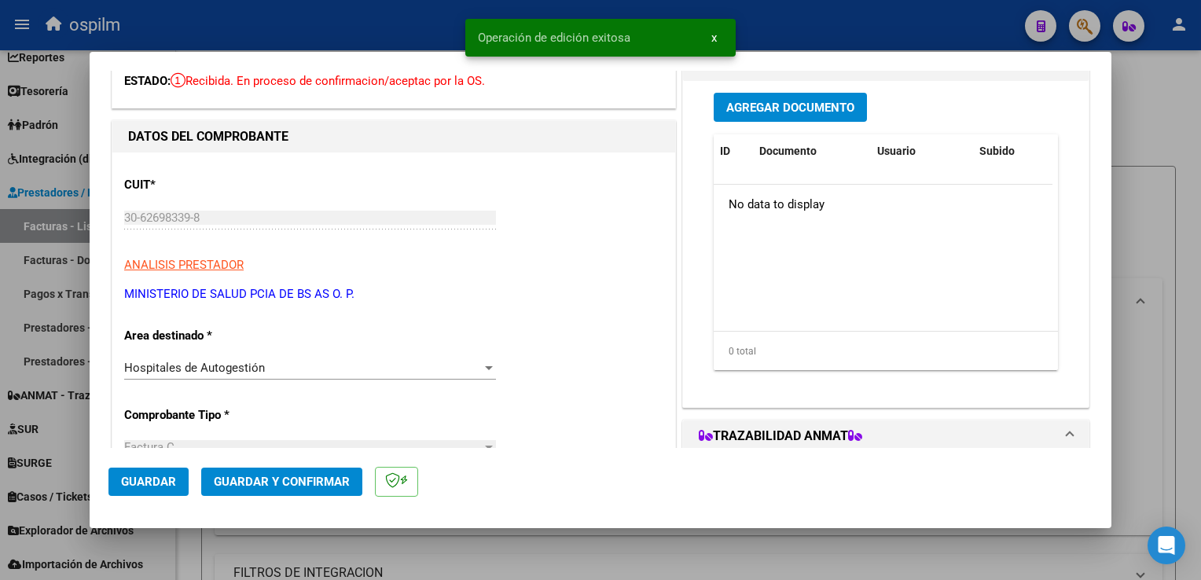
scroll to position [0, 0]
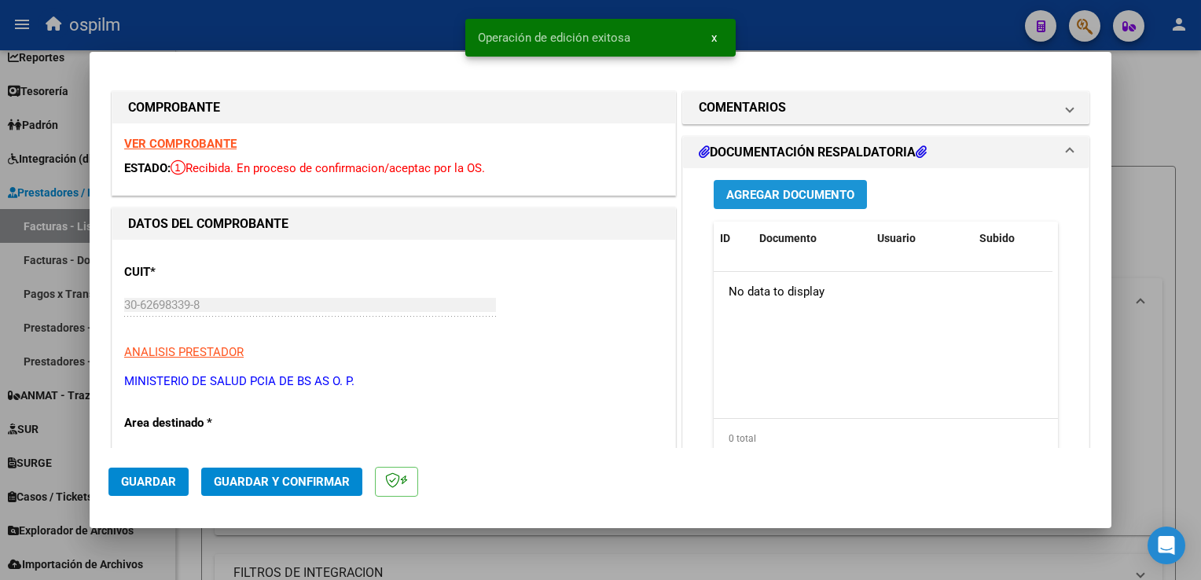
click at [837, 196] on span "Agregar Documento" at bounding box center [790, 195] width 128 height 14
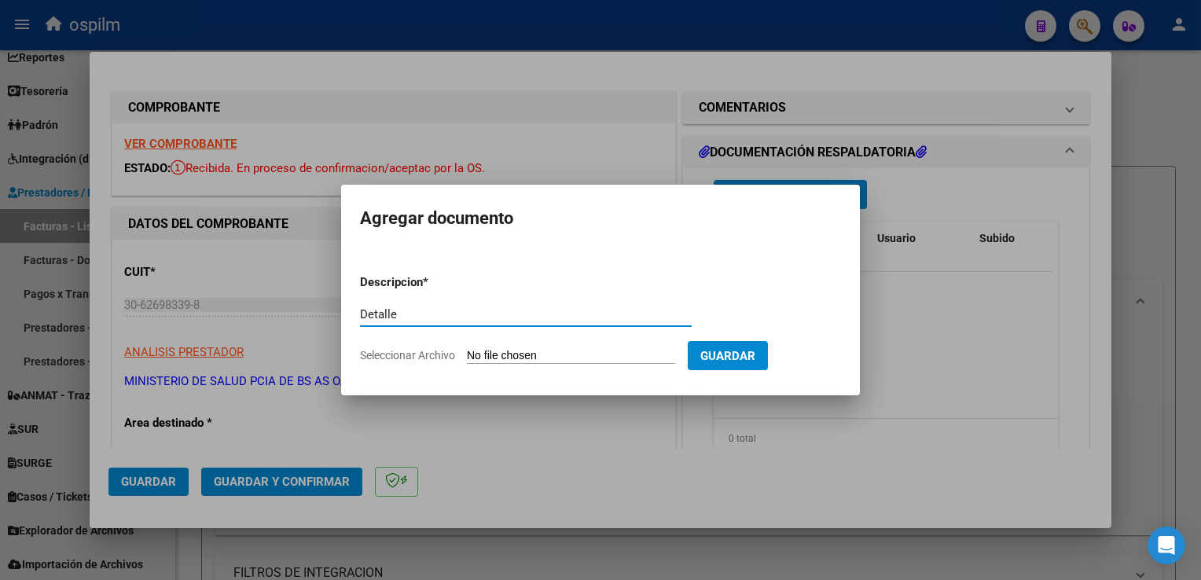
type input "Detalle"
click at [544, 359] on input "Seleccionar Archivo" at bounding box center [571, 356] width 208 height 15
type input "C:\fakepath\Anexo 11557.pdf"
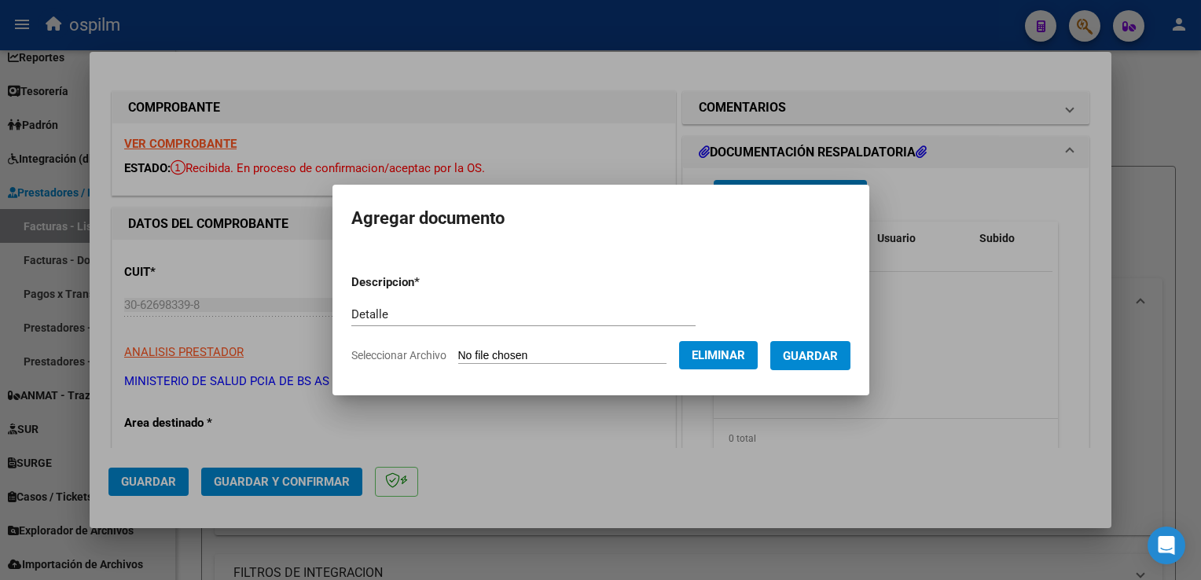
click at [808, 366] on button "Guardar" at bounding box center [810, 355] width 80 height 29
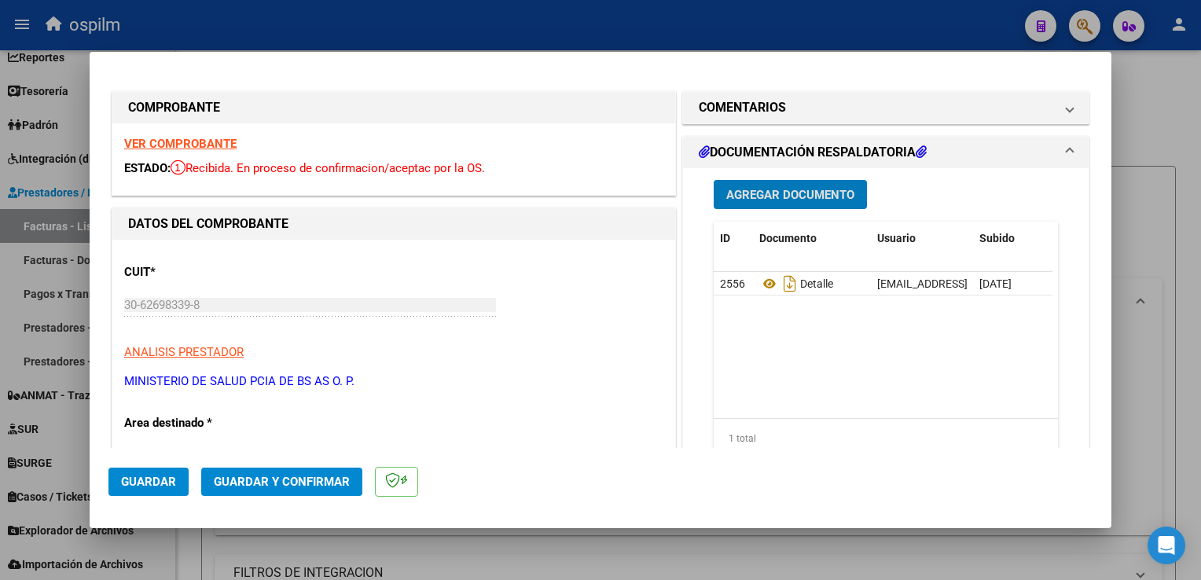
click at [307, 476] on span "Guardar y Confirmar" at bounding box center [282, 482] width 136 height 14
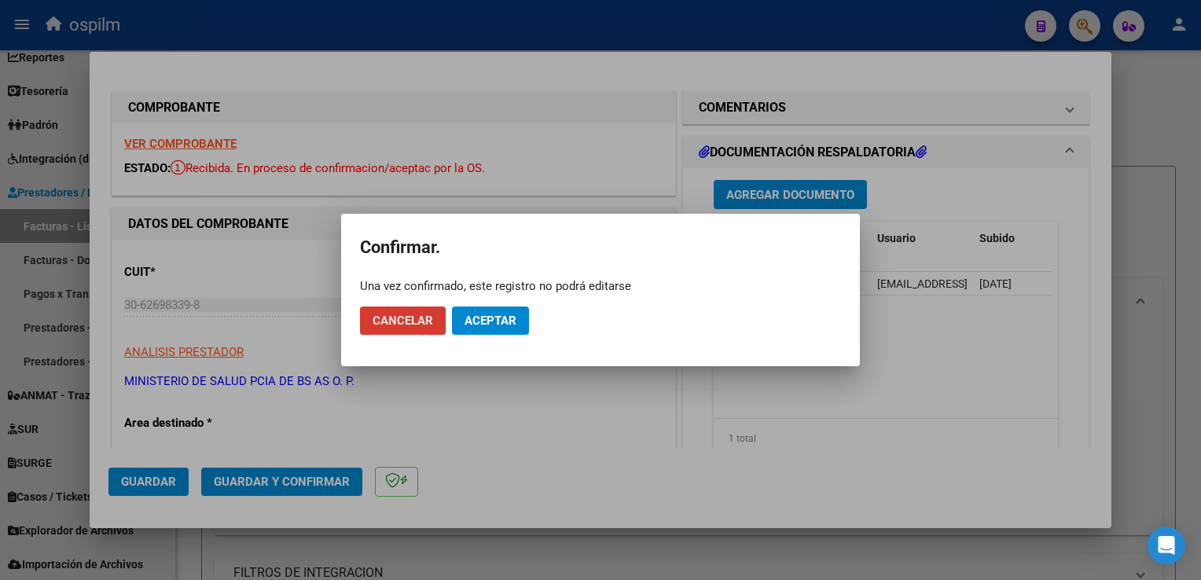
click at [501, 313] on button "Aceptar" at bounding box center [490, 321] width 77 height 28
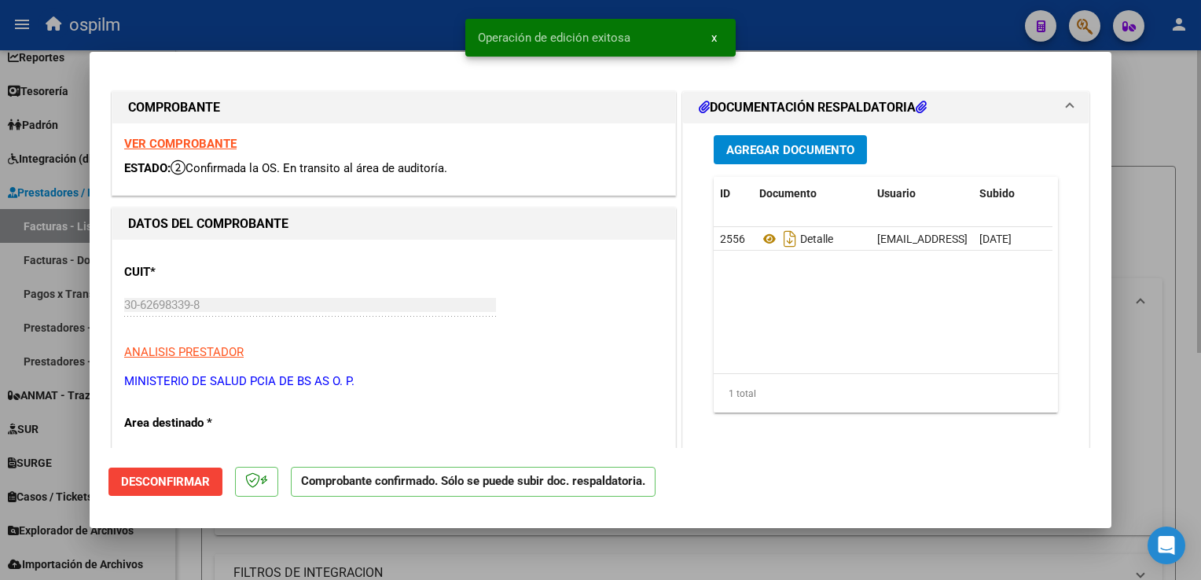
drag, startPoint x: 1180, startPoint y: 409, endPoint x: 727, endPoint y: 555, distance: 475.9
click at [1179, 411] on div at bounding box center [600, 290] width 1201 height 580
type input "$ 0,00"
